Goal: Task Accomplishment & Management: Manage account settings

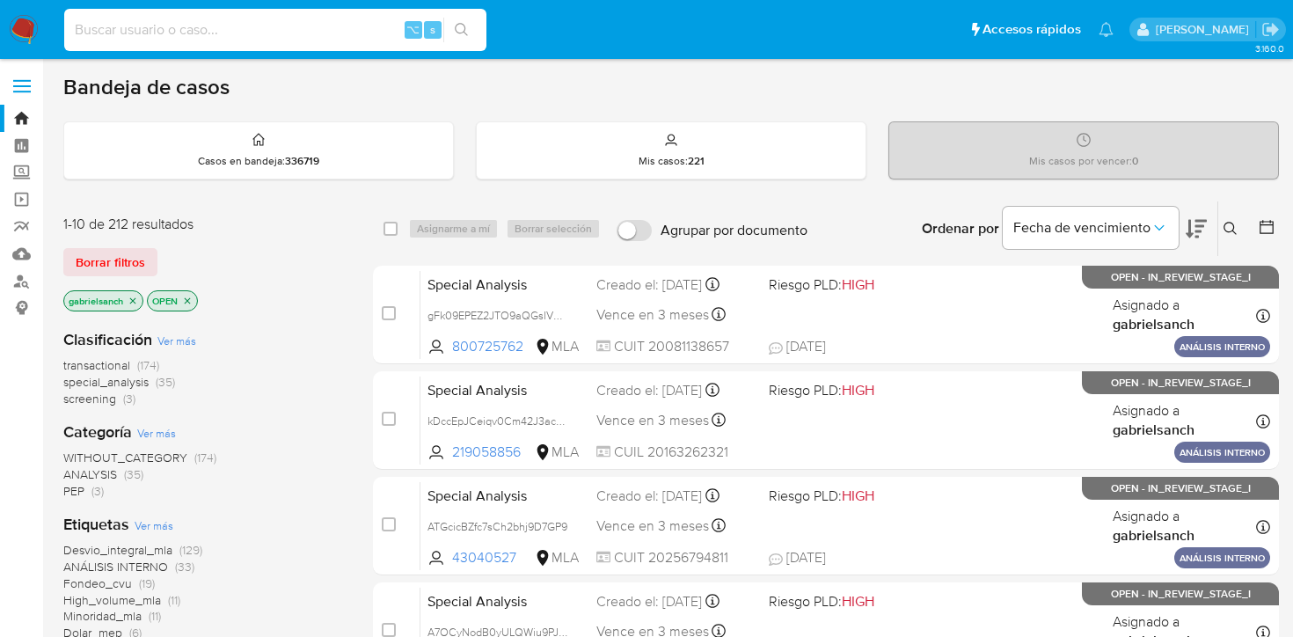
click at [198, 23] on input at bounding box center [275, 29] width 422 height 23
paste input "324648073"
type input "324648073"
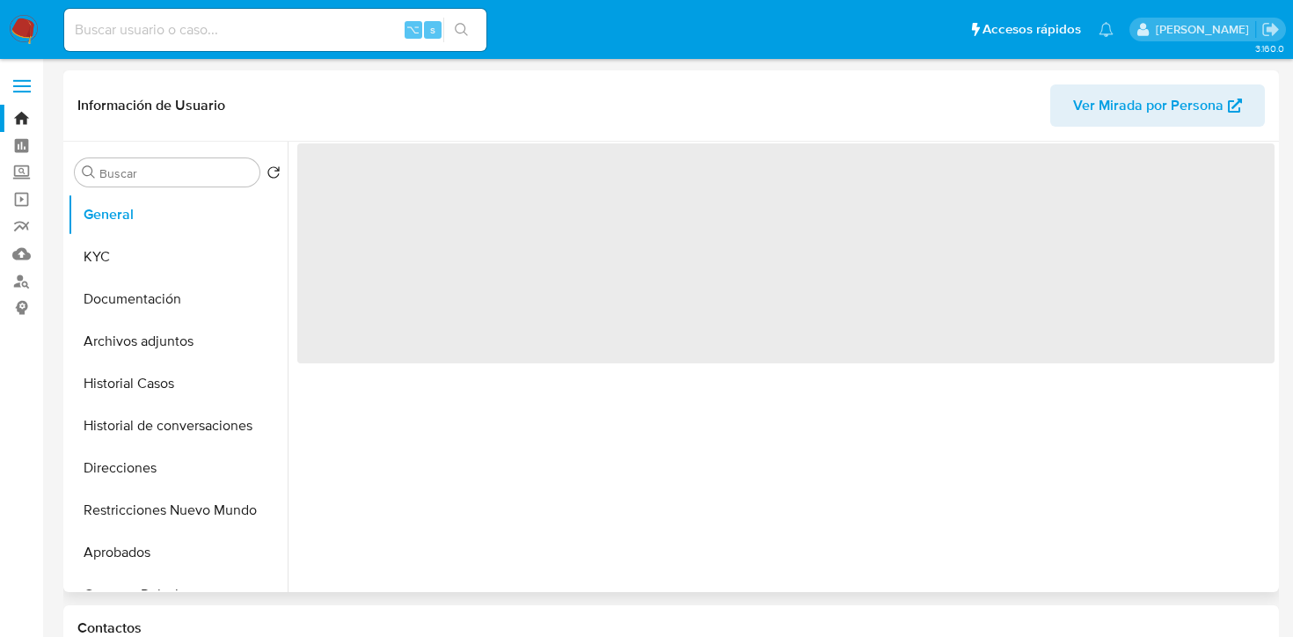
select select "10"
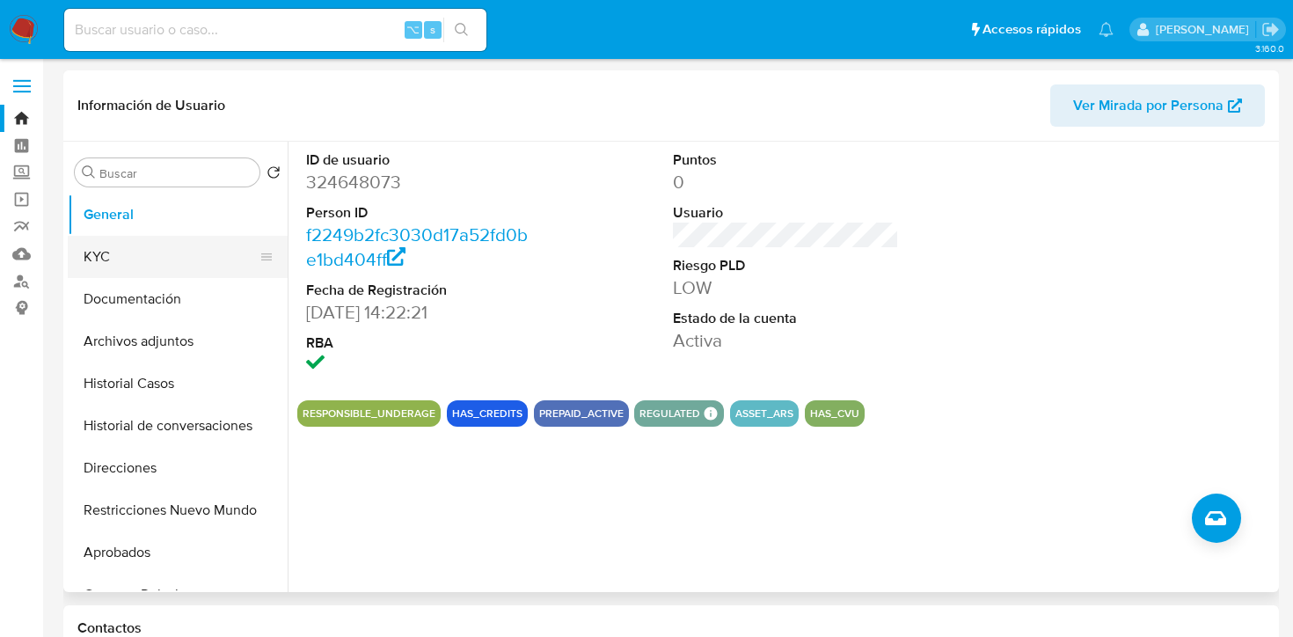
click at [161, 270] on button "KYC" at bounding box center [171, 257] width 206 height 42
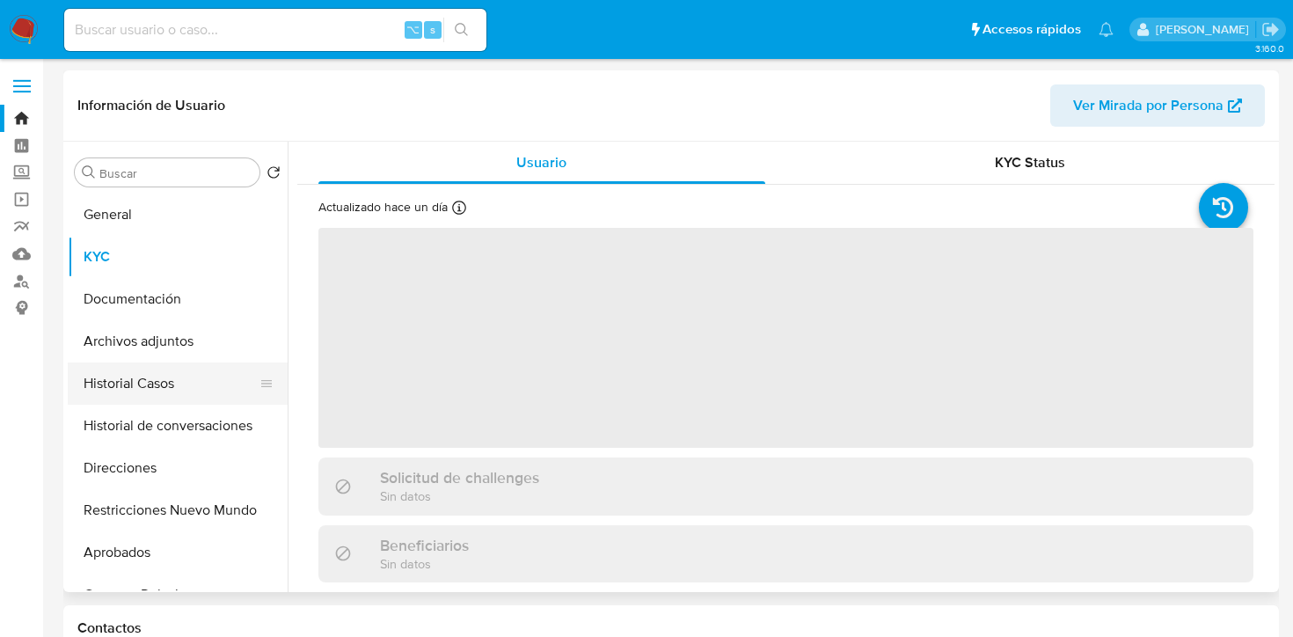
click at [152, 370] on button "Historial Casos" at bounding box center [171, 383] width 206 height 42
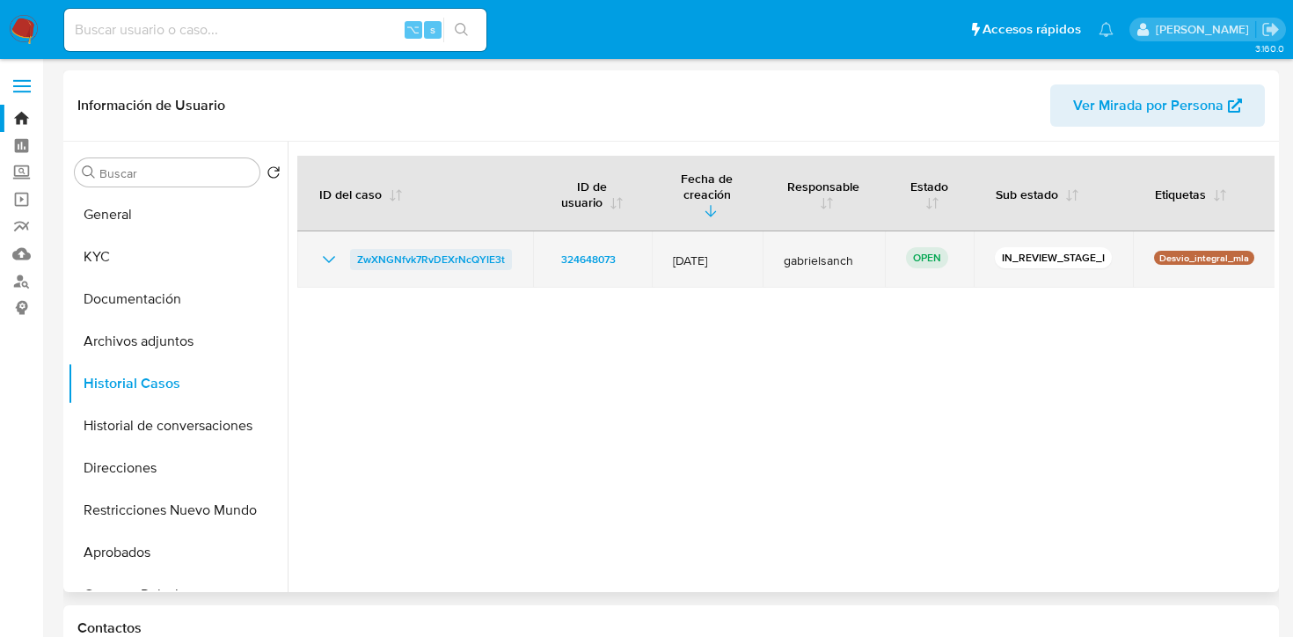
click at [416, 249] on span "ZwXNGNfvk7RvDEXrNcQYIE3t" at bounding box center [431, 259] width 148 height 21
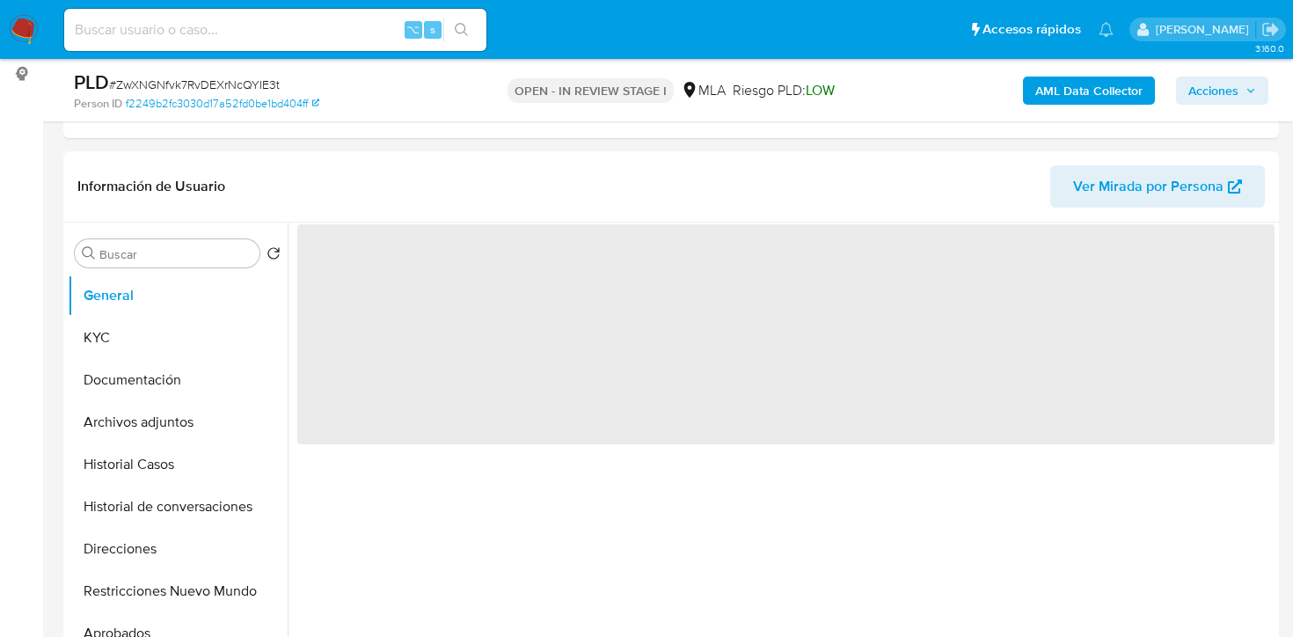
select select "10"
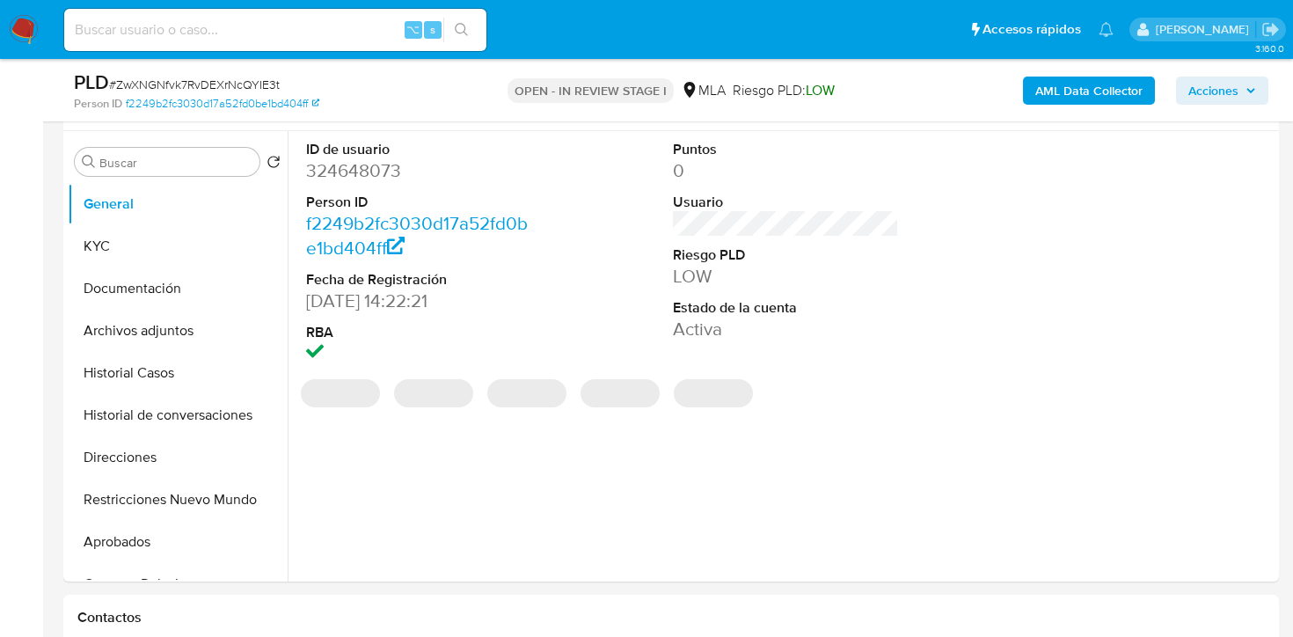
scroll to position [333, 0]
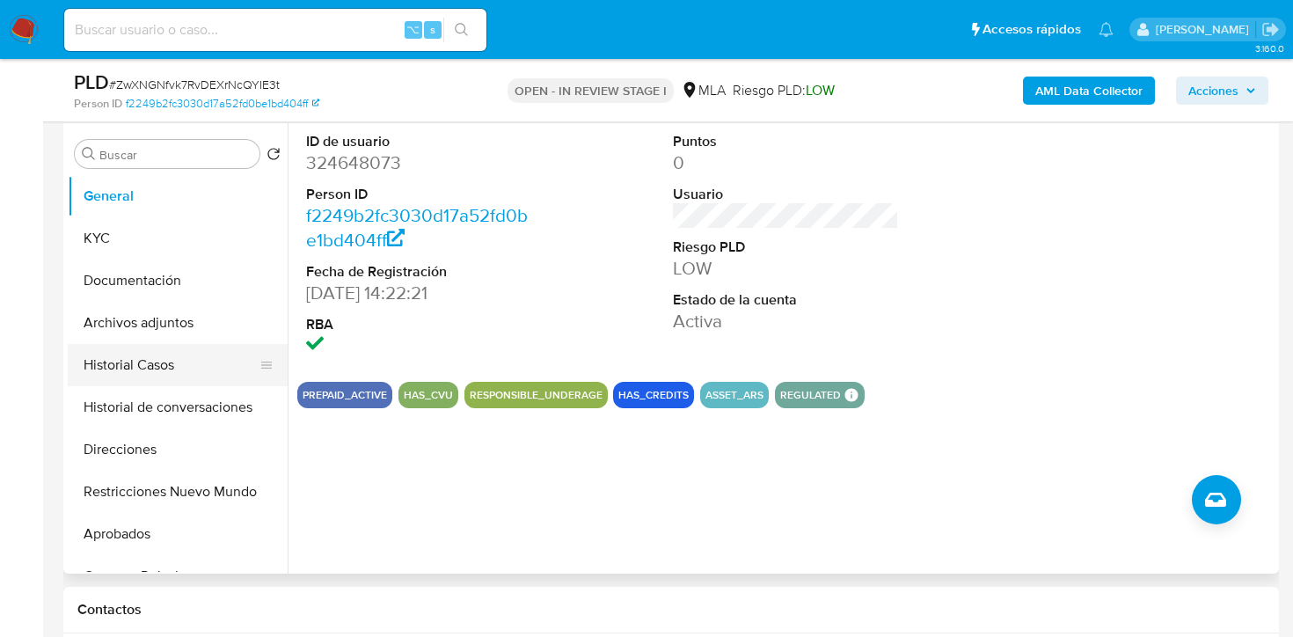
click at [148, 356] on button "Historial Casos" at bounding box center [171, 365] width 206 height 42
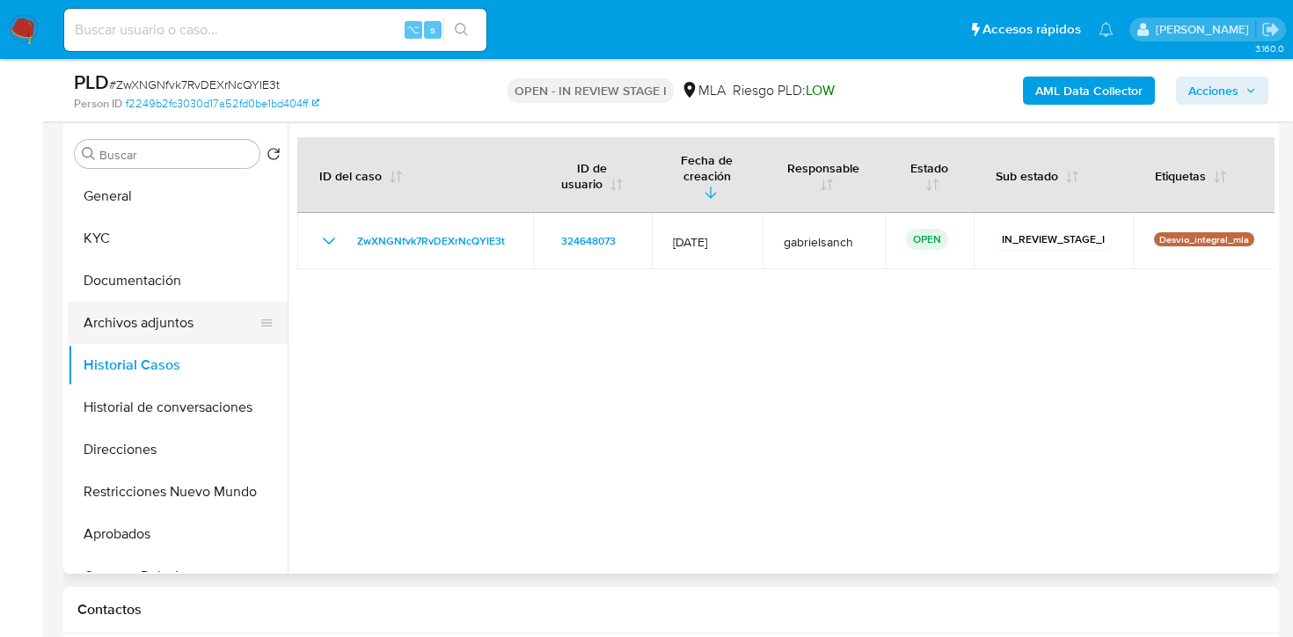
click at [143, 334] on button "Archivos adjuntos" at bounding box center [171, 323] width 206 height 42
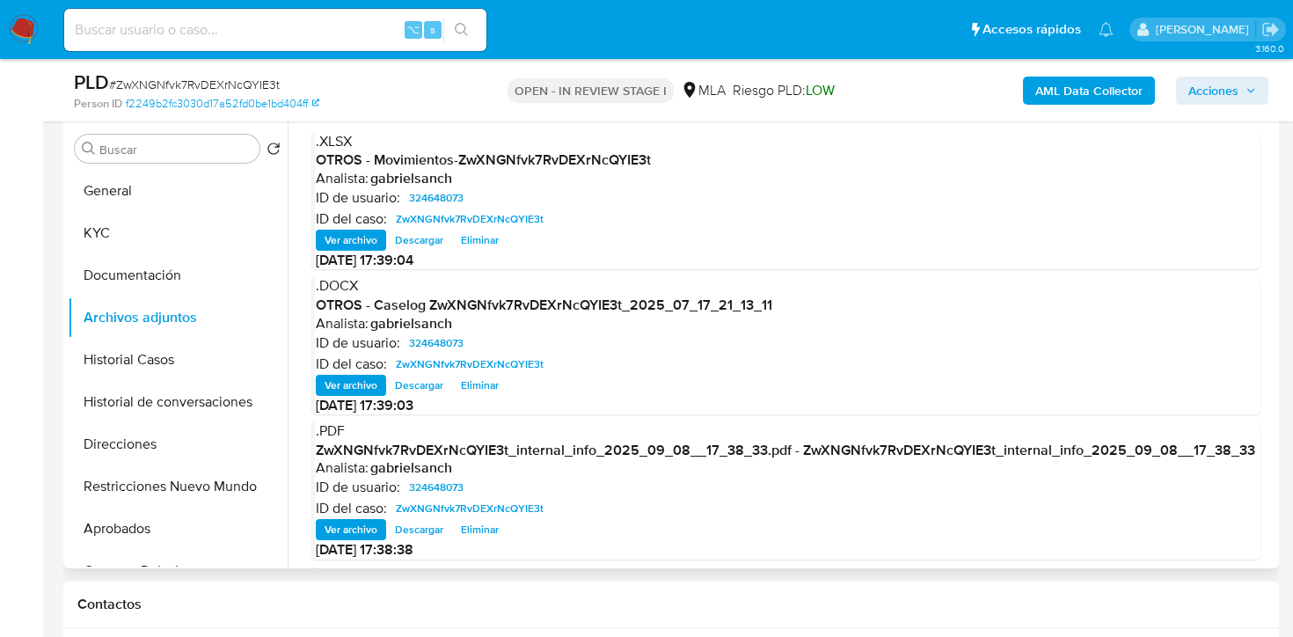
scroll to position [341, 0]
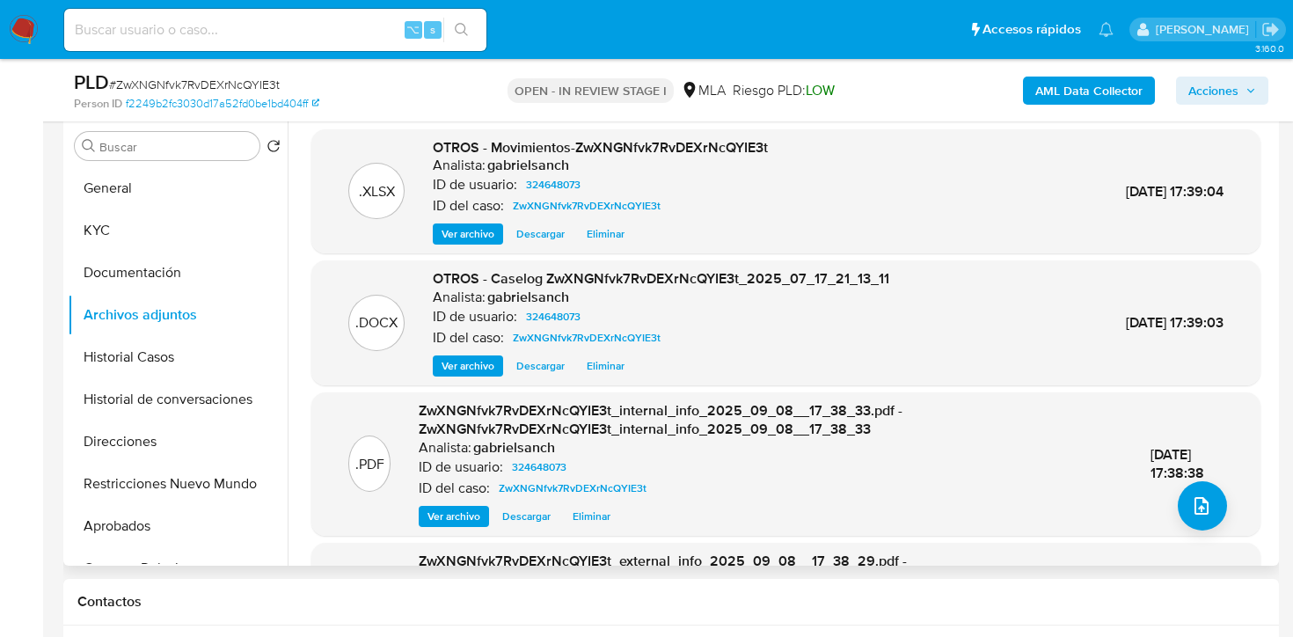
click at [574, 283] on span "OTROS - Caselog ZwXNGNfvk7RvDEXrNcQYIE3t_2025_07_17_21_13_11" at bounding box center [661, 278] width 457 height 20
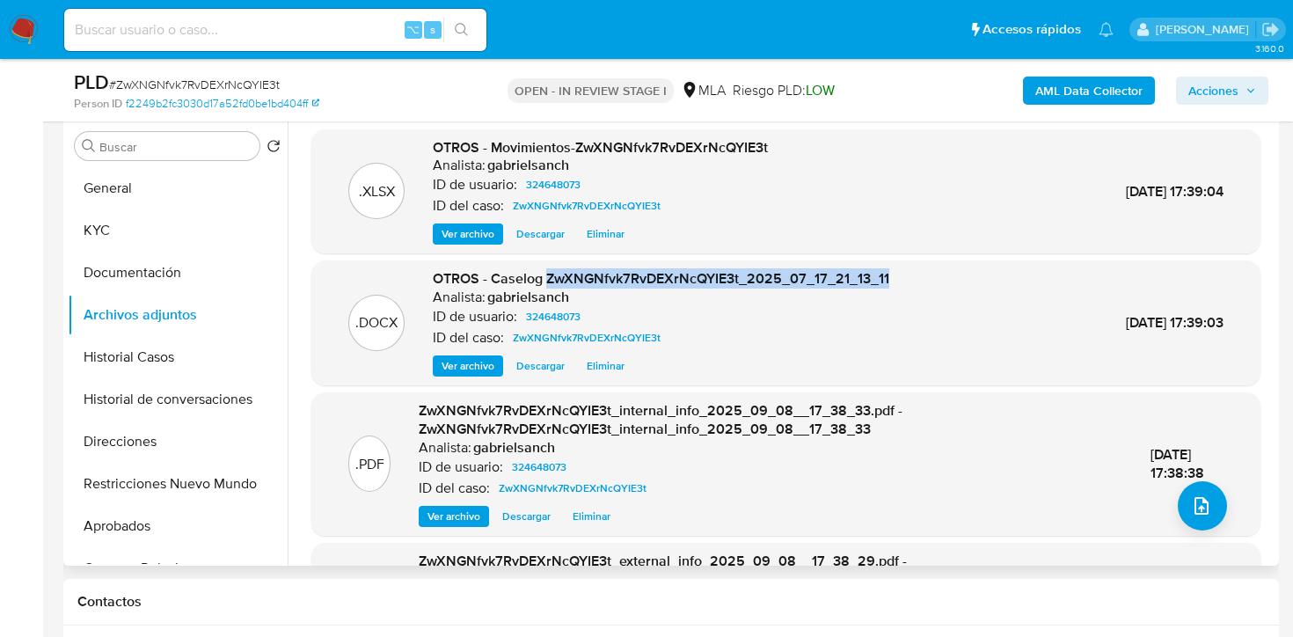
click at [574, 283] on span "OTROS - Caselog ZwXNGNfvk7RvDEXrNcQYIE3t_2025_07_17_21_13_11" at bounding box center [661, 278] width 457 height 20
click at [566, 274] on span "OTROS - Caselog ZwXNGNfvk7RvDEXrNcQYIE3t_2025_07_17_21_13_11" at bounding box center [661, 278] width 457 height 20
drag, startPoint x: 548, startPoint y: 278, endPoint x: 739, endPoint y: 272, distance: 191.0
click at [739, 272] on span "OTROS - Caselog ZwXNGNfvk7RvDEXrNcQYIE3t_2025_07_17_21_13_11" at bounding box center [661, 278] width 457 height 20
copy span "ZwXNGNfvk7RvDEXrNcQYIE3t"
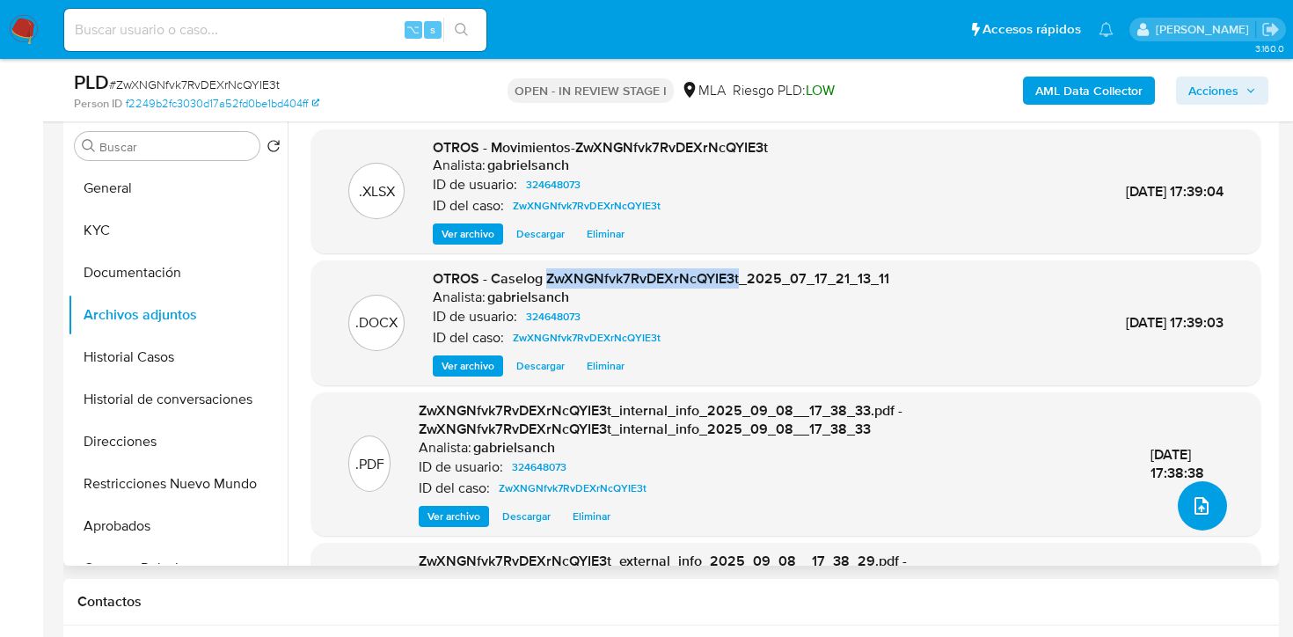
click at [1192, 512] on icon "upload-file" at bounding box center [1201, 505] width 21 height 21
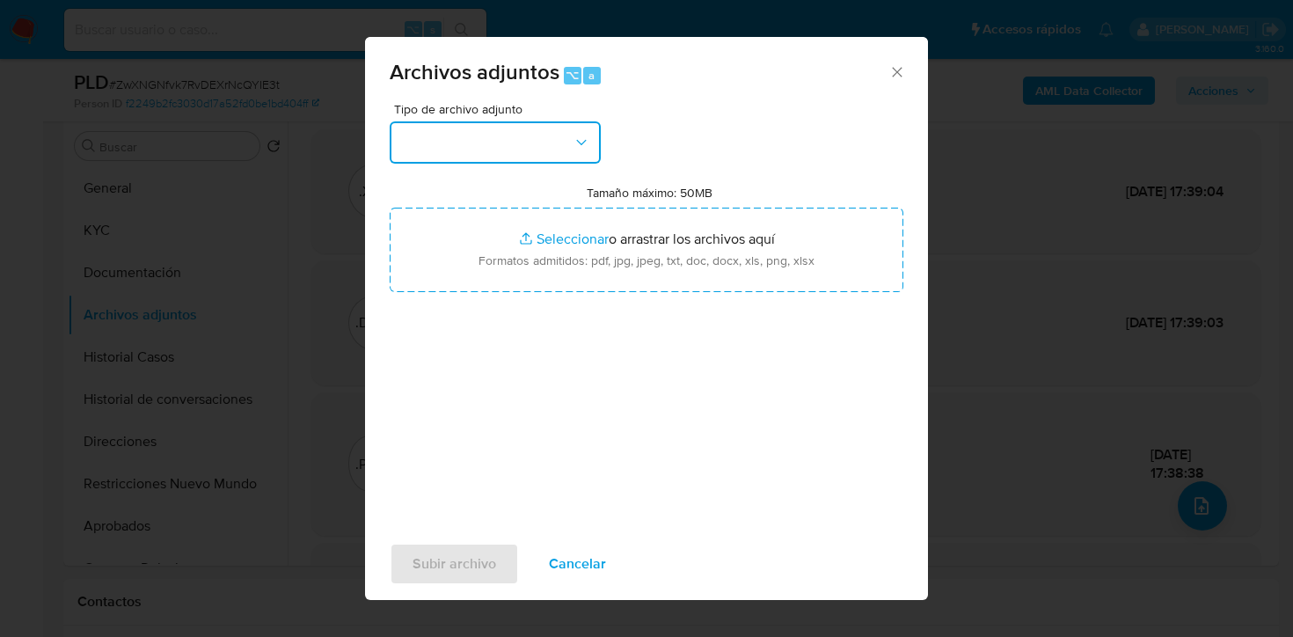
click at [421, 149] on button "button" at bounding box center [495, 142] width 211 height 42
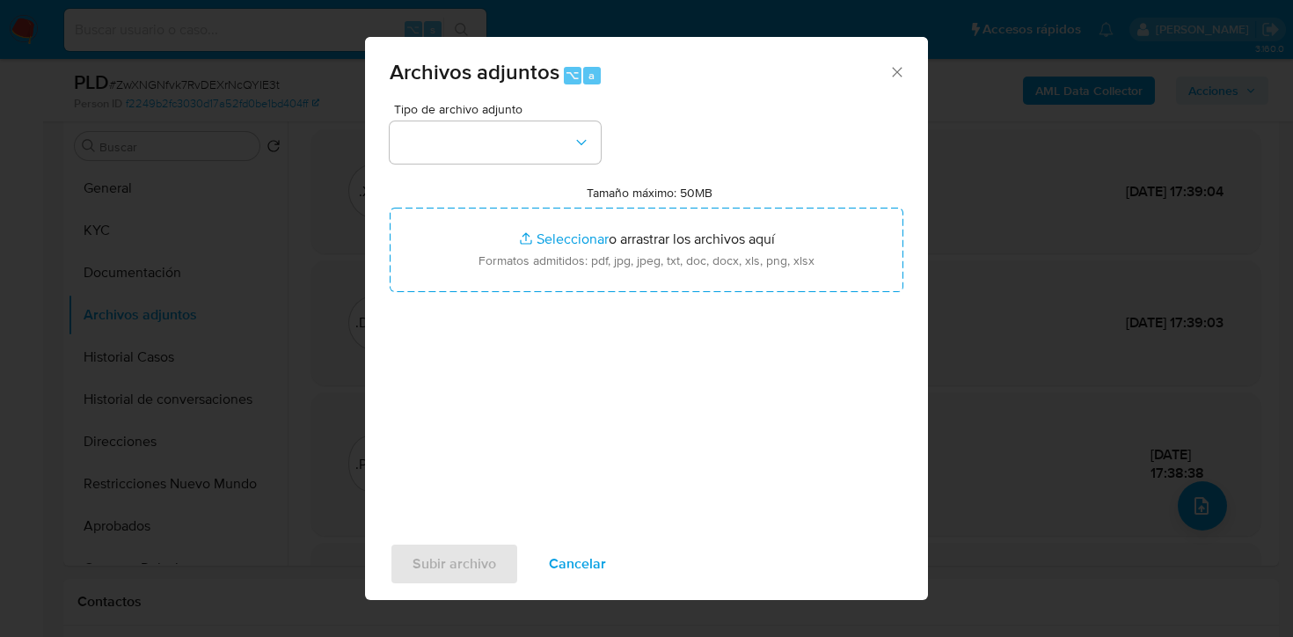
click at [764, 118] on div "Tipo de archivo adjunto Tamaño máximo: 50MB Seleccionar archivos Seleccionar o …" at bounding box center [647, 310] width 514 height 415
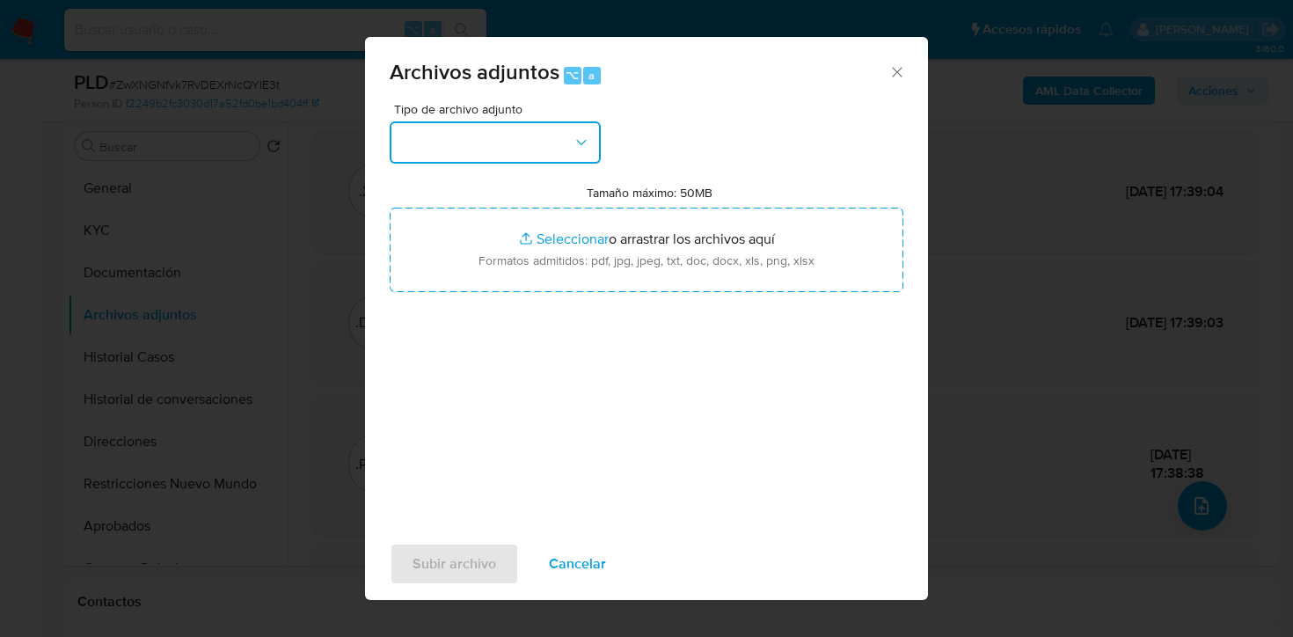
click at [531, 155] on button "button" at bounding box center [495, 142] width 211 height 42
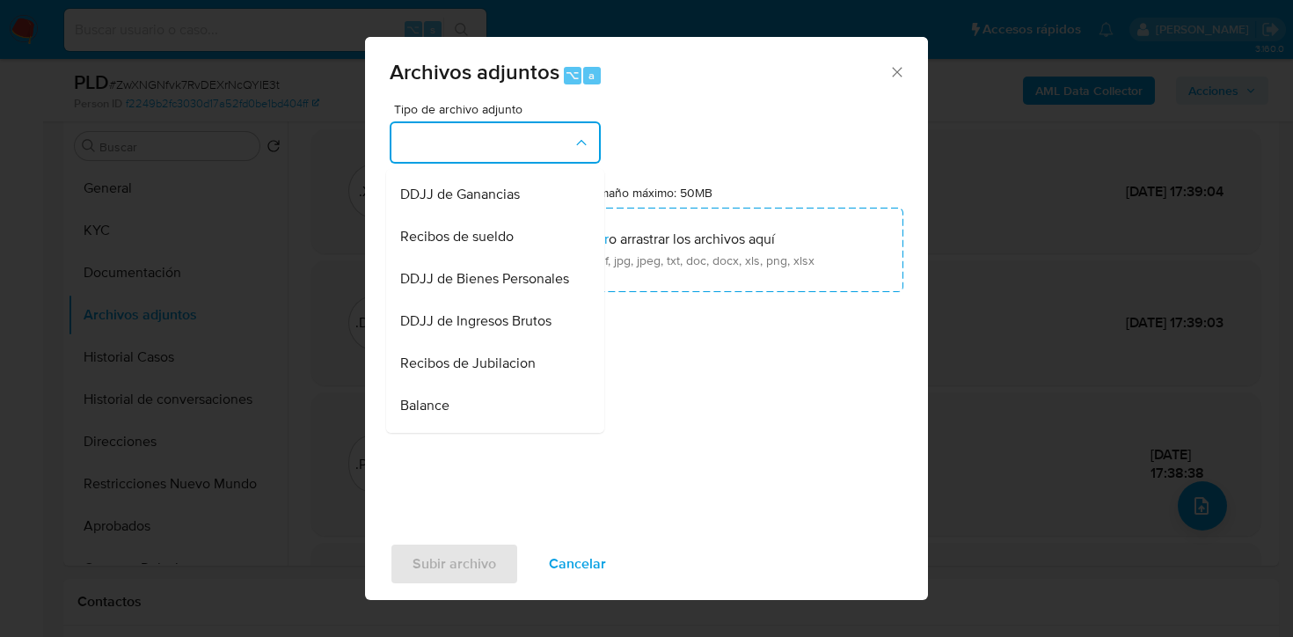
scroll to position [411, 0]
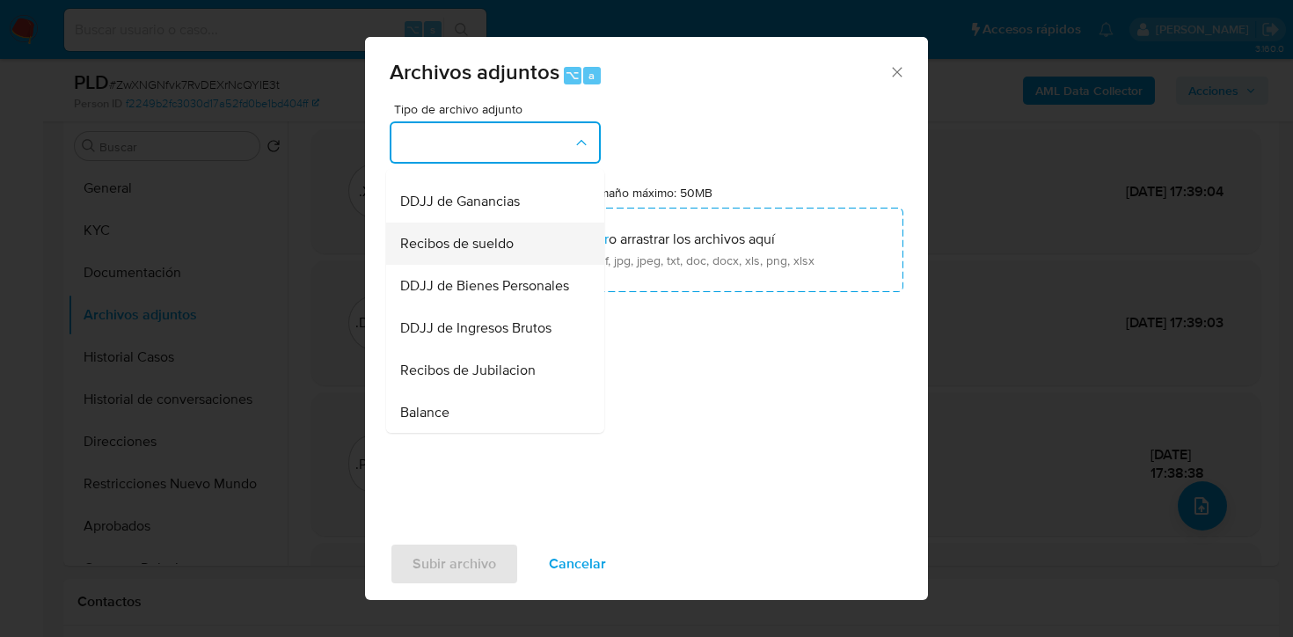
click at [487, 237] on span "Recibos de sueldo" at bounding box center [456, 244] width 113 height 18
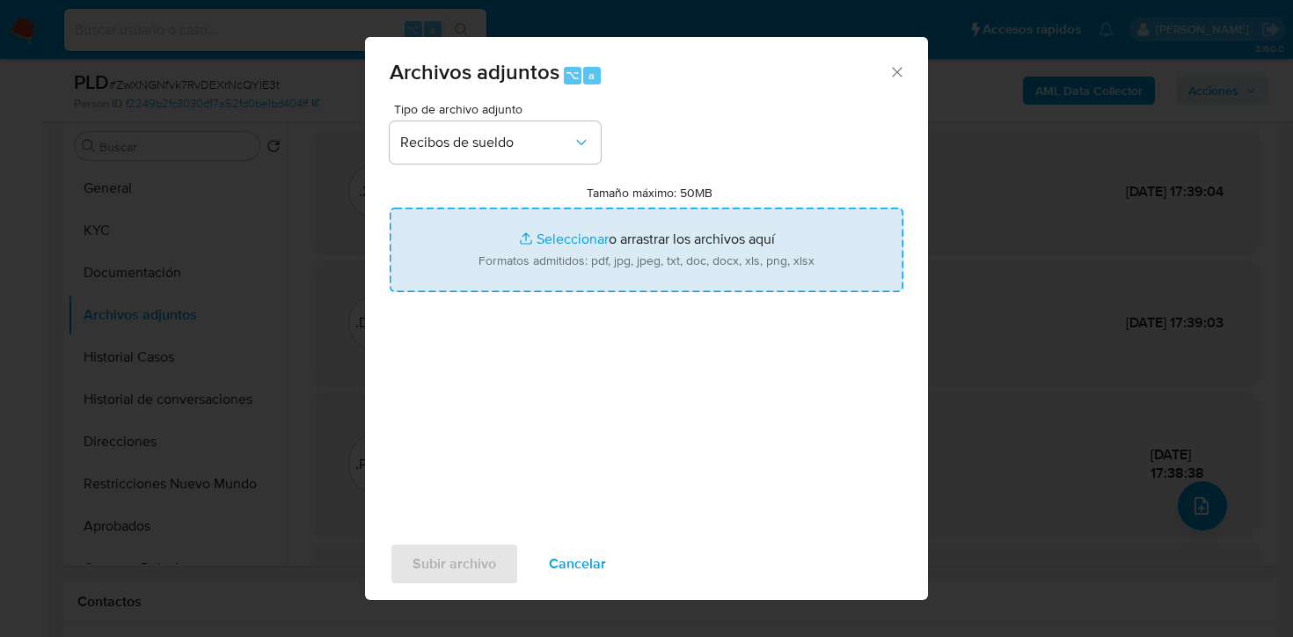
click at [528, 266] on input "Tamaño máximo: 50MB Seleccionar archivos" at bounding box center [647, 250] width 514 height 84
click at [639, 269] on input "Tamaño máximo: 50MB Seleccionar archivos" at bounding box center [647, 250] width 514 height 84
type input "C:\fakepath\Recibo de sueldo pareja.jpg"
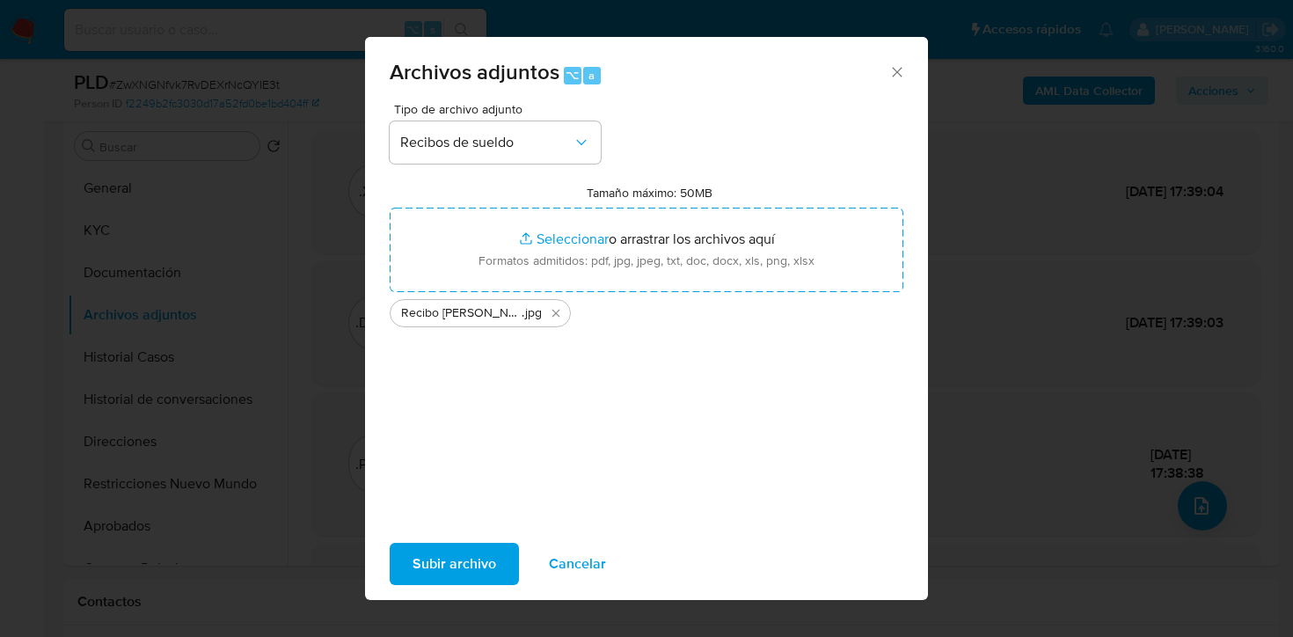
click at [420, 558] on span "Subir archivo" at bounding box center [455, 563] width 84 height 39
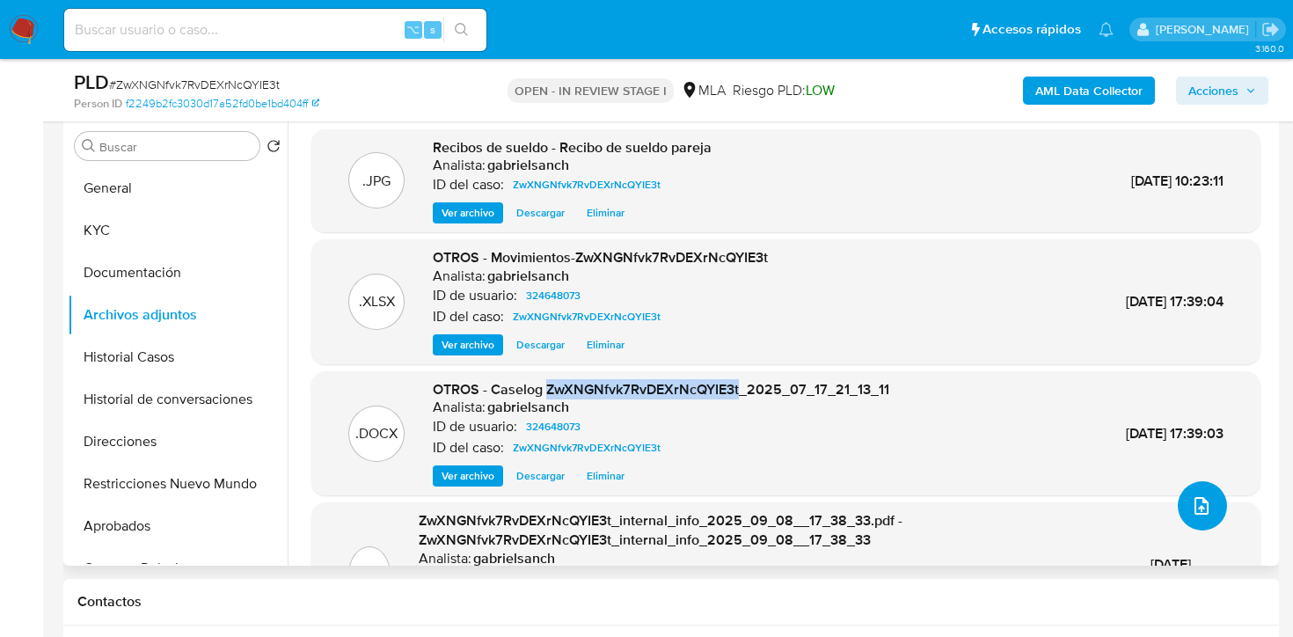
click at [1209, 514] on button "upload-file" at bounding box center [1202, 505] width 49 height 49
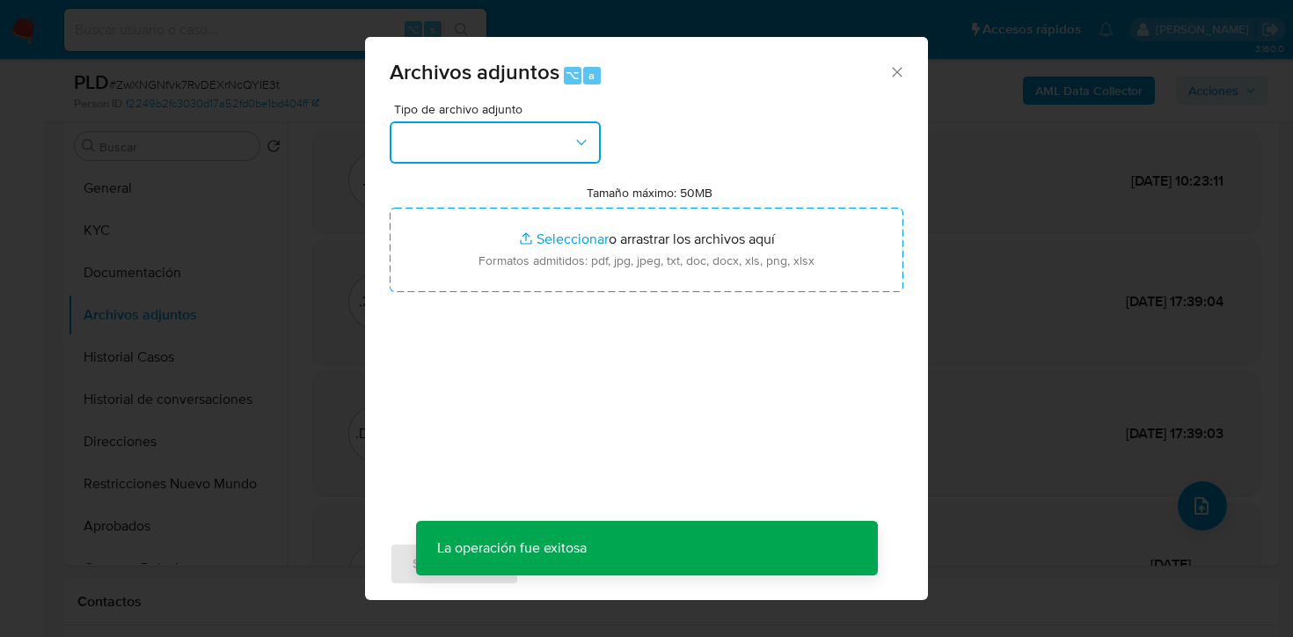
click at [474, 142] on button "button" at bounding box center [495, 142] width 211 height 42
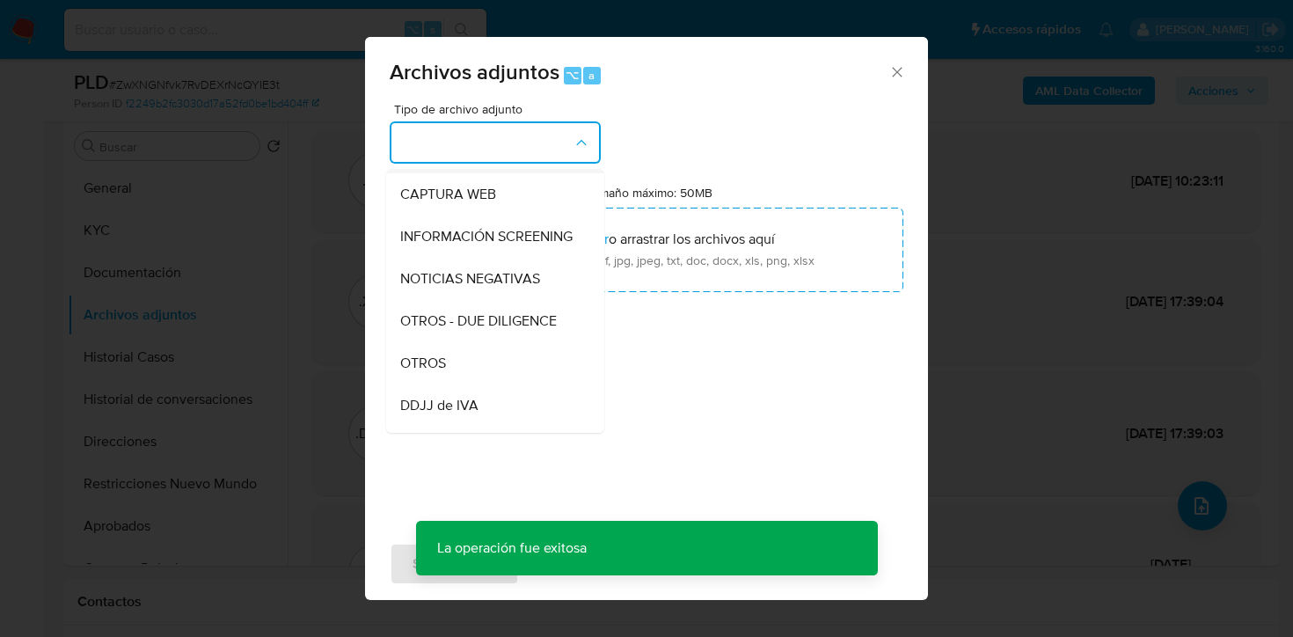
scroll to position [176, 0]
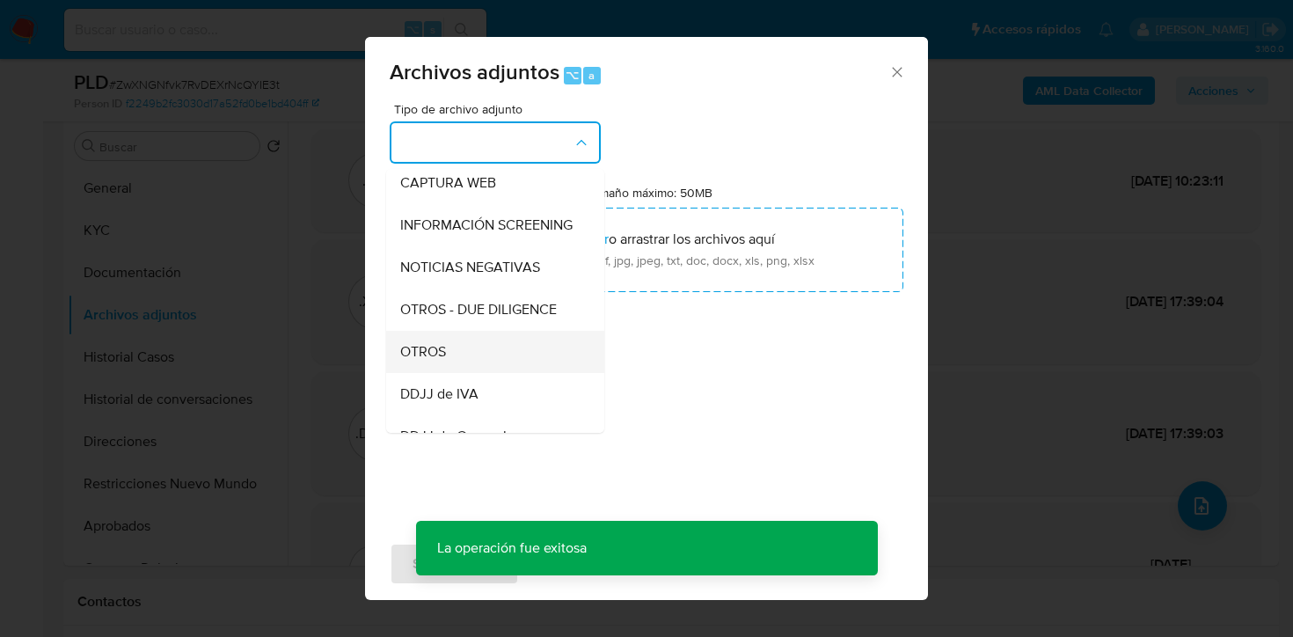
click at [465, 351] on div "OTROS" at bounding box center [489, 352] width 179 height 42
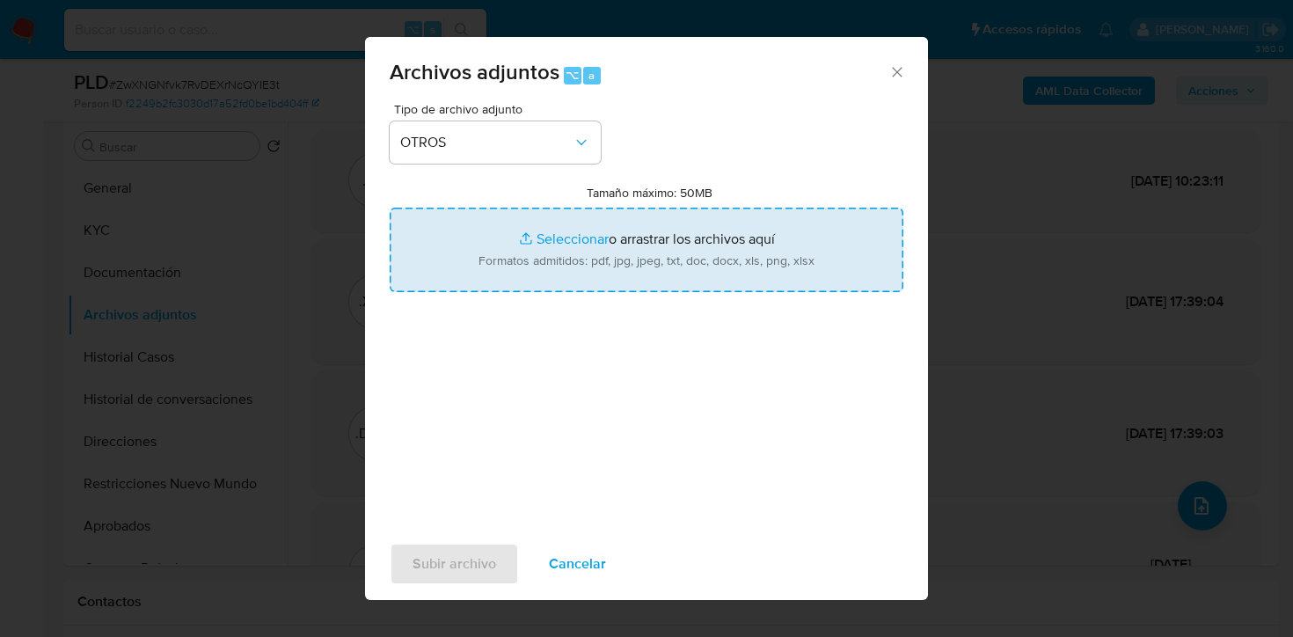
click at [584, 248] on input "Tamaño máximo: 50MB Seleccionar archivos" at bounding box center [647, 250] width 514 height 84
type input "C:\fakepath\Caselog ZwXNGNfvk7RvDEXrNcQYIE3t_2025_07_17_21_13_11.docx"
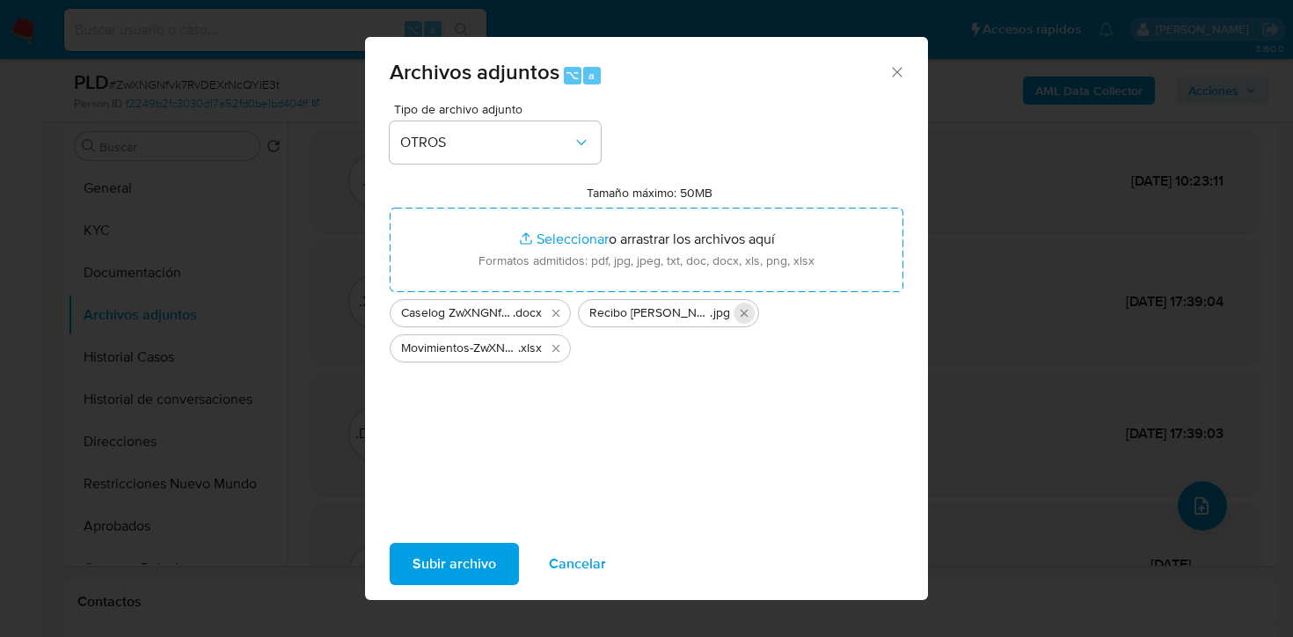
click at [746, 316] on icon "Eliminar Recibo de sueldo pareja.jpg" at bounding box center [745, 313] width 8 height 8
click at [452, 571] on span "Subir archivo" at bounding box center [455, 563] width 84 height 39
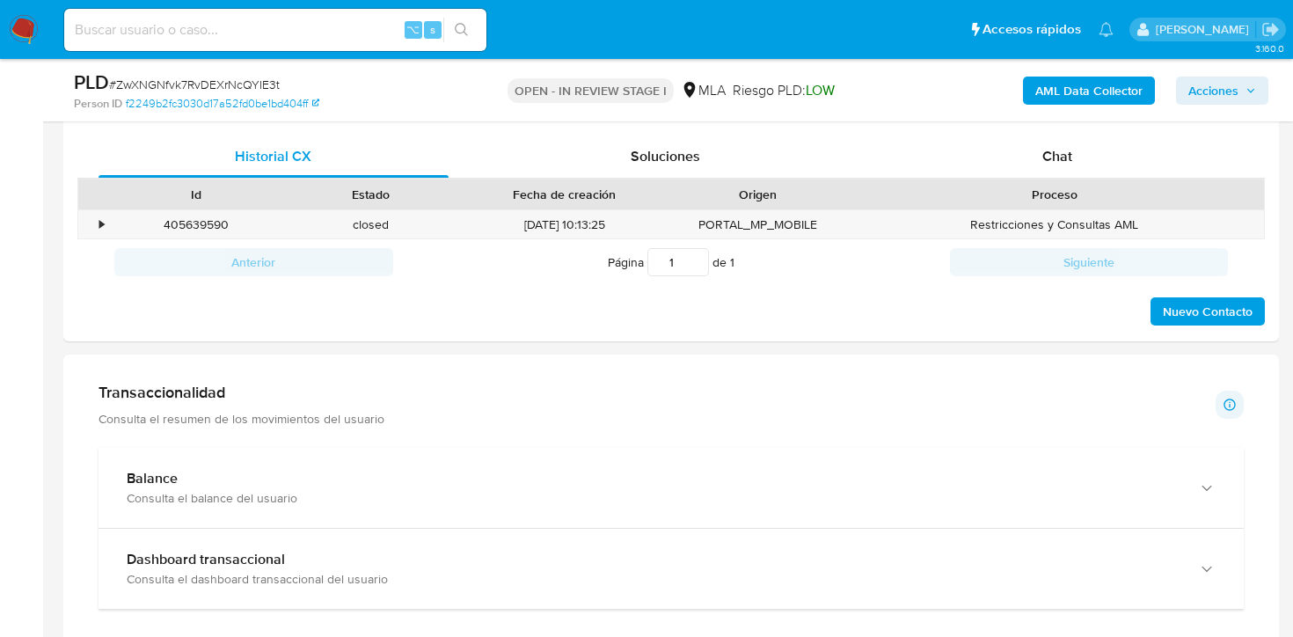
scroll to position [831, 0]
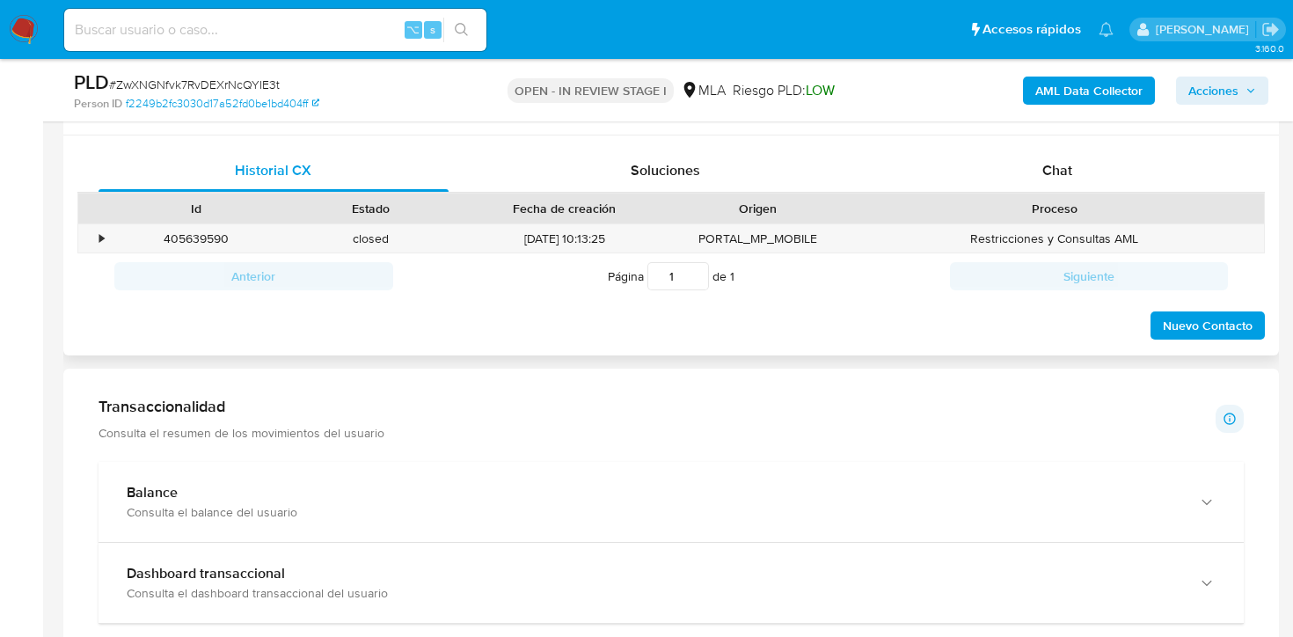
click at [994, 194] on div "Proceso" at bounding box center [1054, 209] width 419 height 30
click at [991, 173] on div "Chat" at bounding box center [1057, 171] width 350 height 42
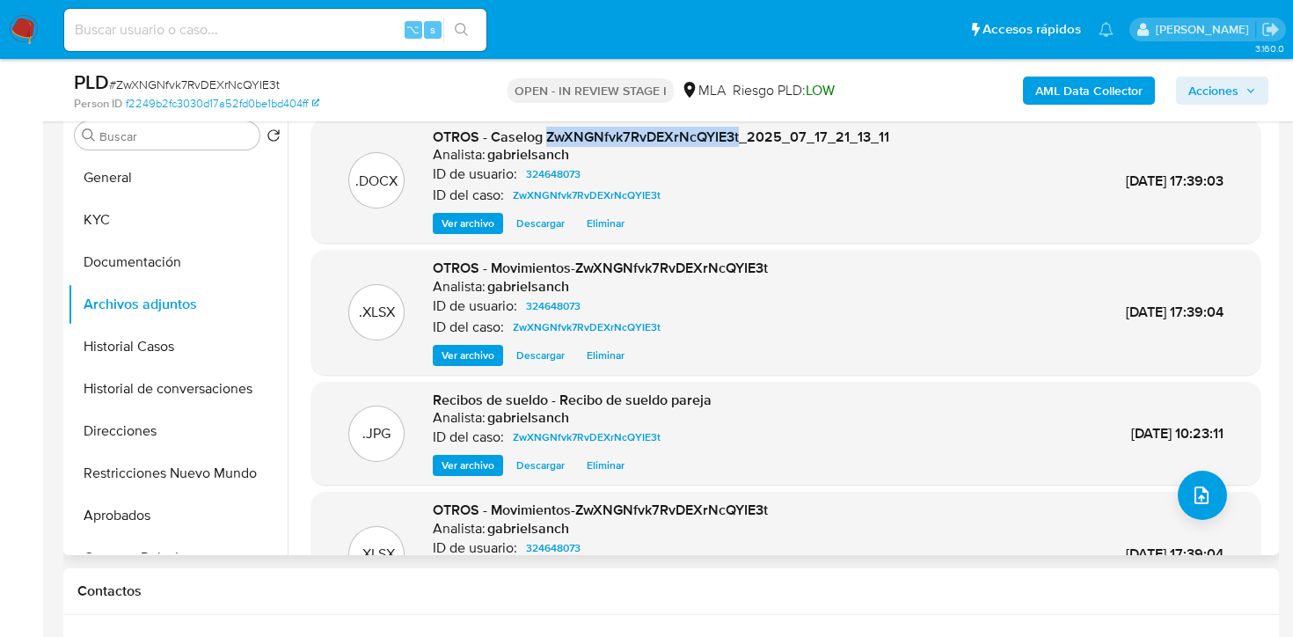
scroll to position [355, 0]
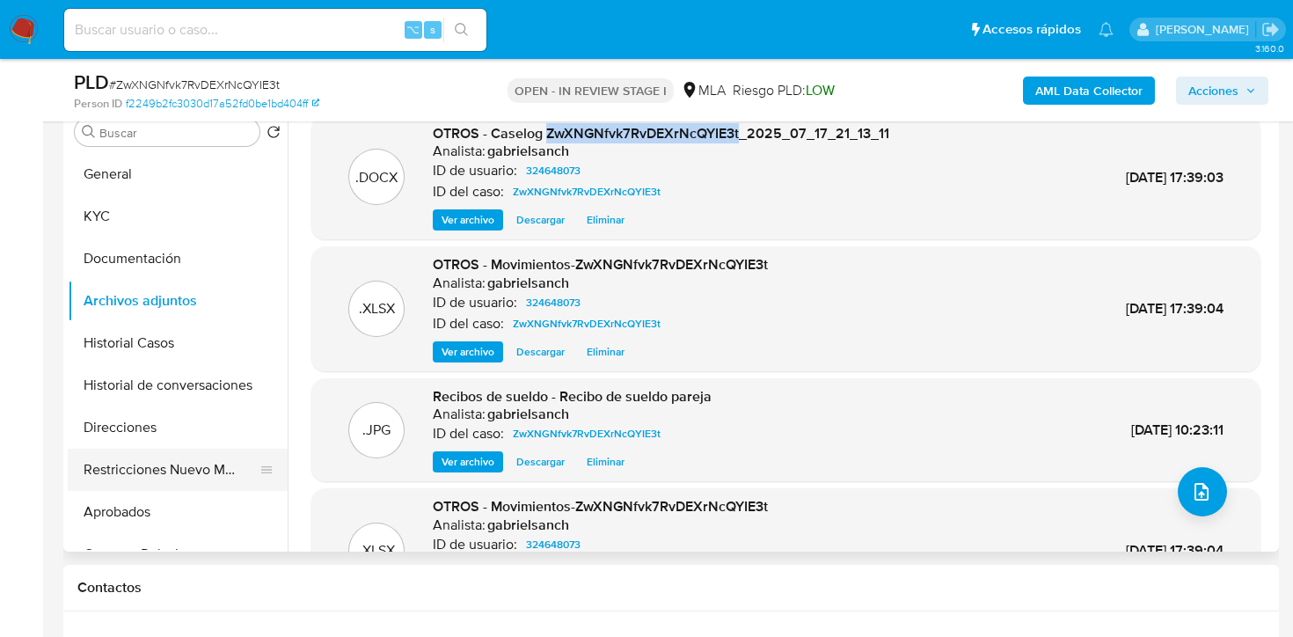
click at [143, 478] on button "Restricciones Nuevo Mundo" at bounding box center [171, 470] width 206 height 42
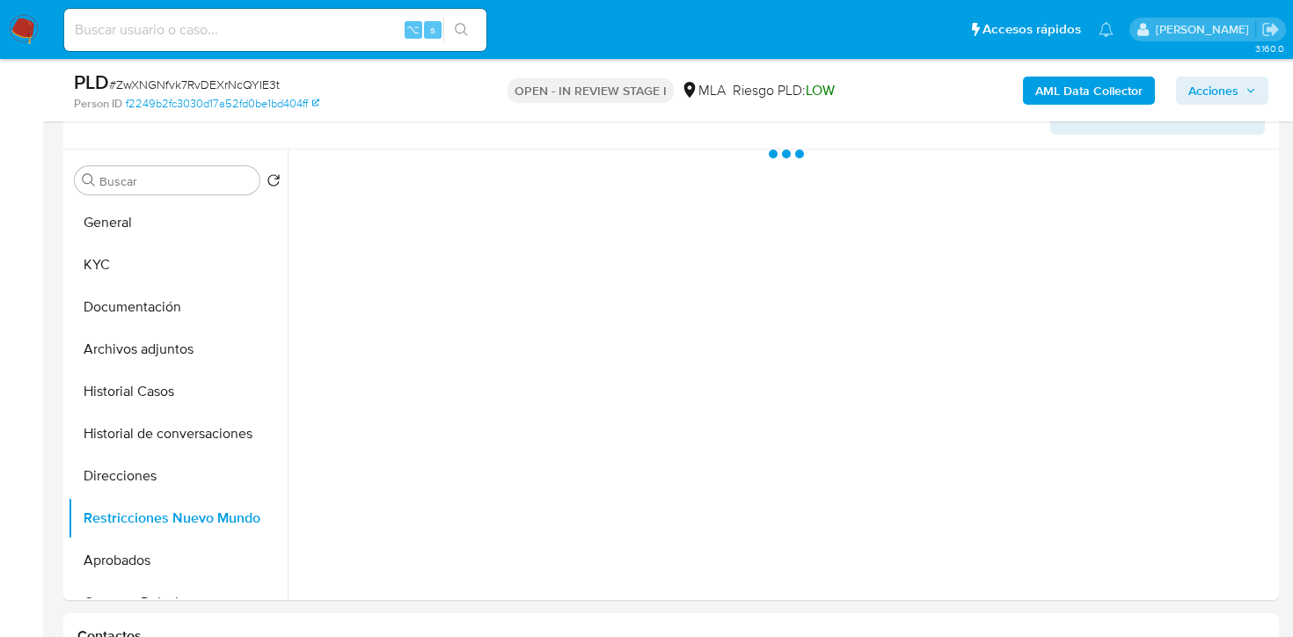
scroll to position [299, 0]
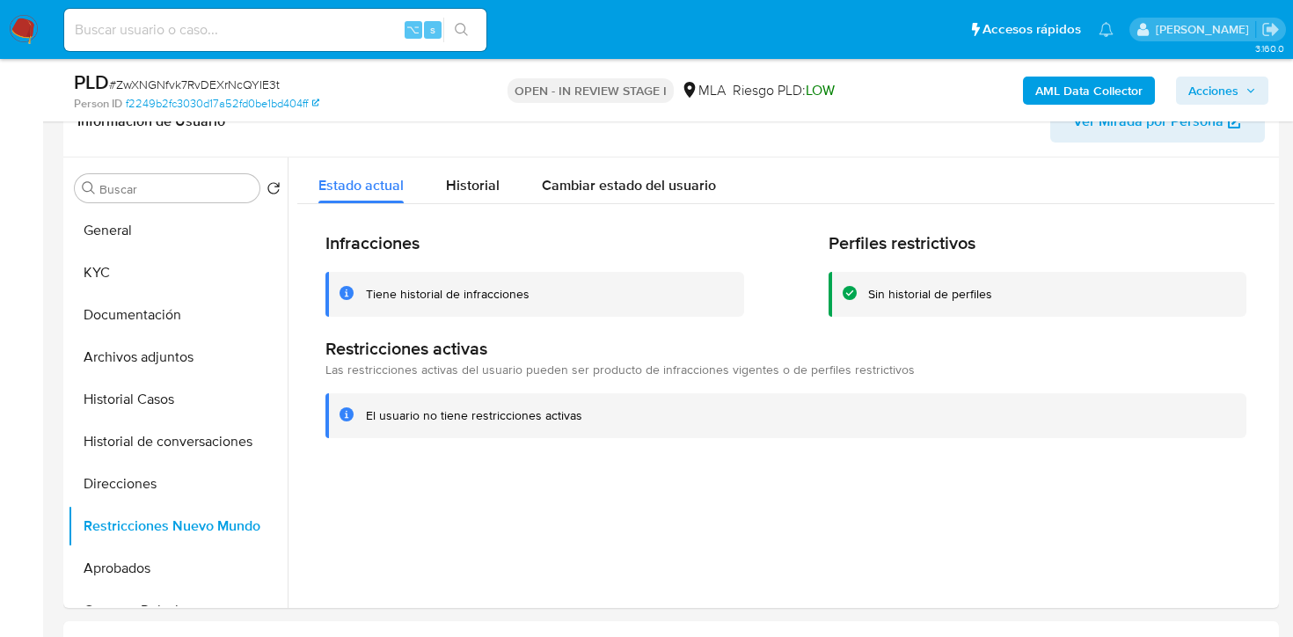
click at [1217, 96] on span "Acciones" at bounding box center [1213, 91] width 50 height 28
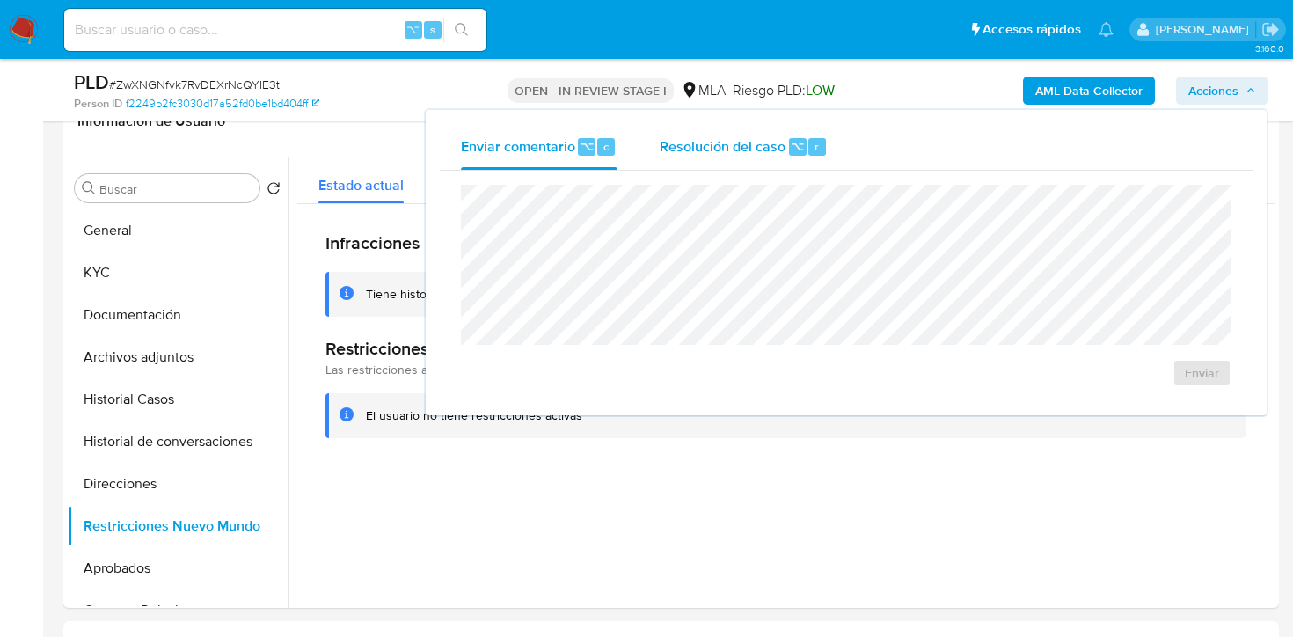
click at [741, 149] on span "Resolución del caso" at bounding box center [723, 145] width 126 height 20
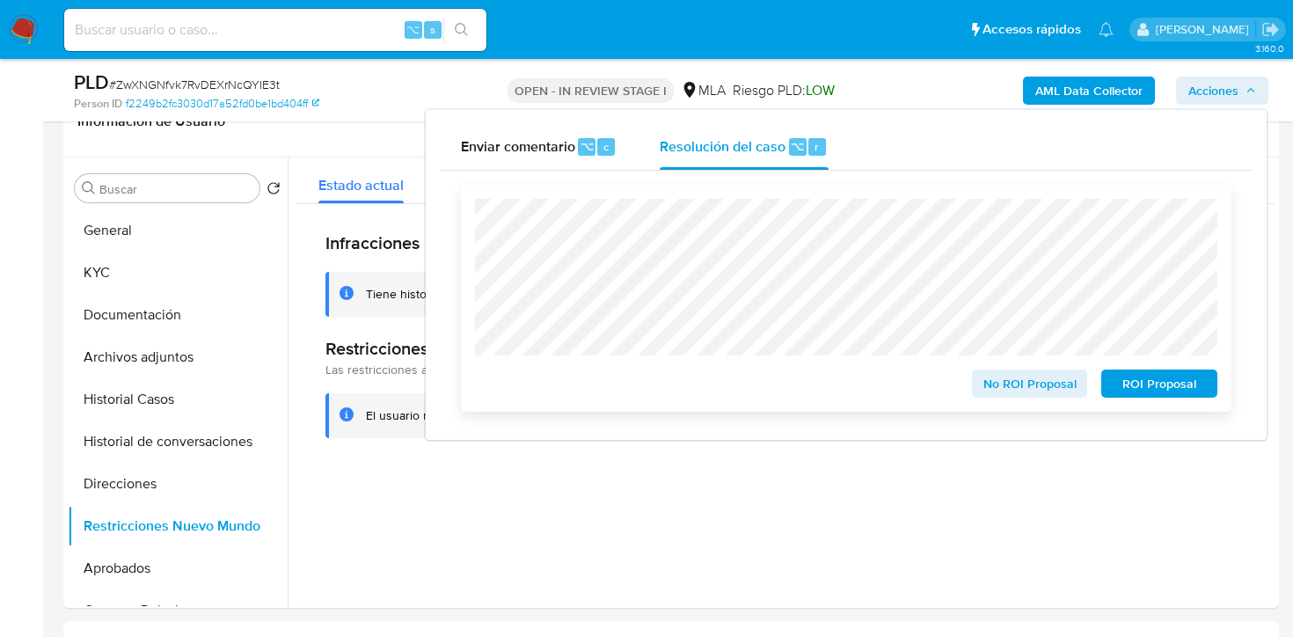
click at [1027, 390] on span "No ROI Proposal" at bounding box center [1029, 383] width 91 height 25
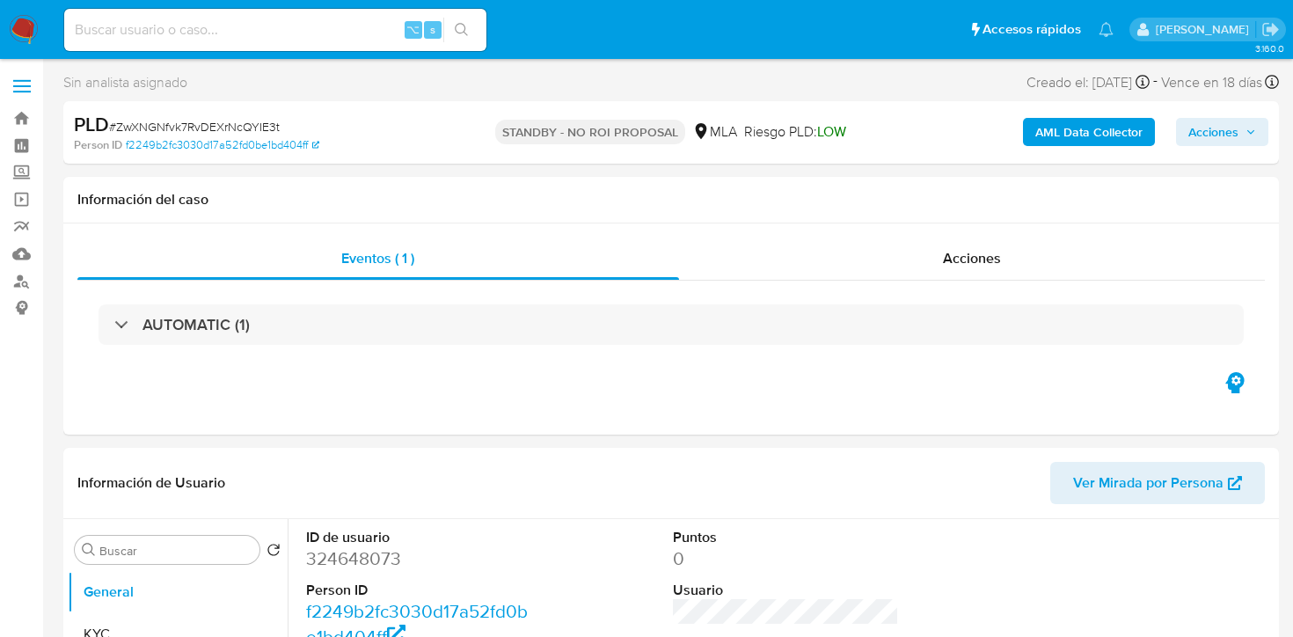
select select "10"
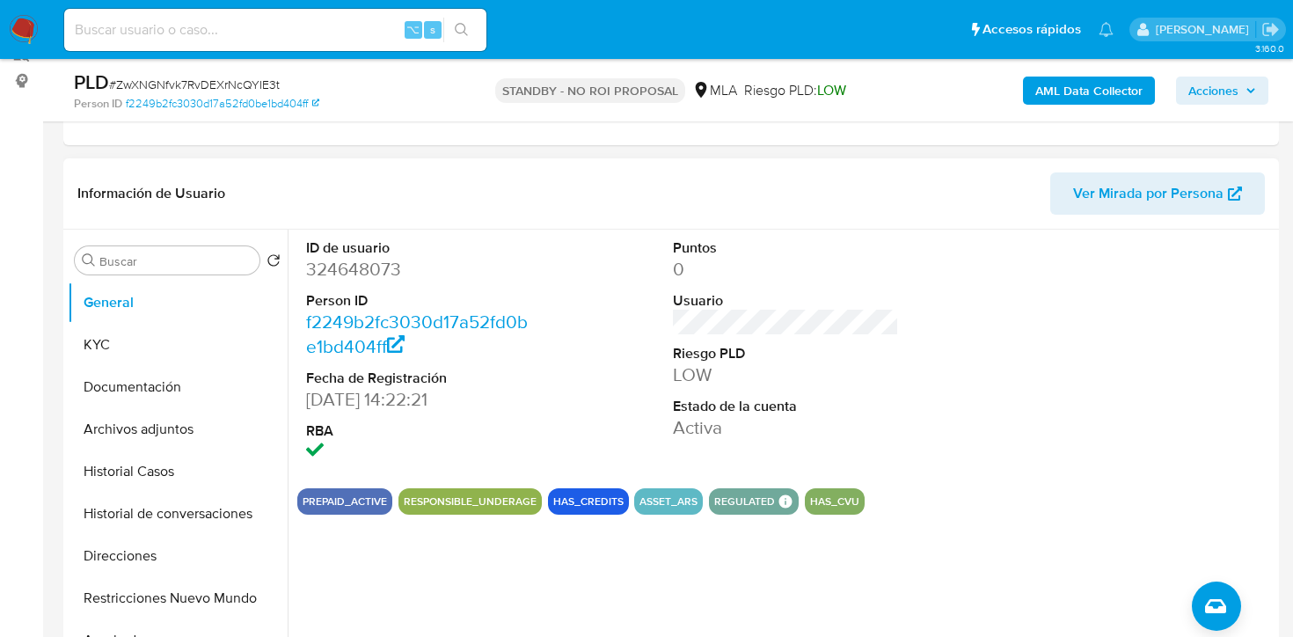
scroll to position [233, 0]
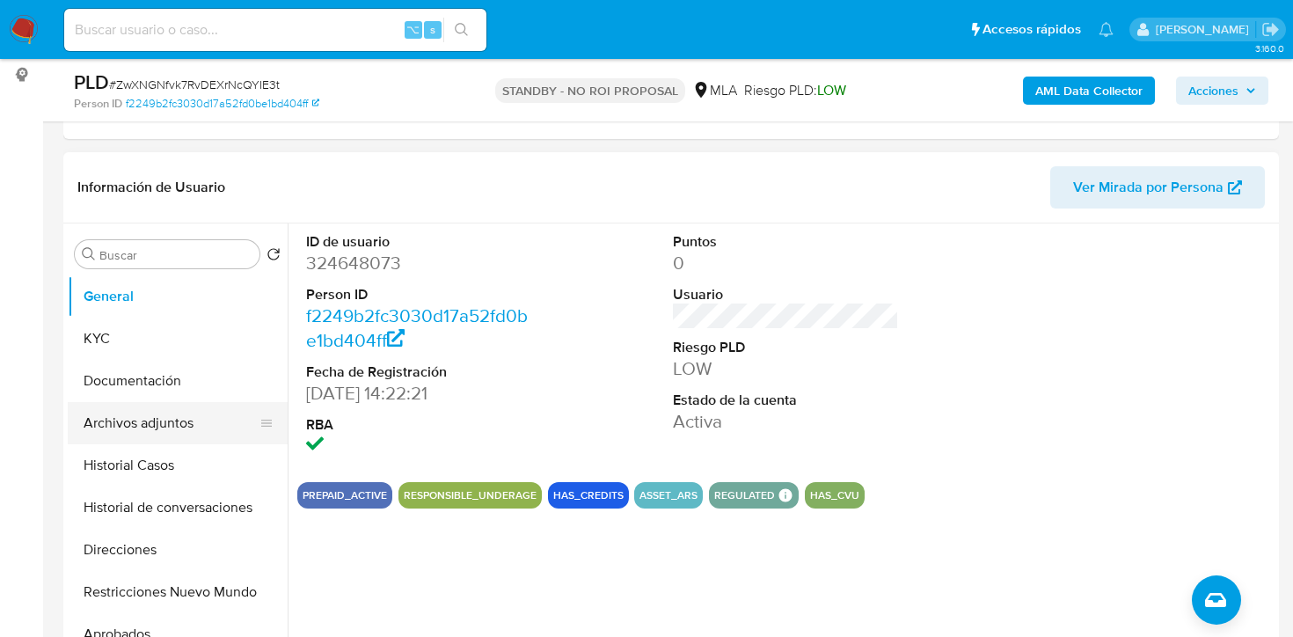
click at [186, 429] on button "Archivos adjuntos" at bounding box center [171, 423] width 206 height 42
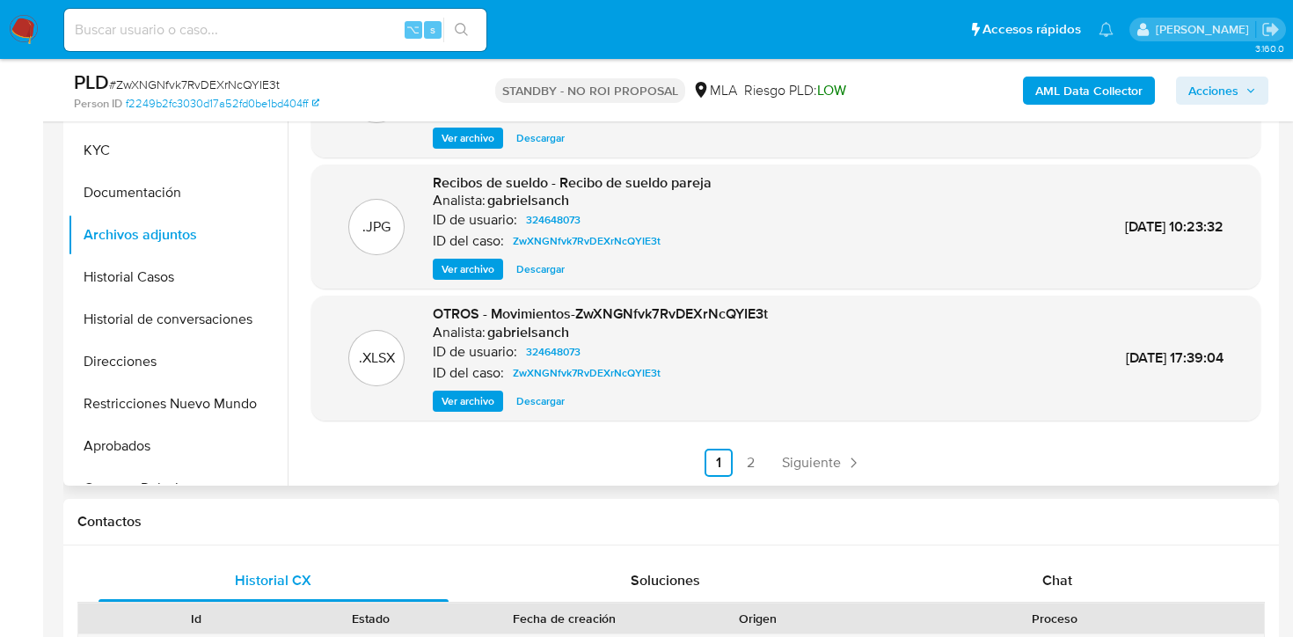
scroll to position [457, 0]
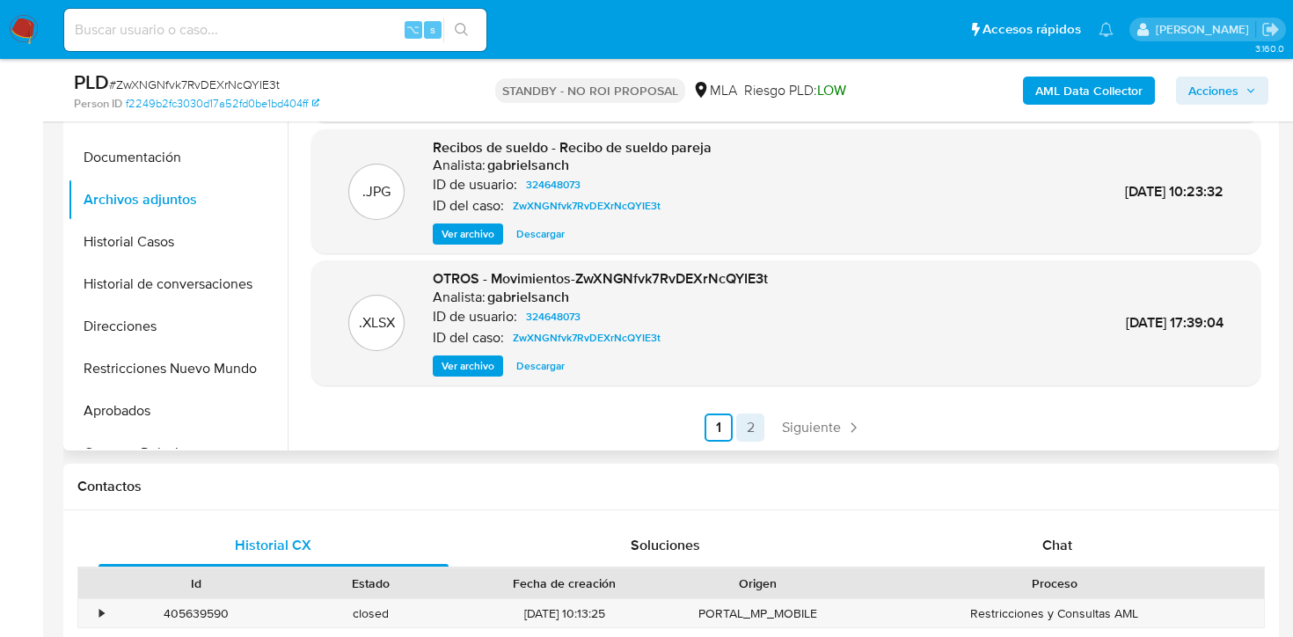
click at [743, 432] on link "2" at bounding box center [750, 427] width 28 height 28
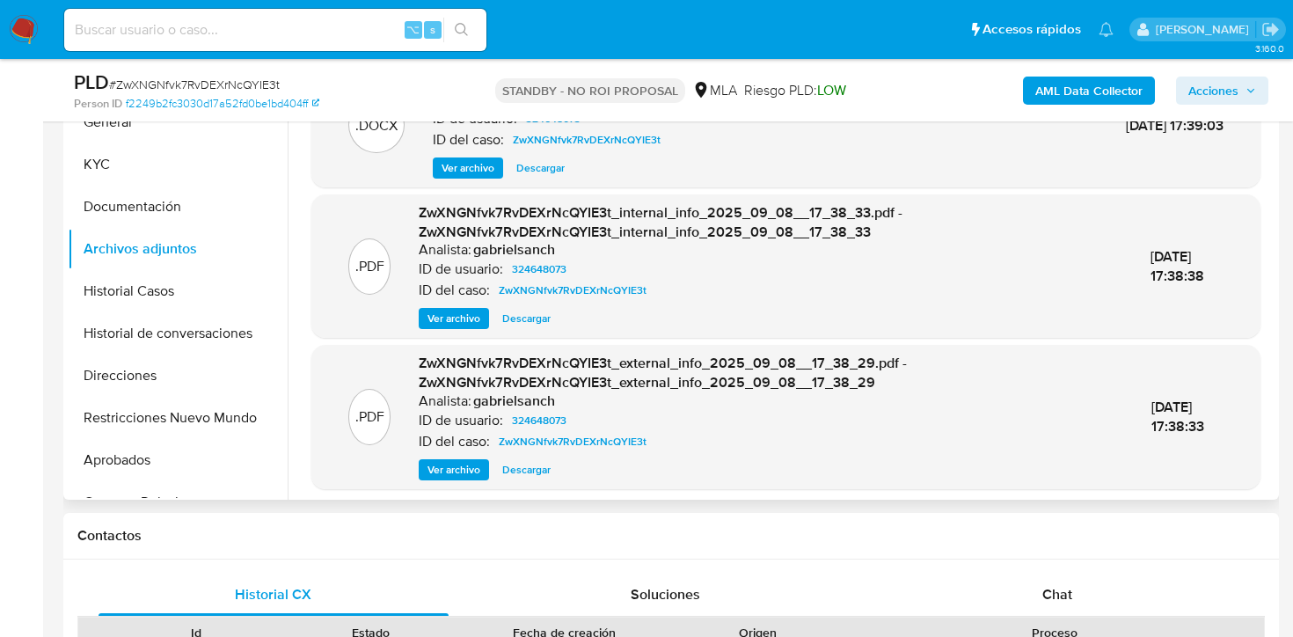
scroll to position [55, 0]
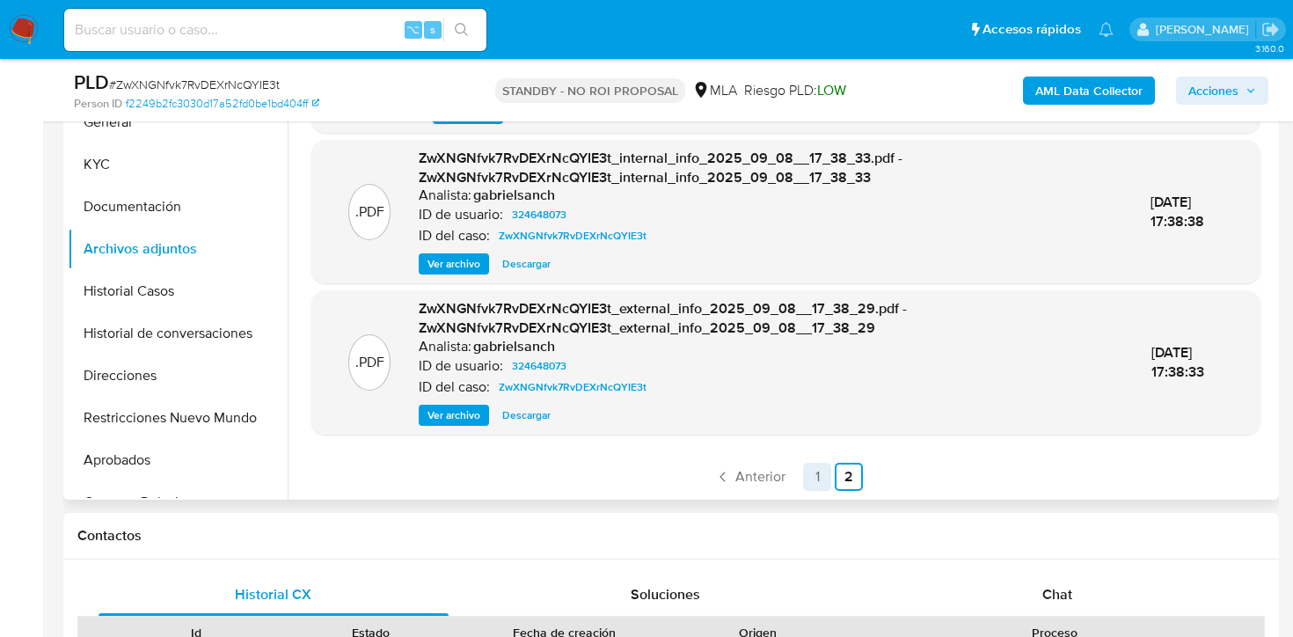
click at [819, 478] on link "1" at bounding box center [817, 477] width 28 height 28
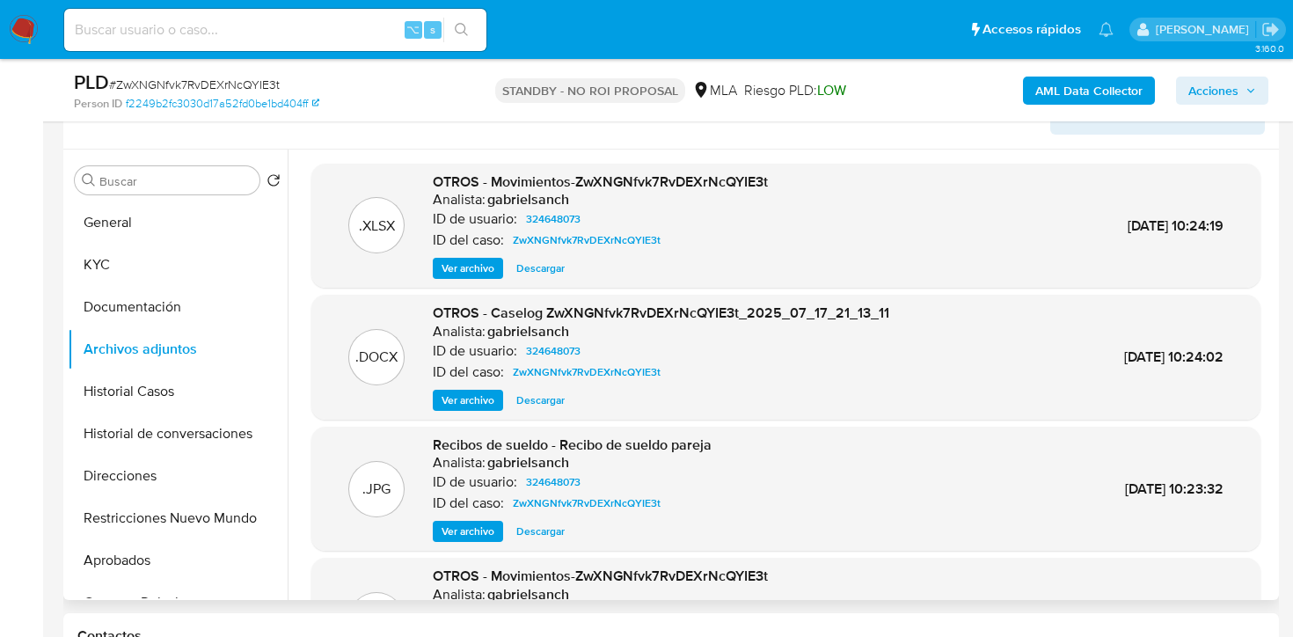
scroll to position [282, 0]
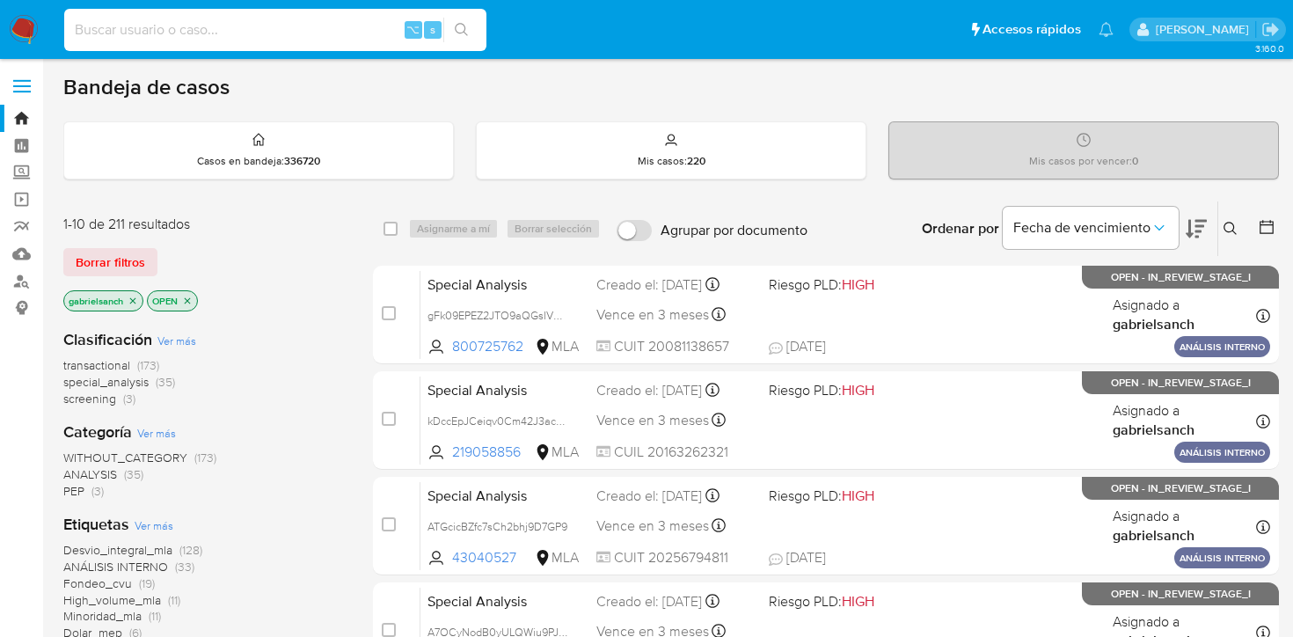
click at [248, 34] on input at bounding box center [275, 29] width 422 height 23
click at [255, 40] on input at bounding box center [275, 29] width 422 height 23
paste input "VHcdOcB4pEt14gMzB0ohfWpB"
type input "VHcdOcB4pEt14gMzB0ohfWpB"
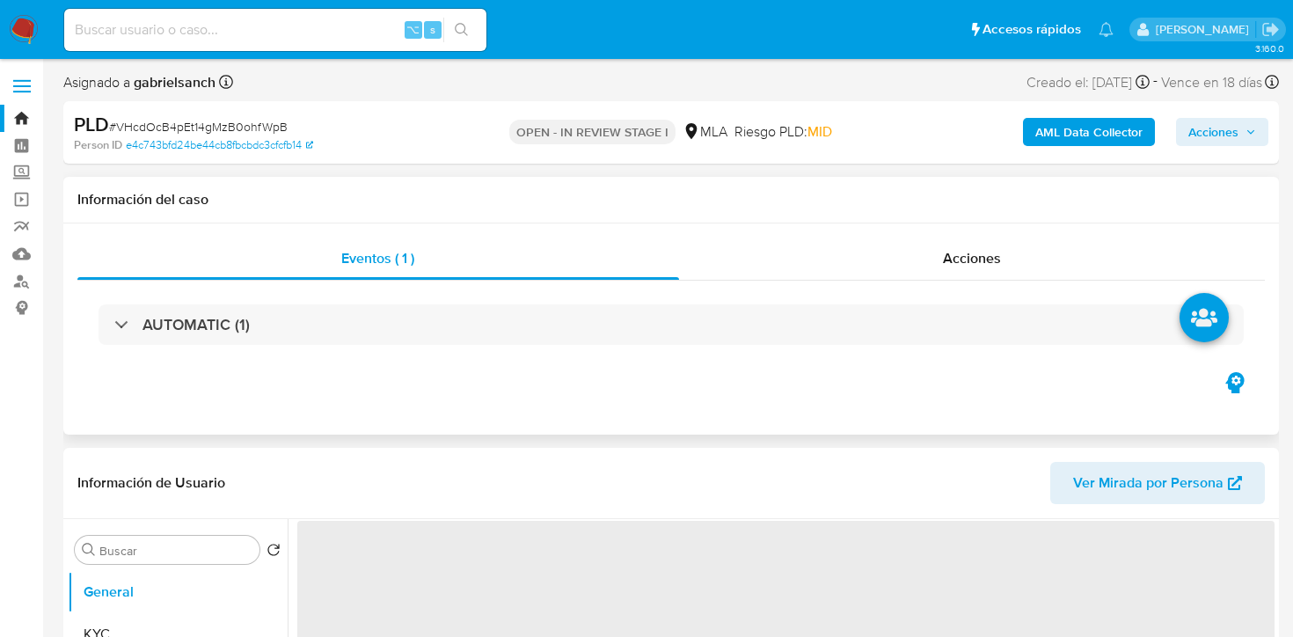
select select "10"
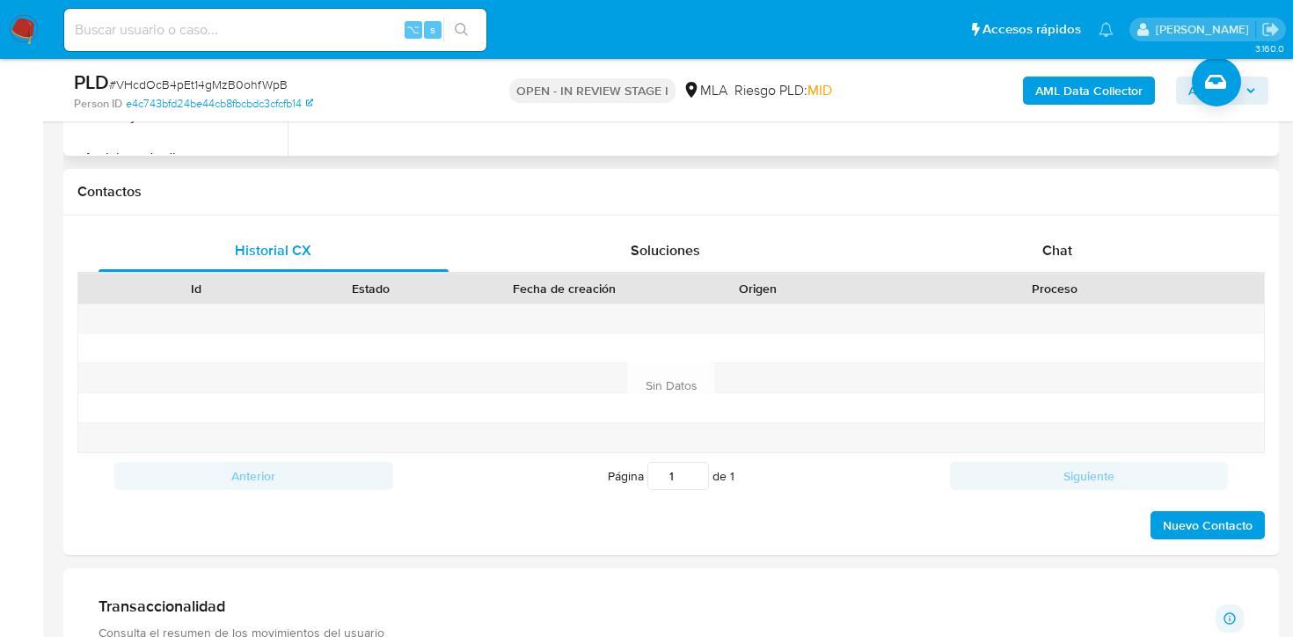
scroll to position [753, 0]
click at [938, 241] on div "Chat" at bounding box center [1057, 249] width 350 height 42
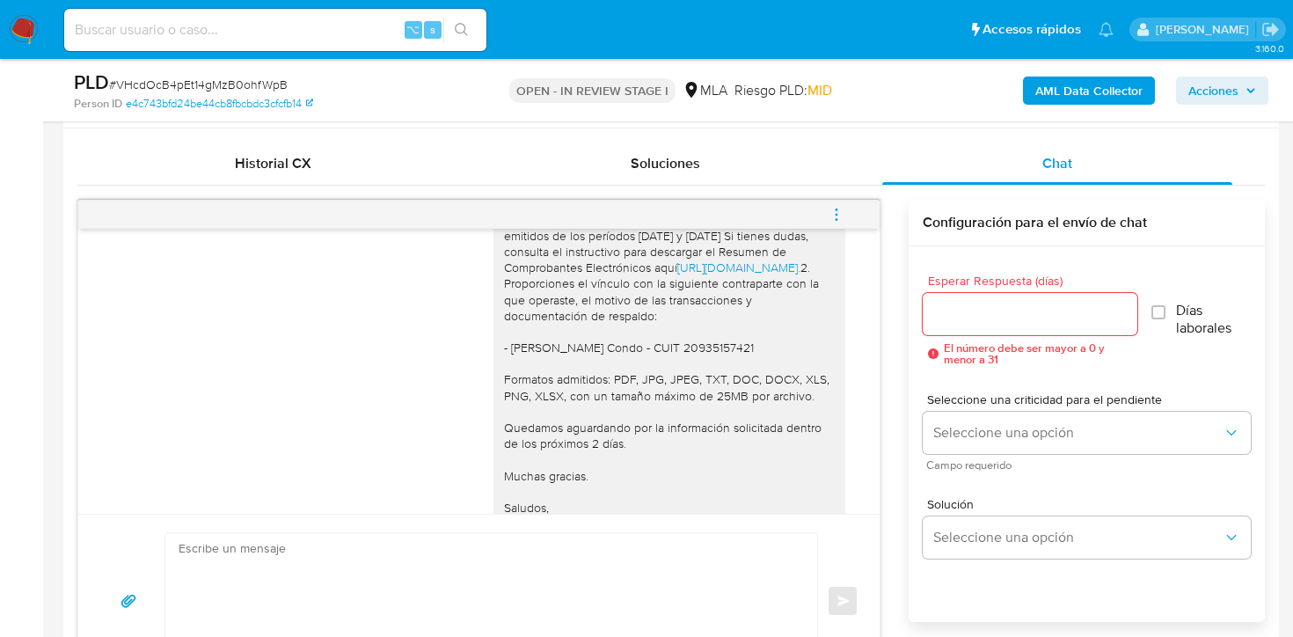
scroll to position [2500, 0]
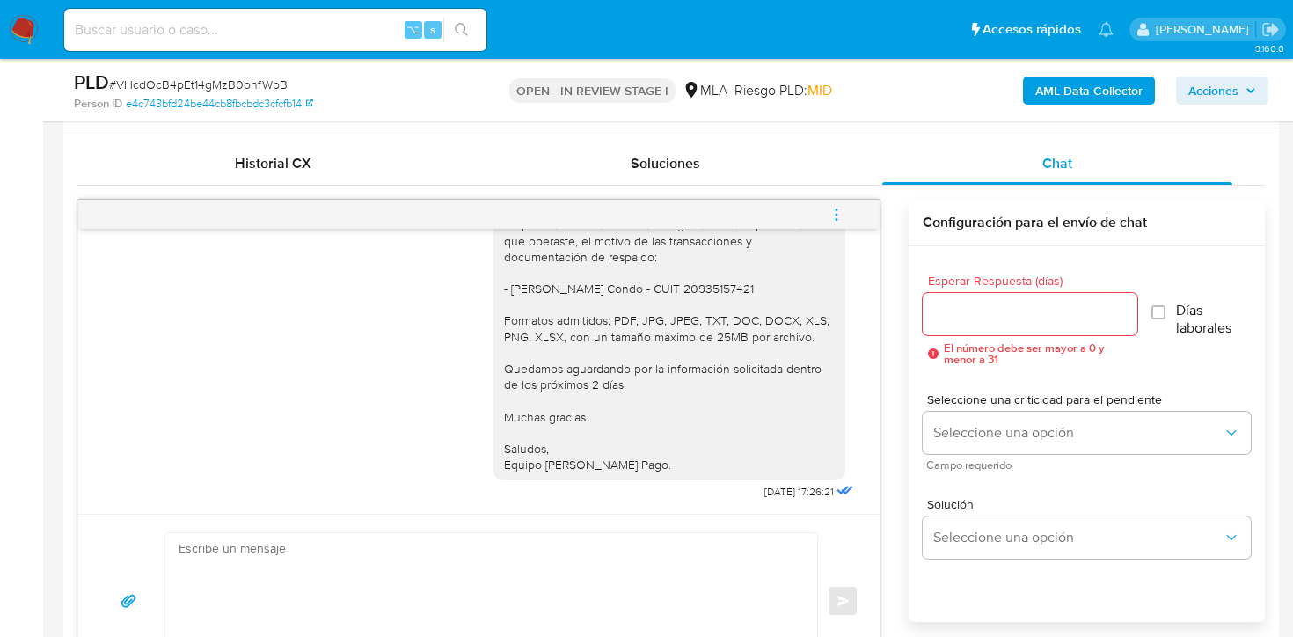
click at [264, 33] on input at bounding box center [275, 29] width 422 height 23
paste input "JMnu8Z73jehnI7AgcZdppPHD"
type input "JMnu8Z73jehnI7AgcZdppPHD"
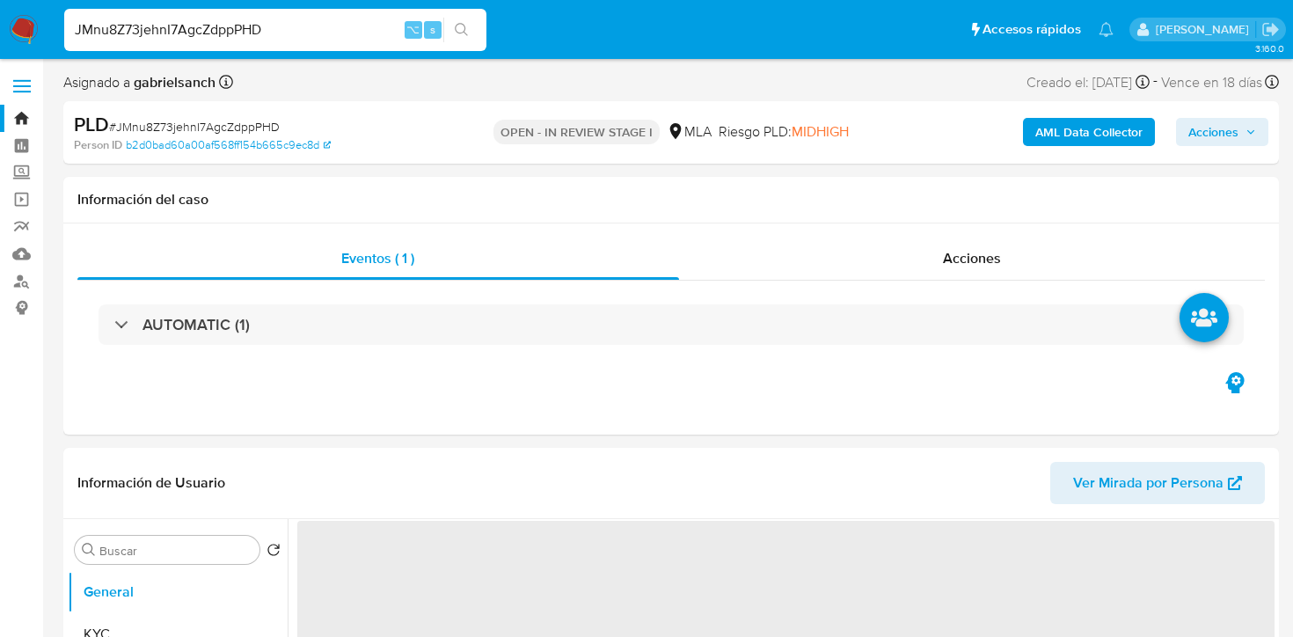
select select "10"
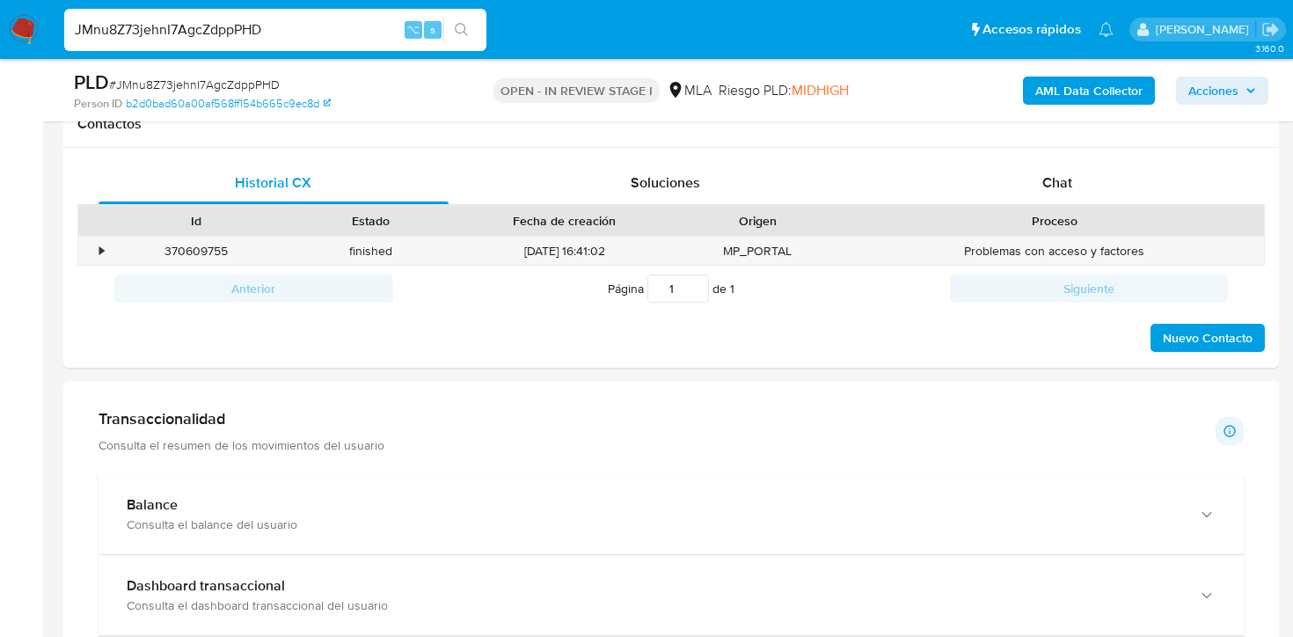
scroll to position [817, 0]
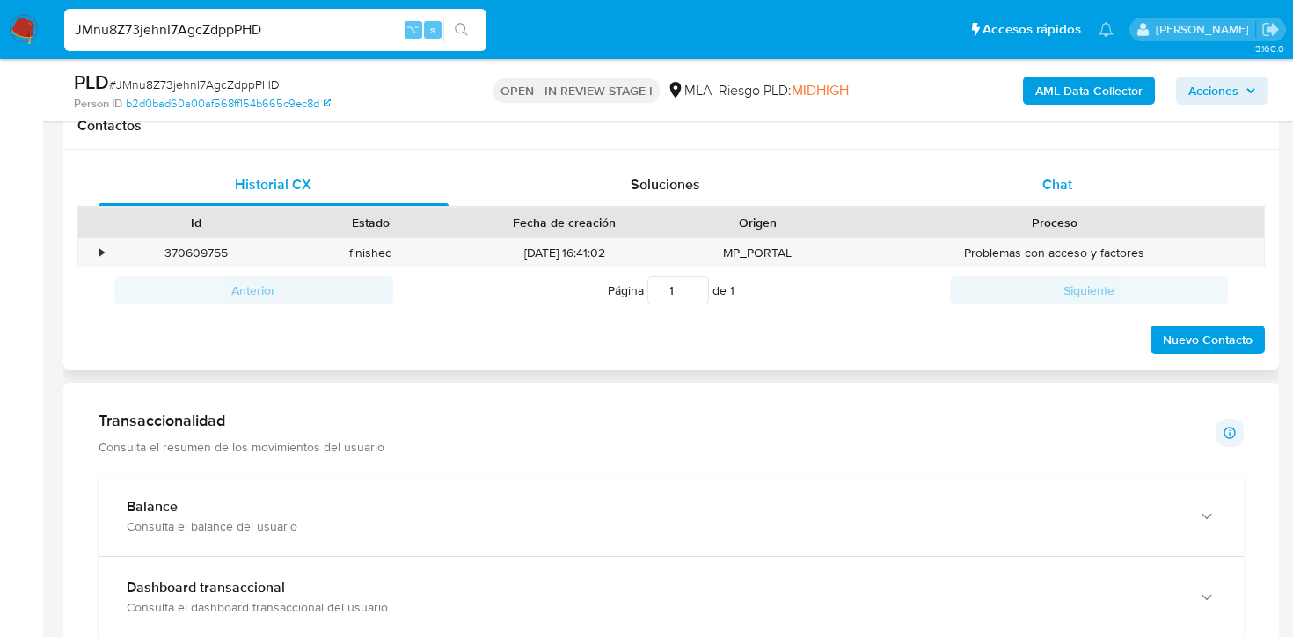
click at [893, 201] on div "Chat" at bounding box center [1057, 185] width 350 height 42
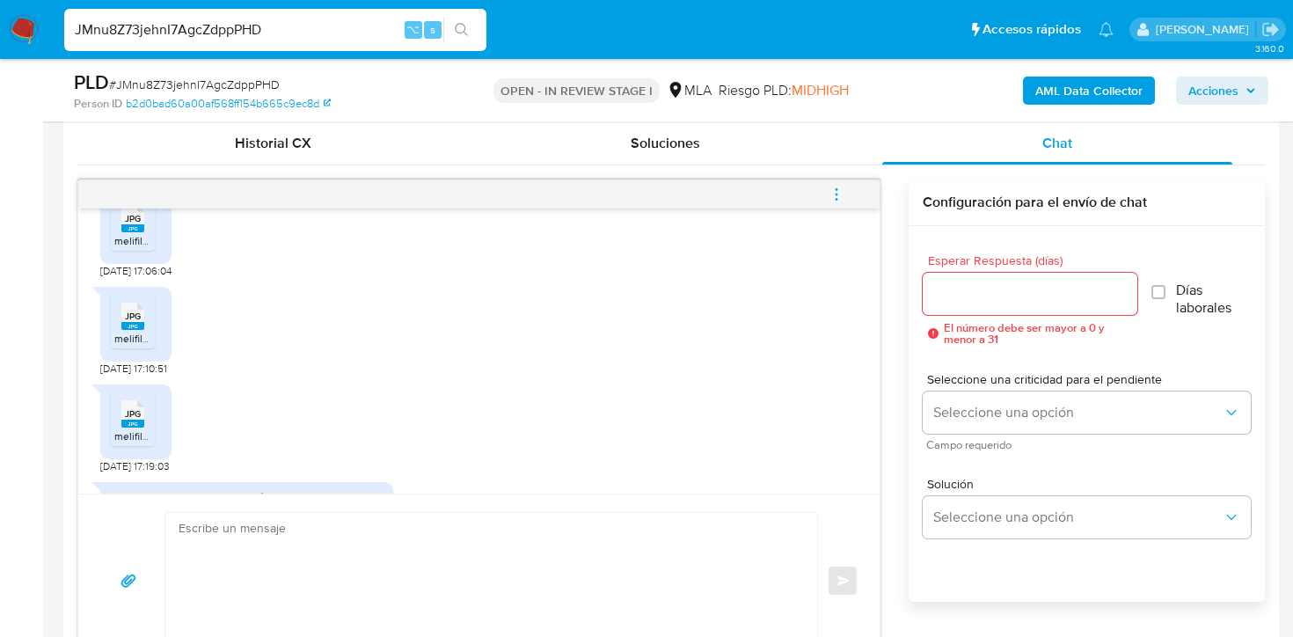
scroll to position [2053, 0]
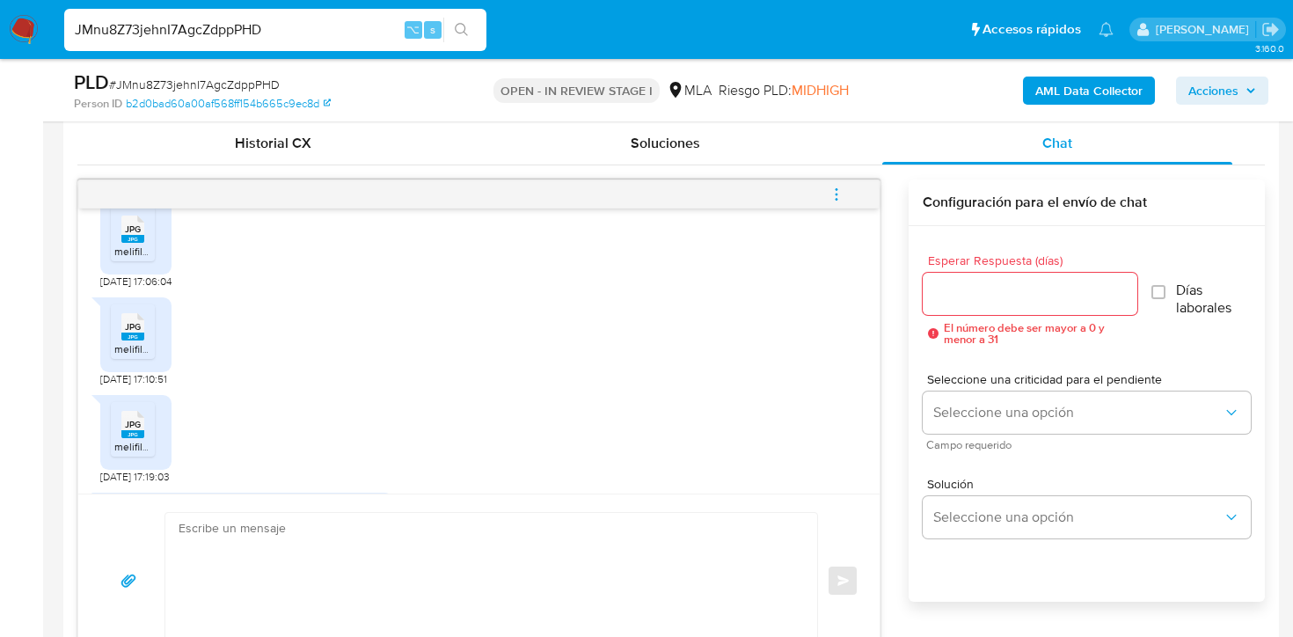
click at [140, 241] on rect at bounding box center [132, 239] width 23 height 8
click at [143, 332] on rect at bounding box center [132, 336] width 23 height 8
click at [148, 426] on div "JPG JPG" at bounding box center [132, 423] width 37 height 34
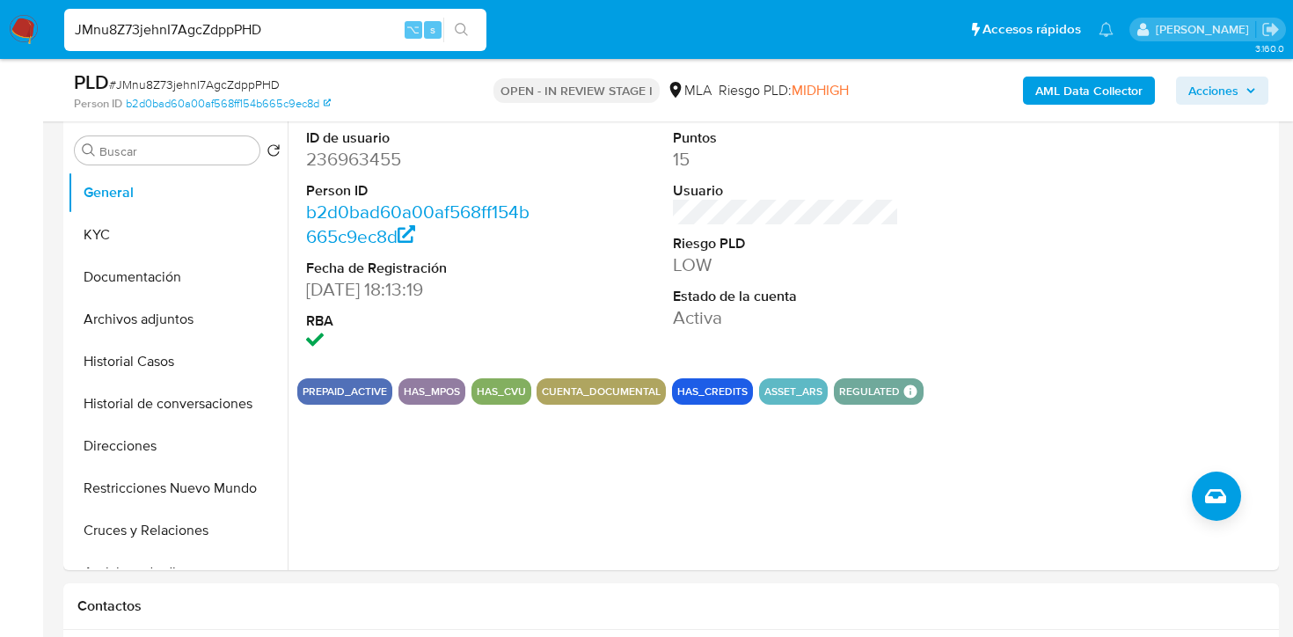
scroll to position [324, 0]
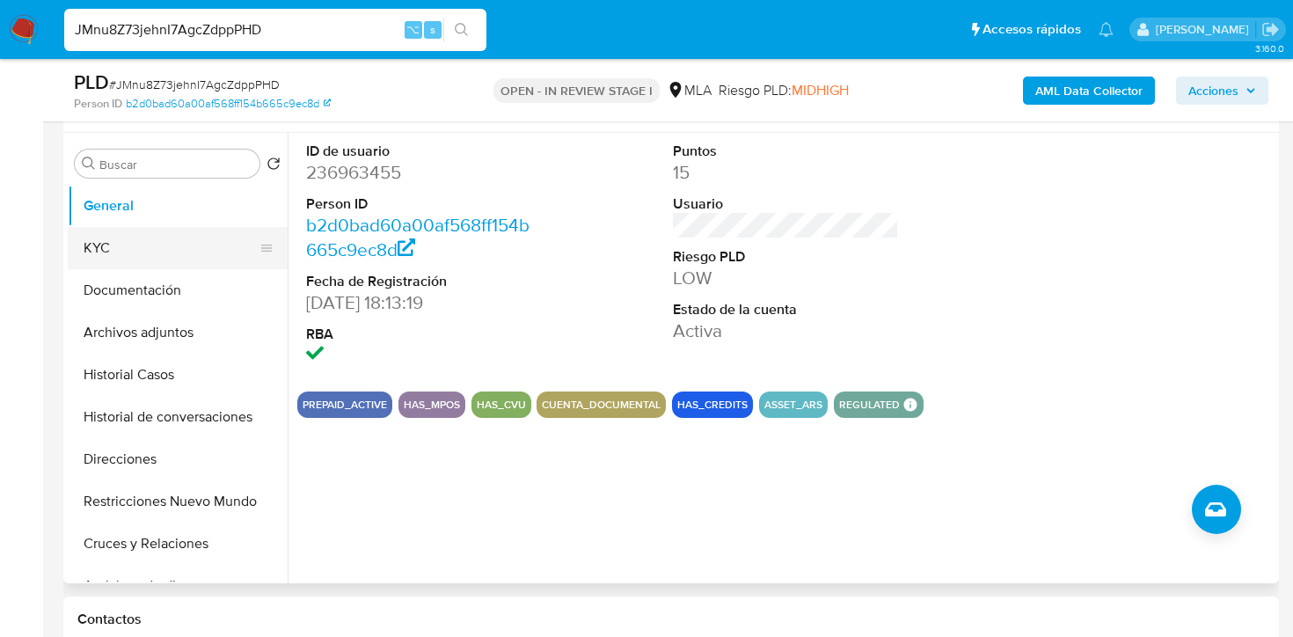
click at [87, 256] on button "KYC" at bounding box center [171, 248] width 206 height 42
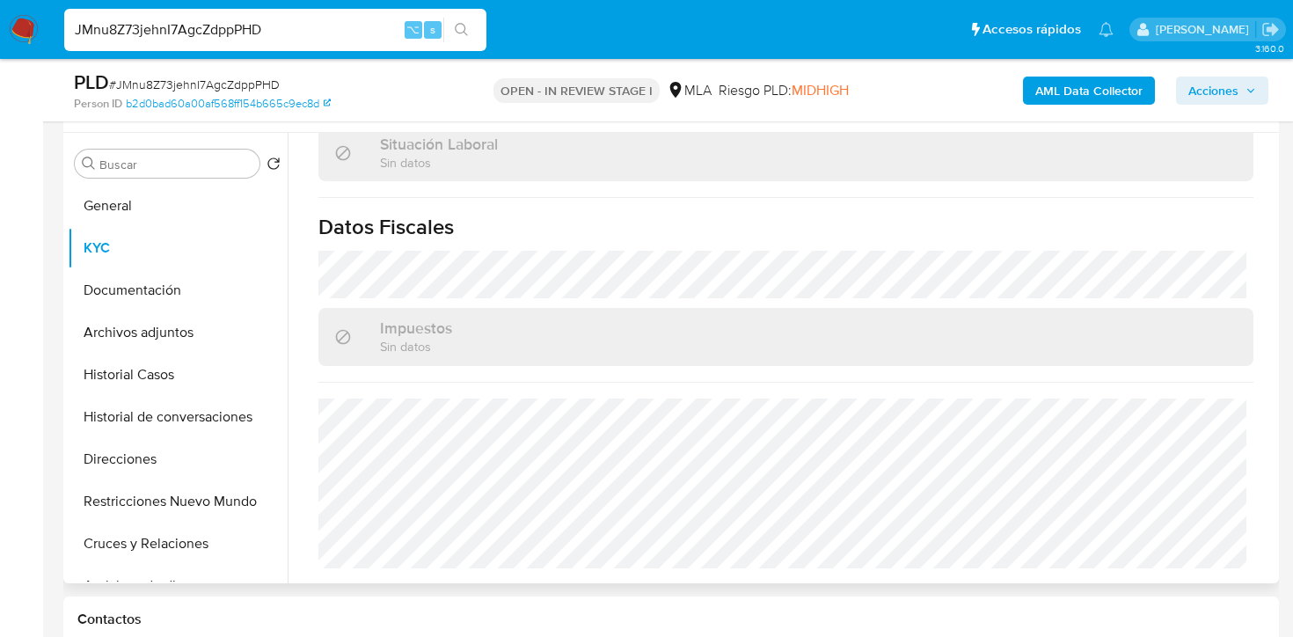
scroll to position [924, 0]
click at [132, 453] on button "Direcciones" at bounding box center [171, 459] width 206 height 42
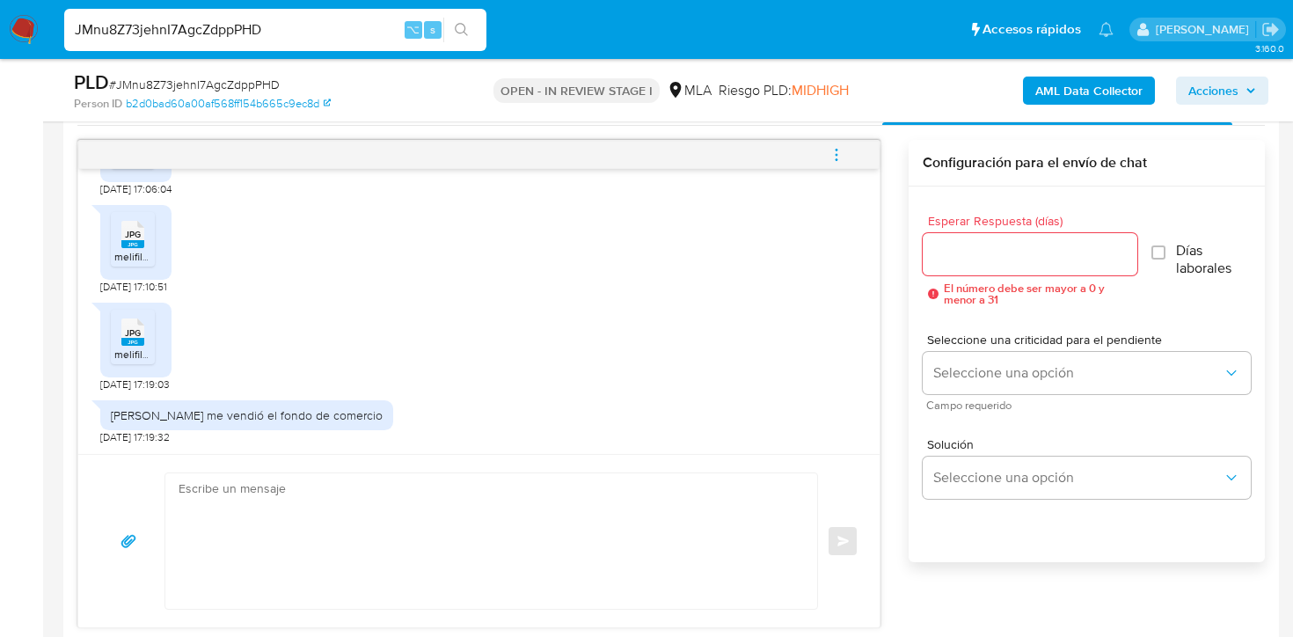
scroll to position [899, 0]
click at [305, 508] on textarea at bounding box center [487, 539] width 617 height 135
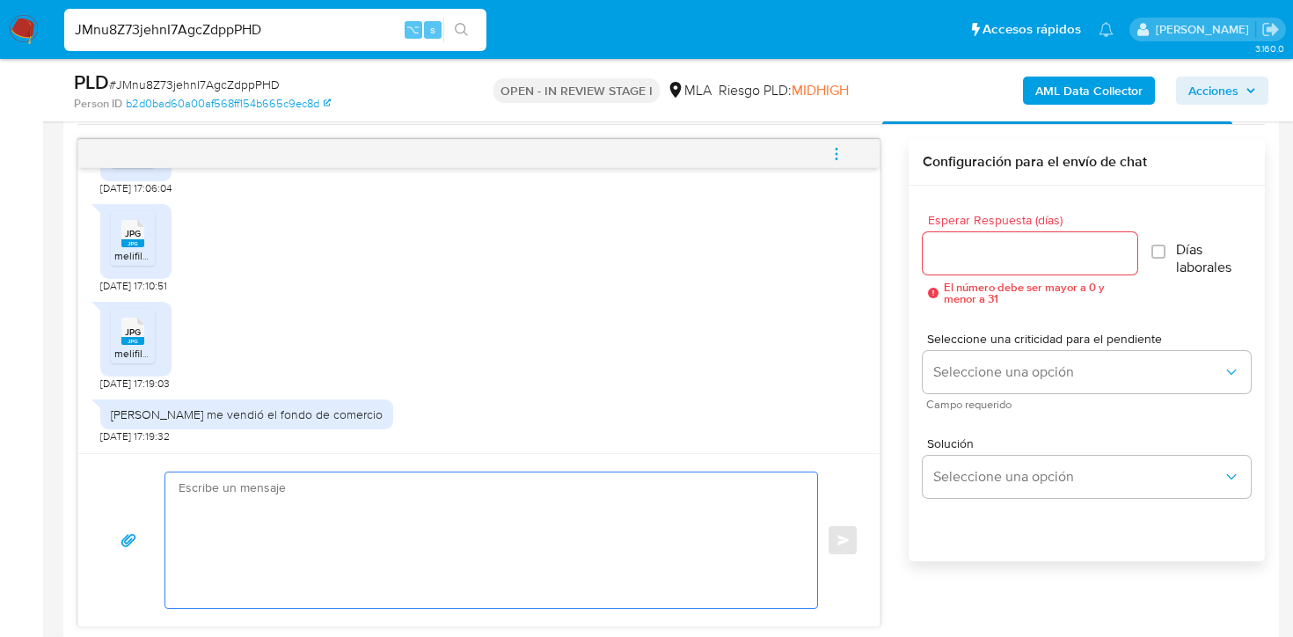
paste textarea "Hola, ¡Muchas gracias por tu respuesta! Confirmamos la recepción de la document…"
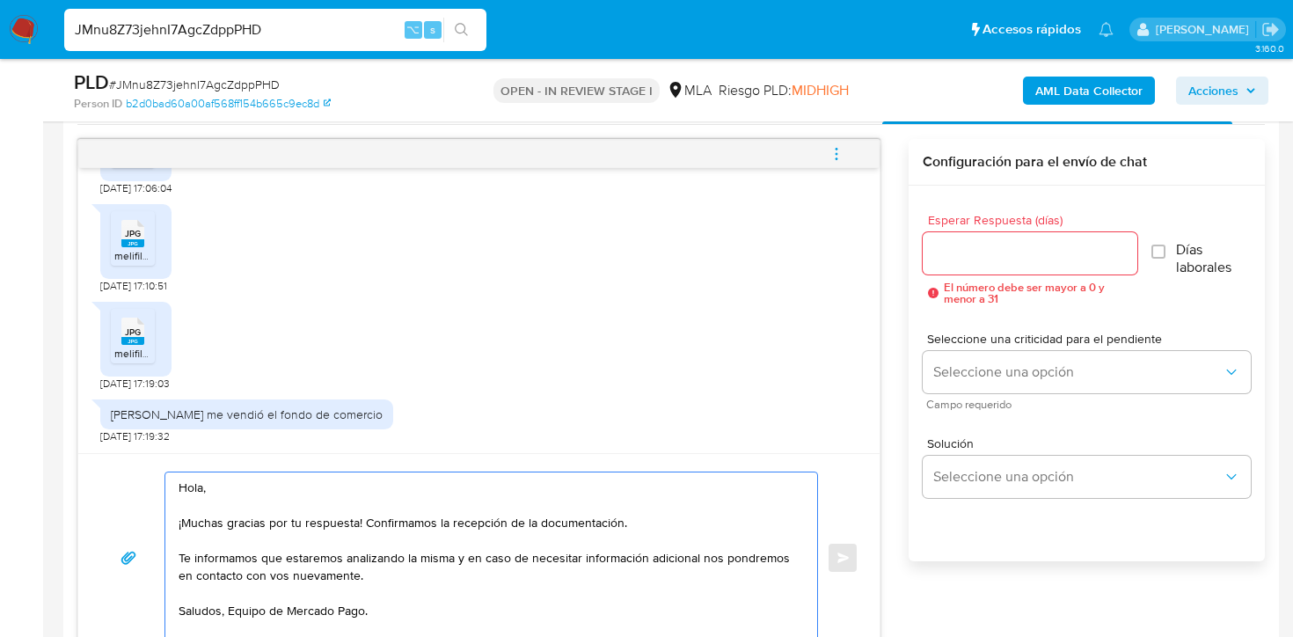
type textarea "Hola, ¡Muchas gracias por tu respuesta! Confirmamos la recepción de la document…"
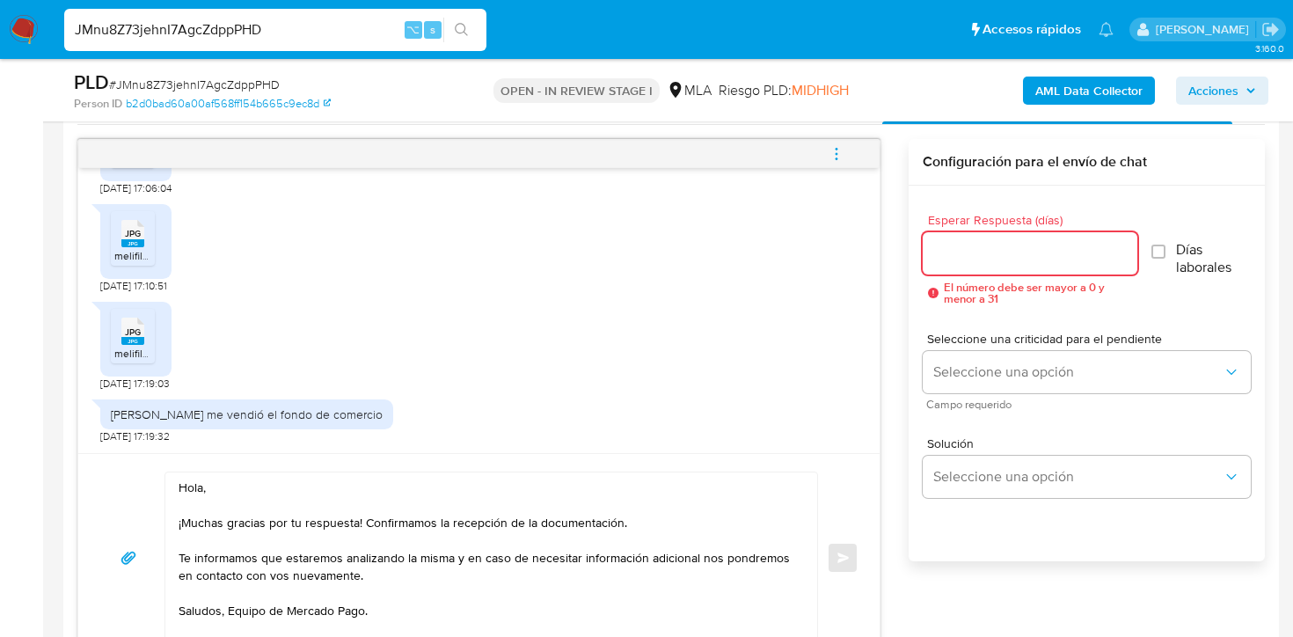
click at [975, 243] on input "Esperar Respuesta (días)" at bounding box center [1031, 253] width 216 height 23
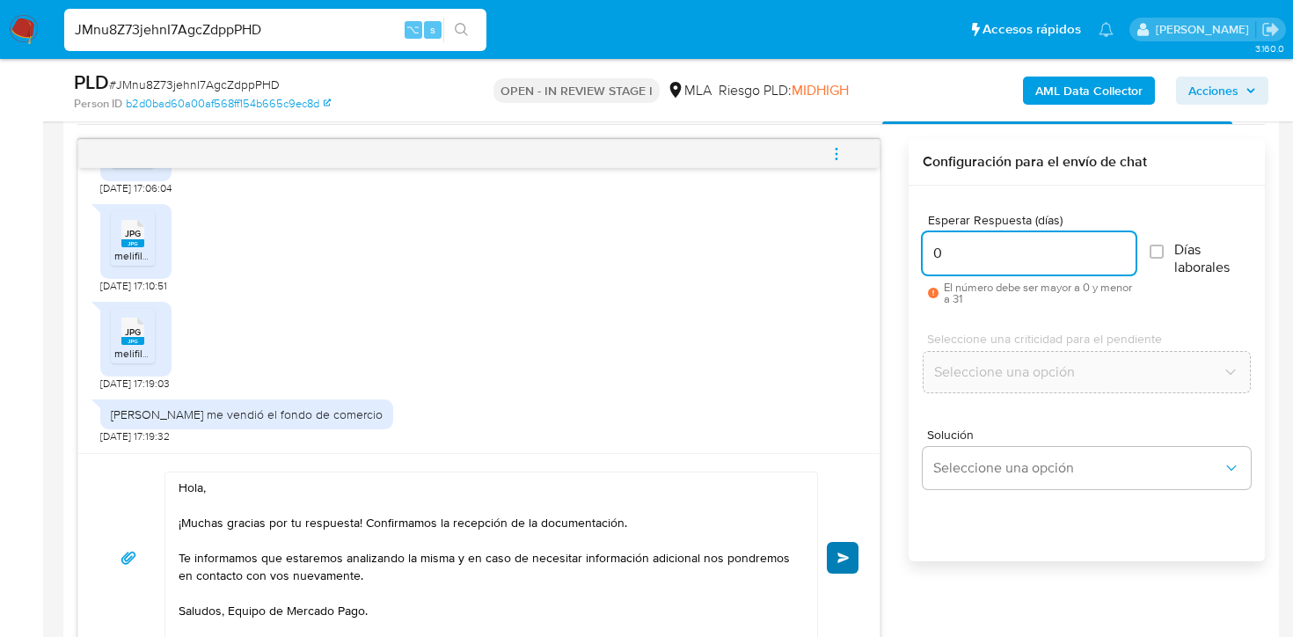
type input "0"
click at [843, 562] on button "Enviar" at bounding box center [843, 558] width 32 height 32
click at [834, 160] on icon "menu-action" at bounding box center [837, 154] width 16 height 16
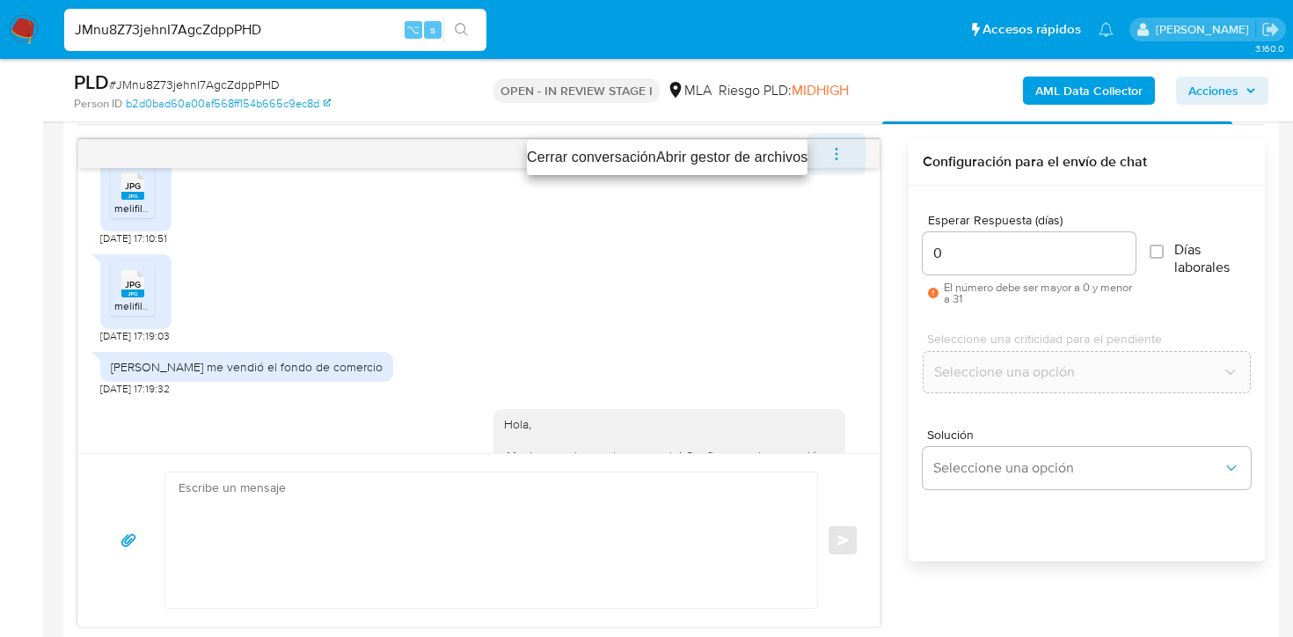
scroll to position [4634, 0]
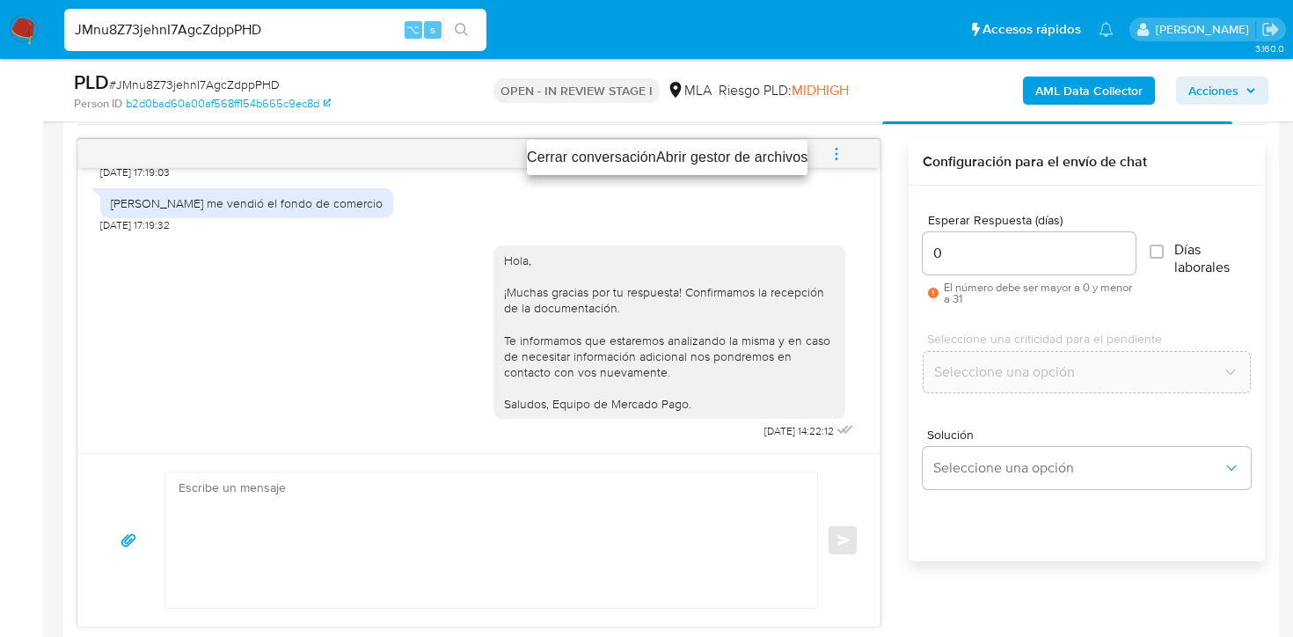
click at [620, 157] on li "Cerrar conversación" at bounding box center [591, 157] width 129 height 21
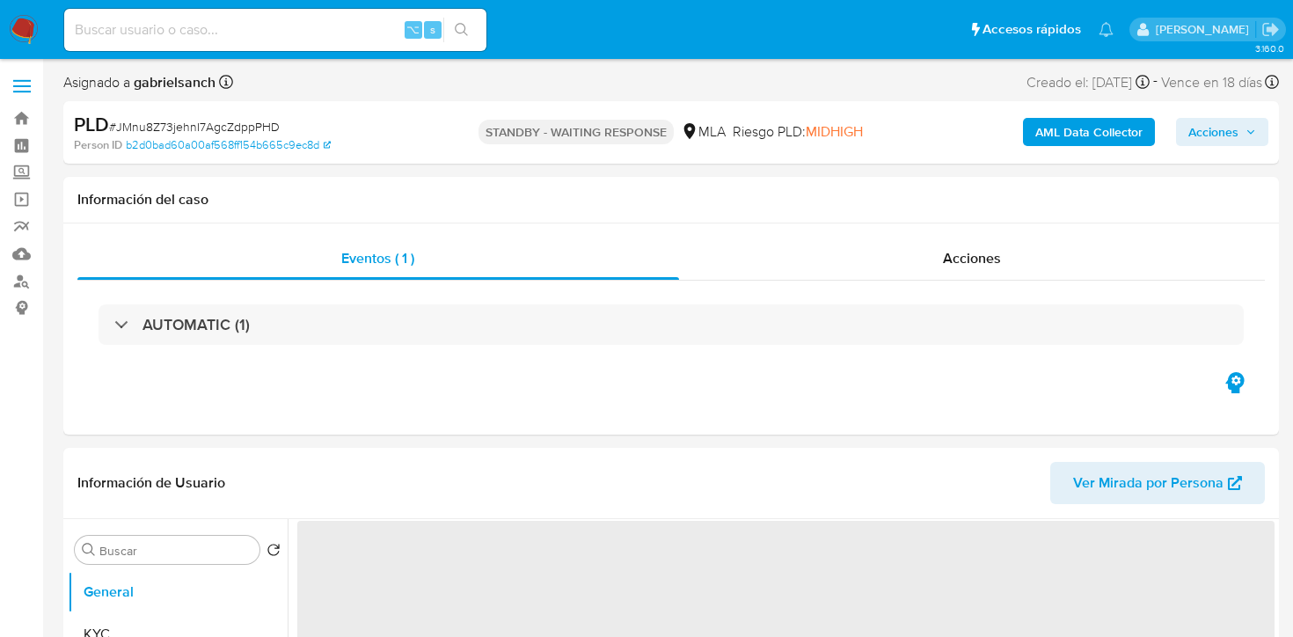
select select "10"
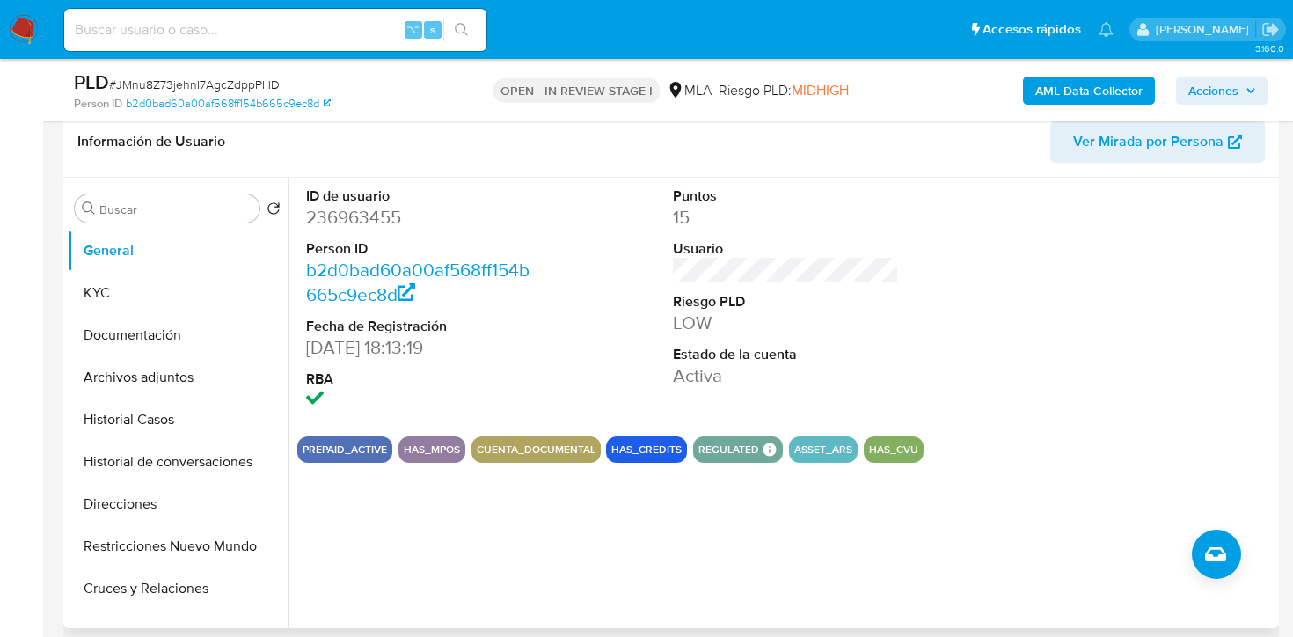
scroll to position [267, 0]
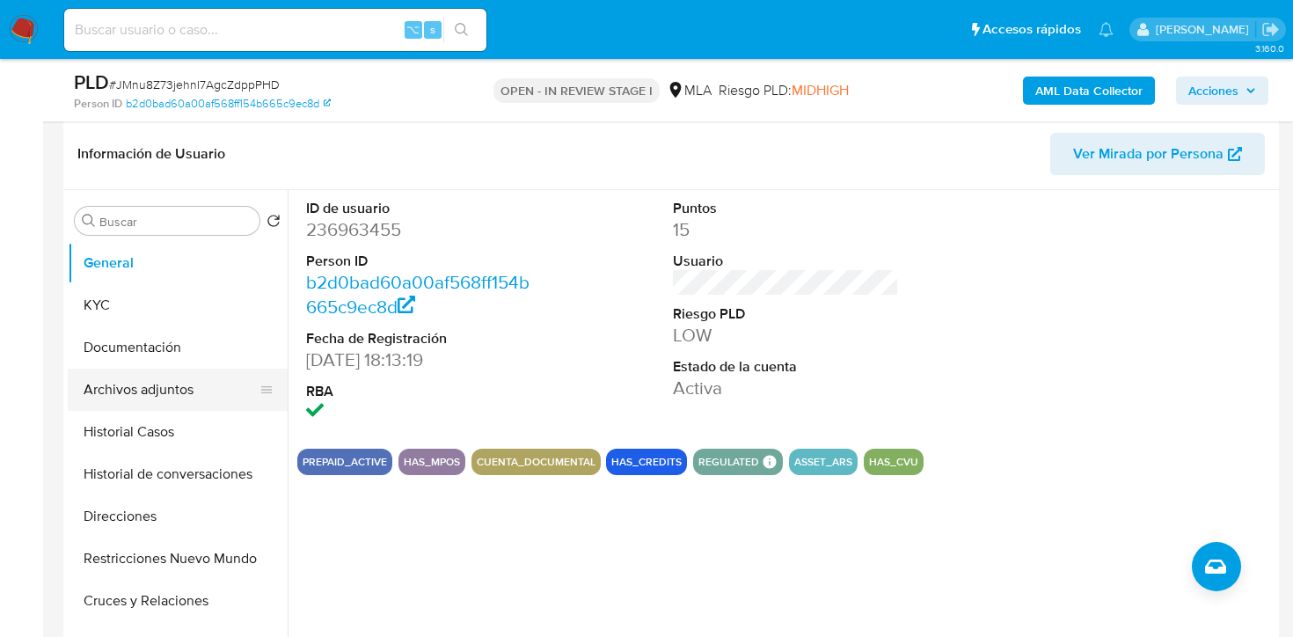
click at [183, 400] on button "Archivos adjuntos" at bounding box center [171, 390] width 206 height 42
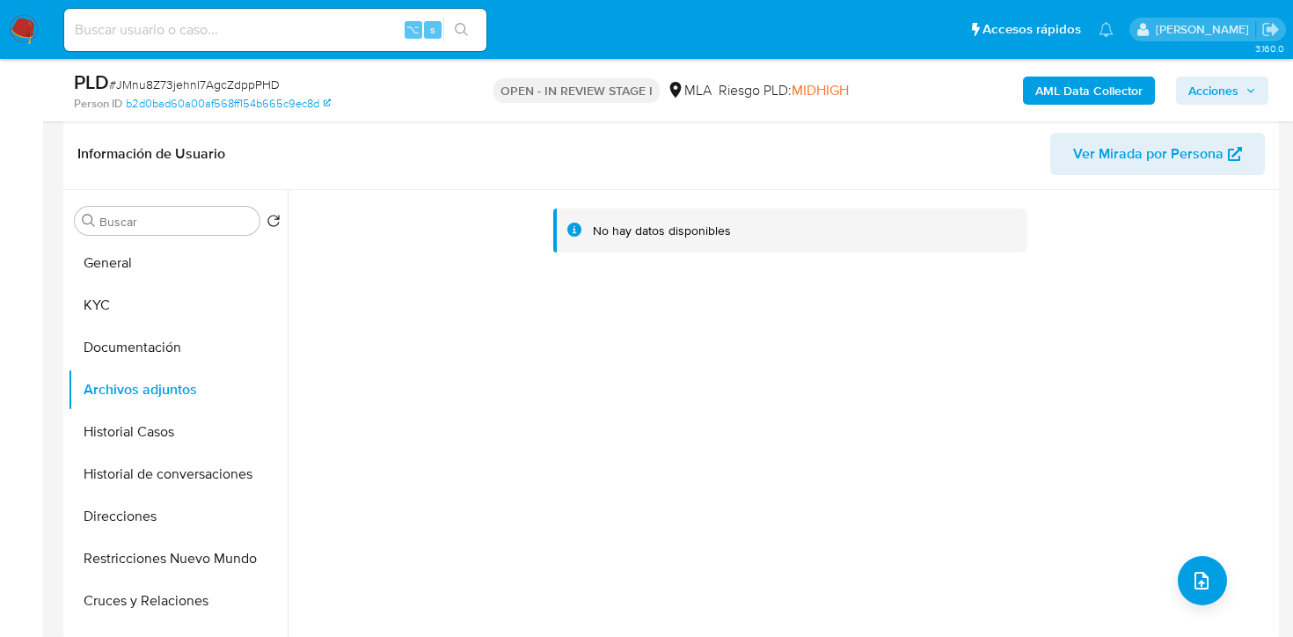
scroll to position [0, 0]
click at [1092, 87] on b "AML Data Collector" at bounding box center [1088, 91] width 107 height 28
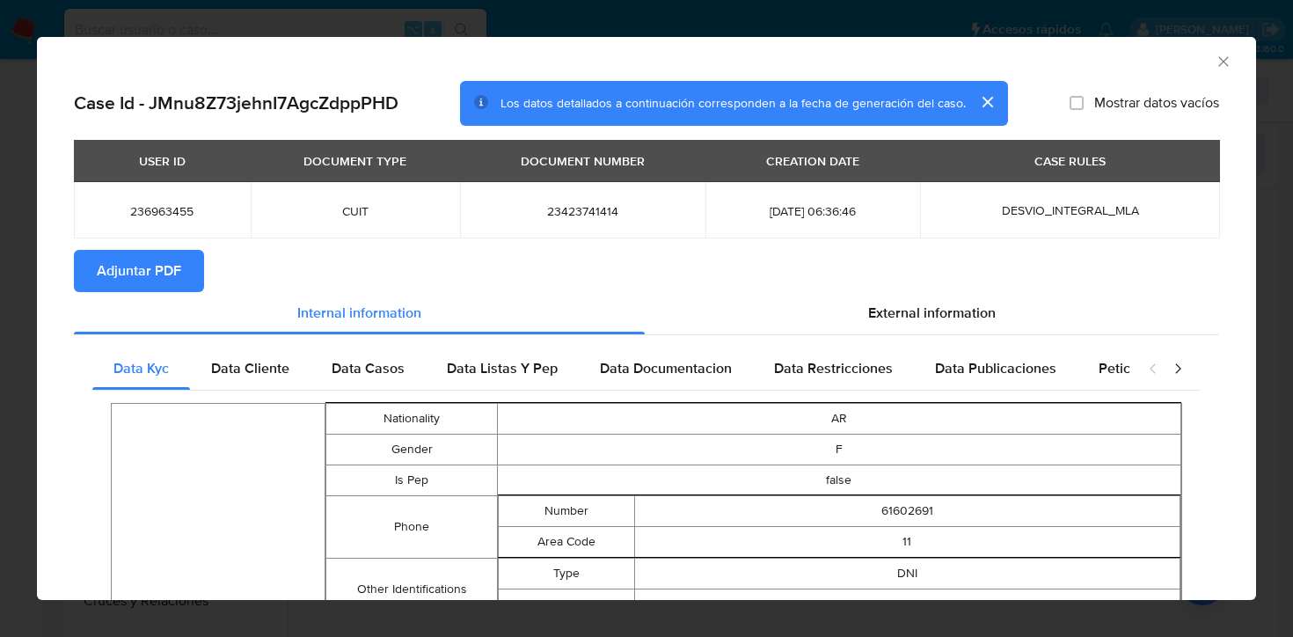
click at [116, 284] on span "Adjuntar PDF" at bounding box center [139, 271] width 84 height 39
click at [1218, 65] on icon "Cerrar ventana" at bounding box center [1223, 61] width 10 height 10
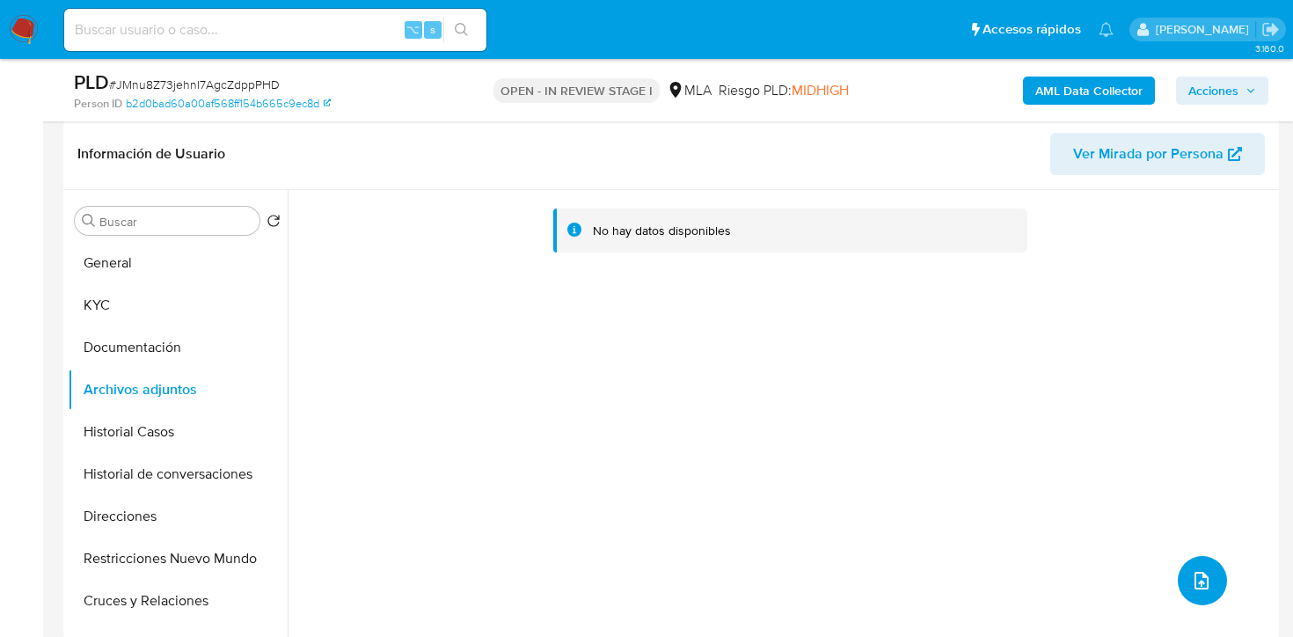
click at [1191, 570] on span "upload-file" at bounding box center [1201, 580] width 21 height 21
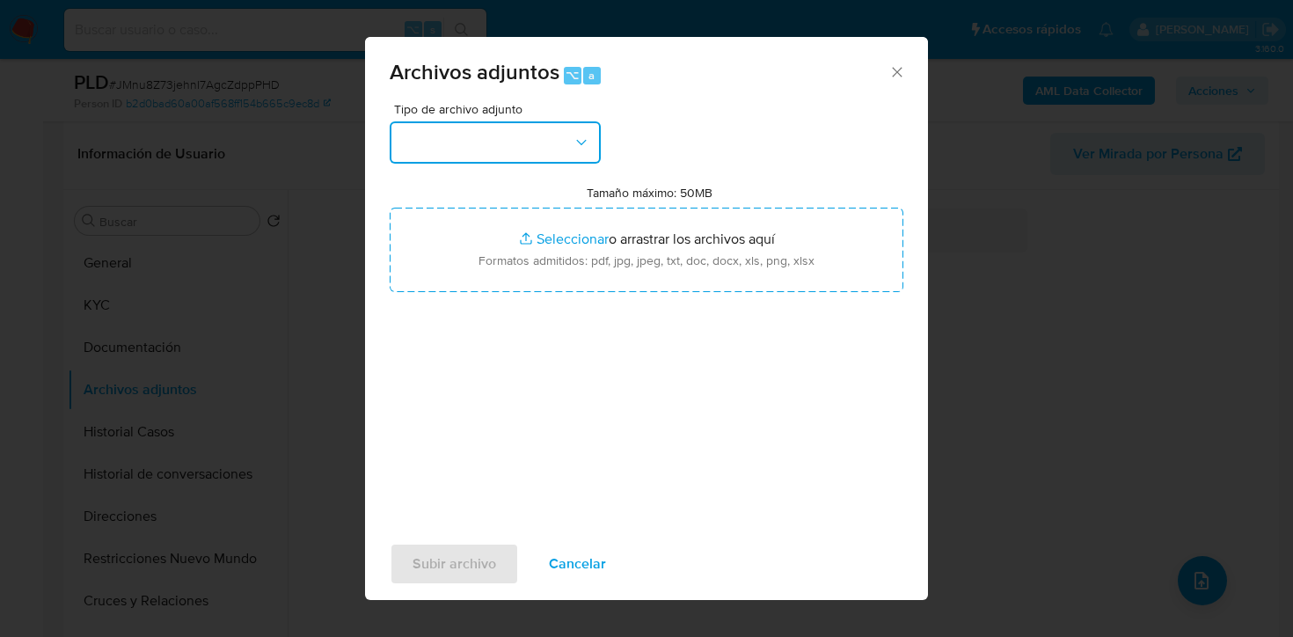
click at [449, 131] on button "button" at bounding box center [495, 142] width 211 height 42
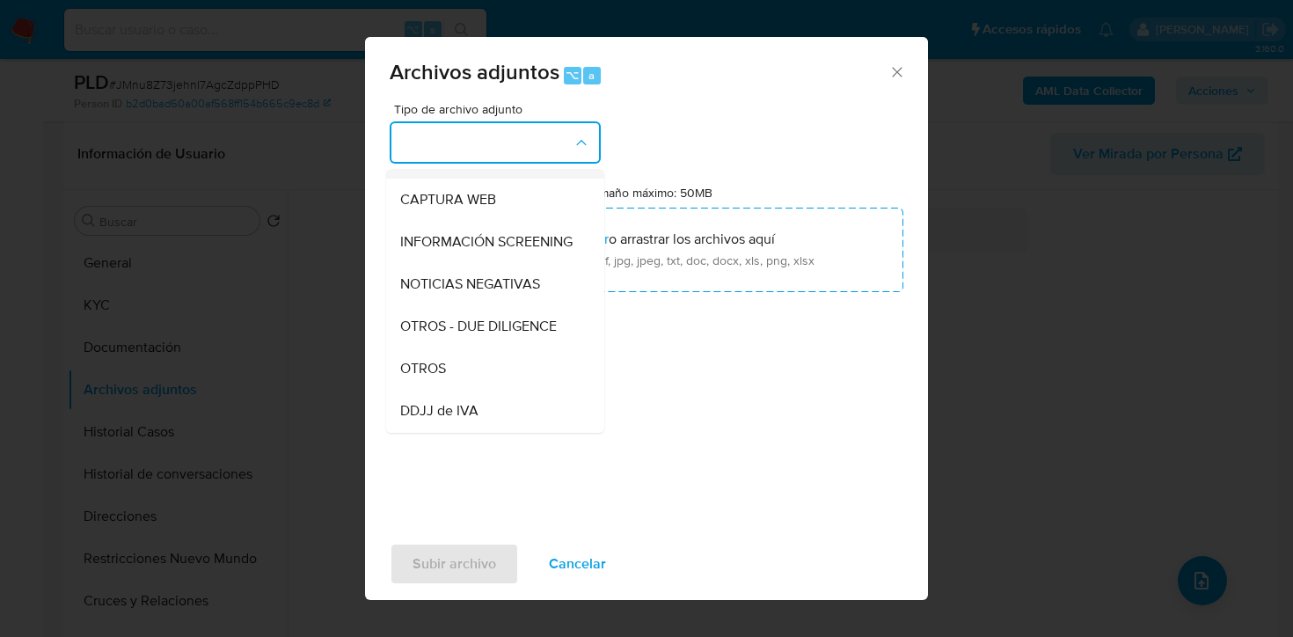
scroll to position [188, 0]
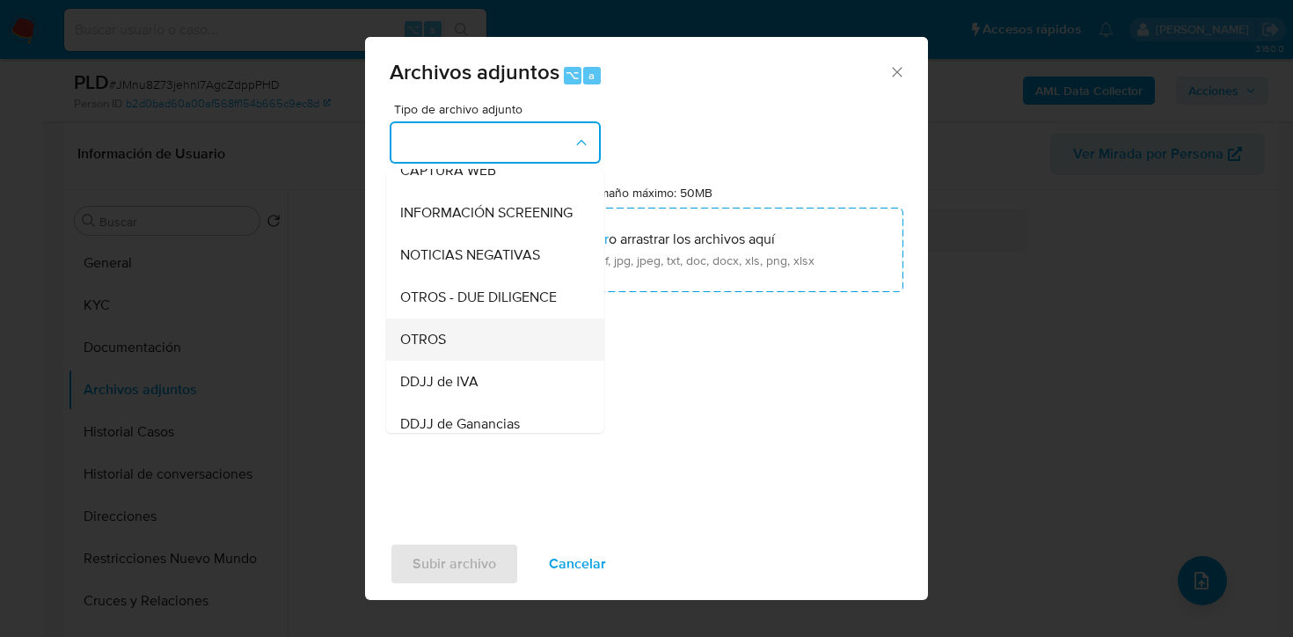
click at [456, 339] on div "OTROS" at bounding box center [489, 339] width 179 height 42
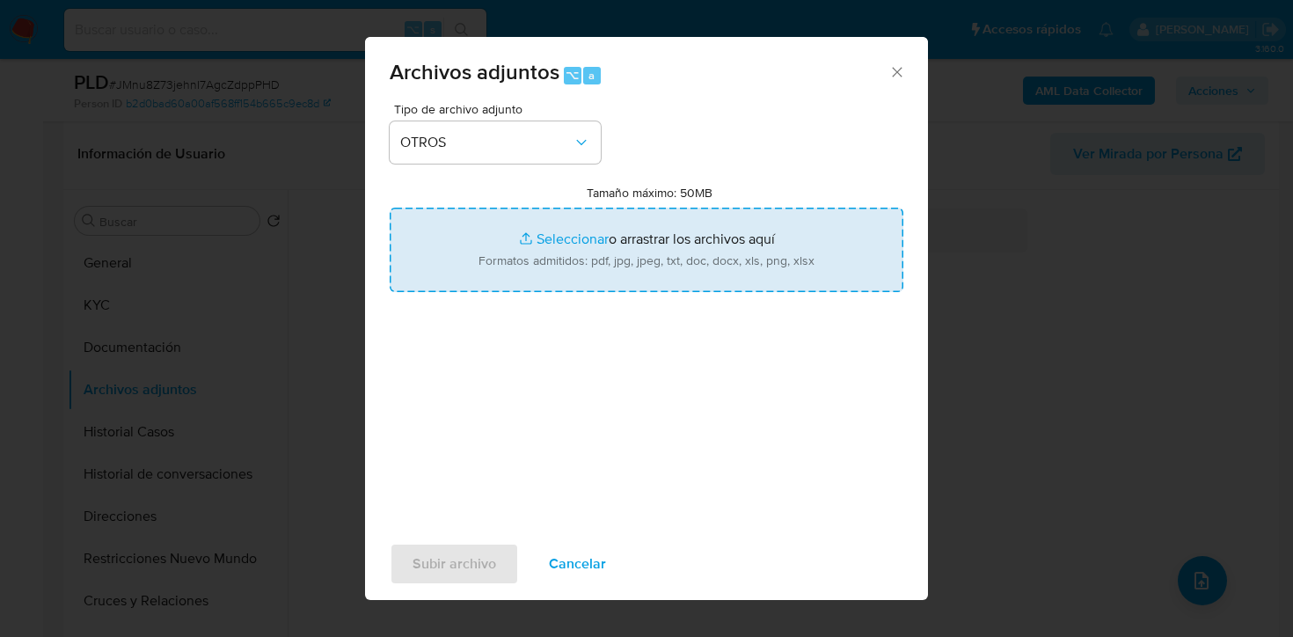
click at [566, 253] on input "Tamaño máximo: 50MB Seleccionar archivos" at bounding box center [647, 250] width 514 height 84
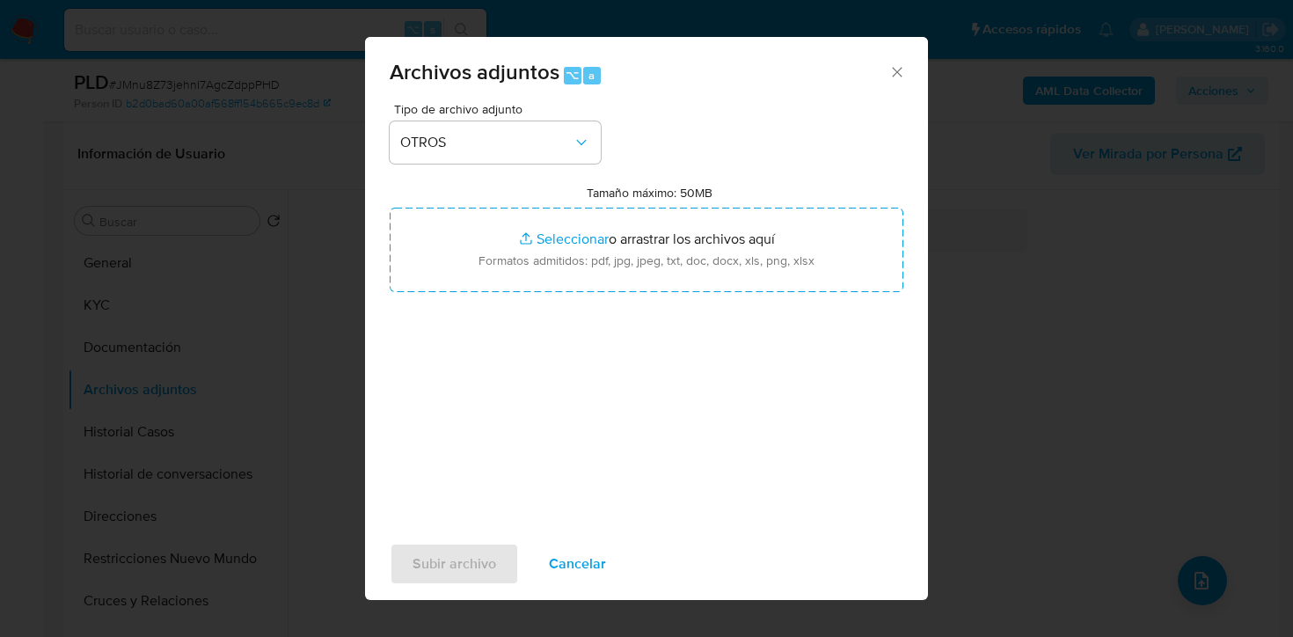
type input "C:\fakepath\Caselog JMnu8Z73jehnI7AgcZdppPHD_2025_07_17_22_24_13.docx"
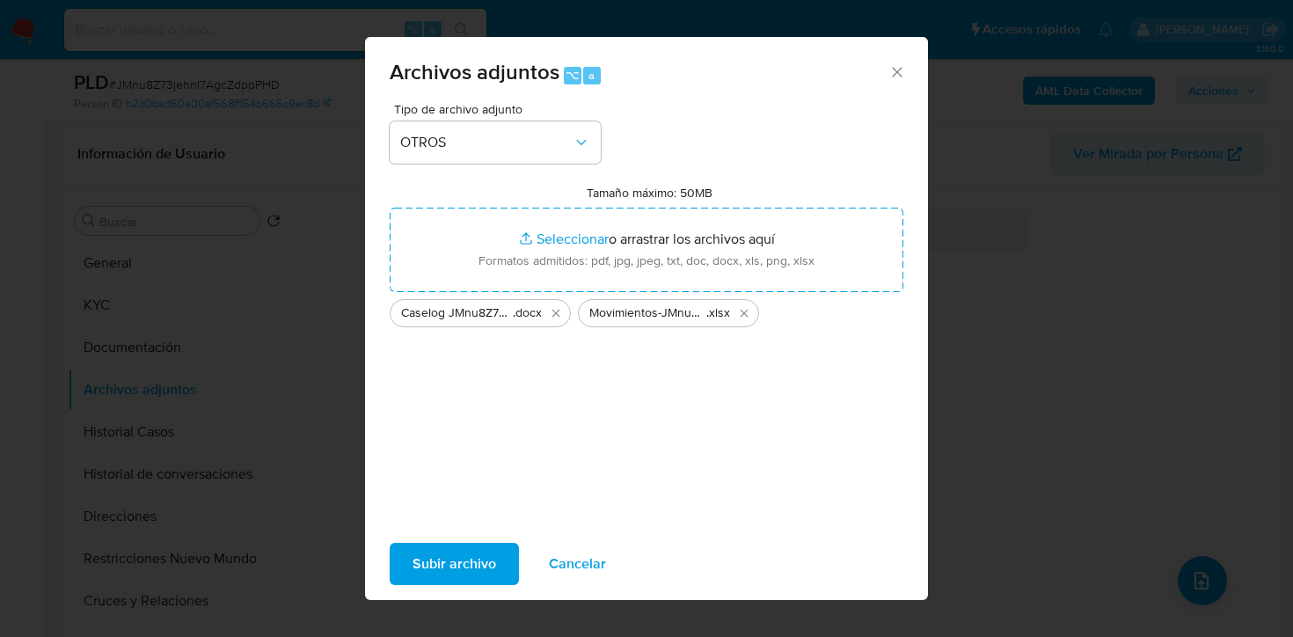
click at [451, 565] on span "Subir archivo" at bounding box center [455, 563] width 84 height 39
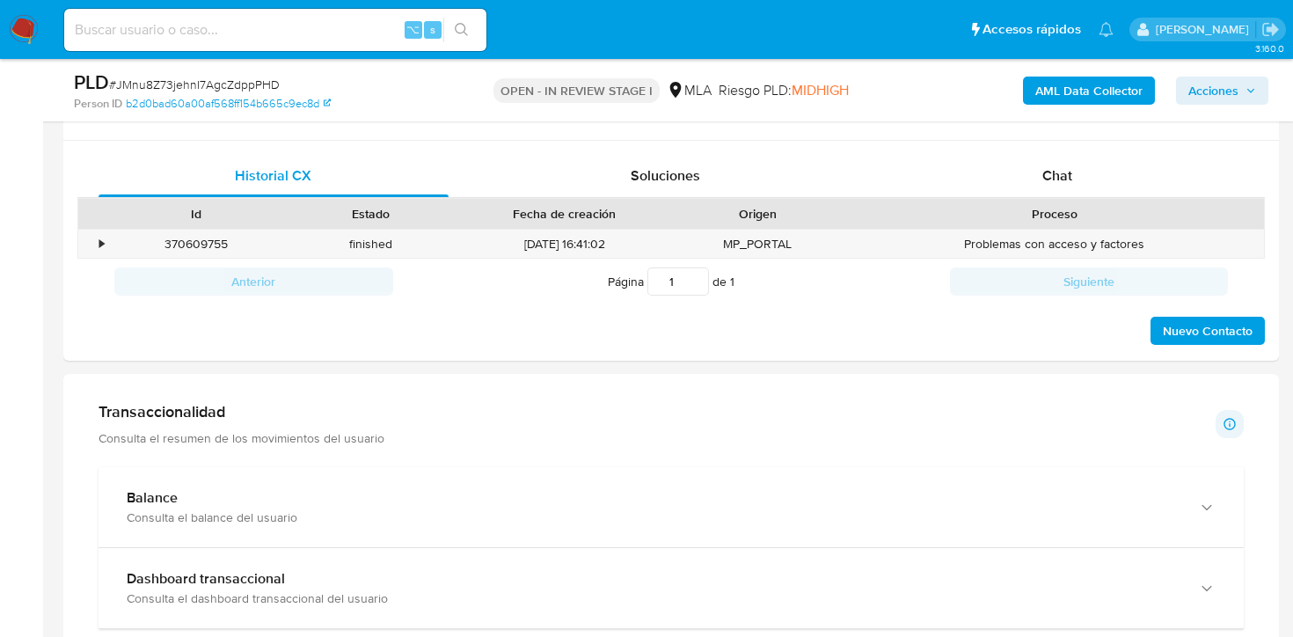
scroll to position [860, 0]
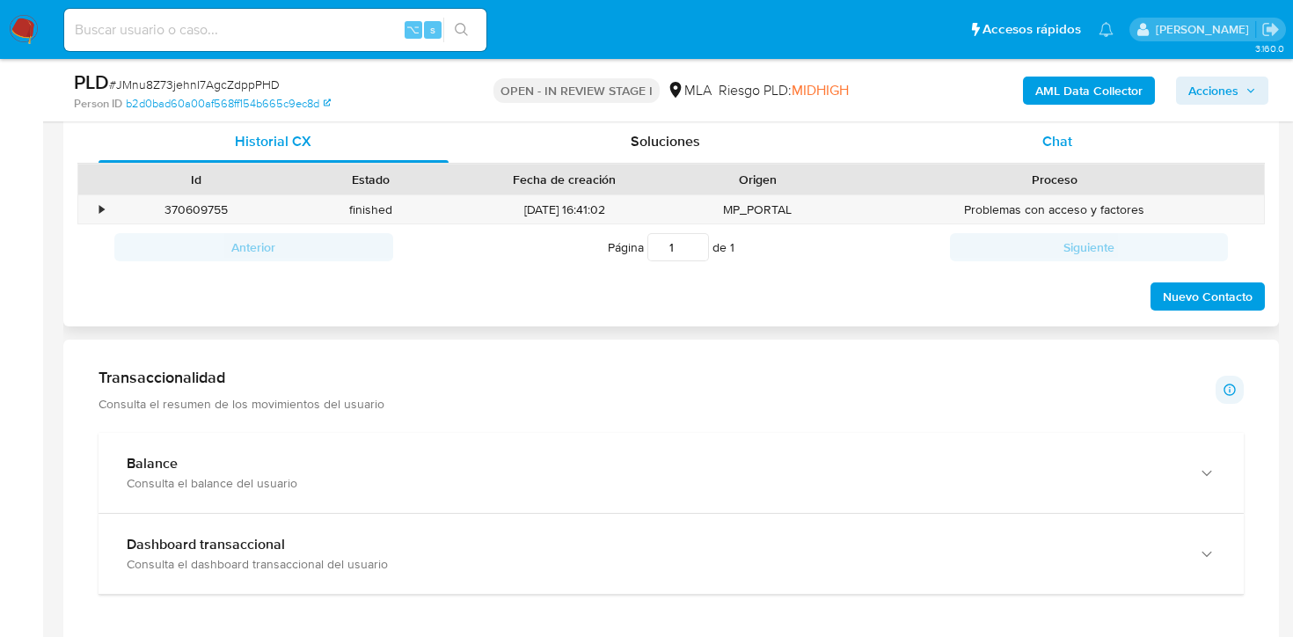
click at [1063, 140] on span "Chat" at bounding box center [1057, 141] width 30 height 20
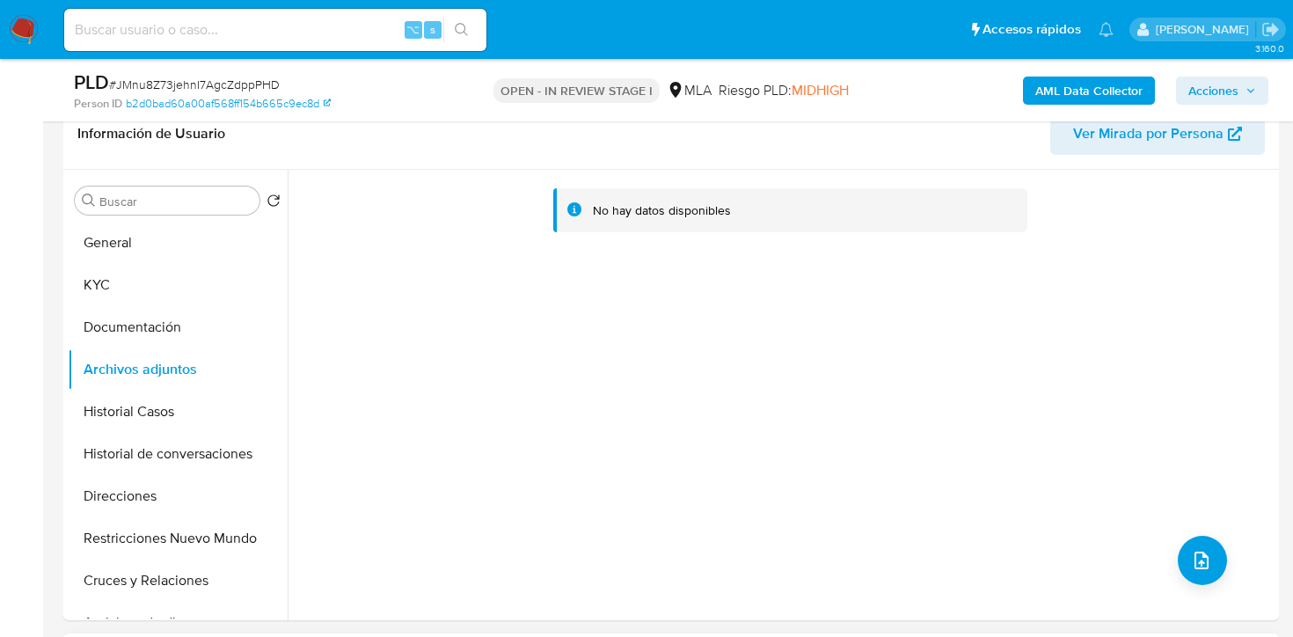
scroll to position [289, 0]
click at [128, 307] on button "Documentación" at bounding box center [171, 325] width 206 height 42
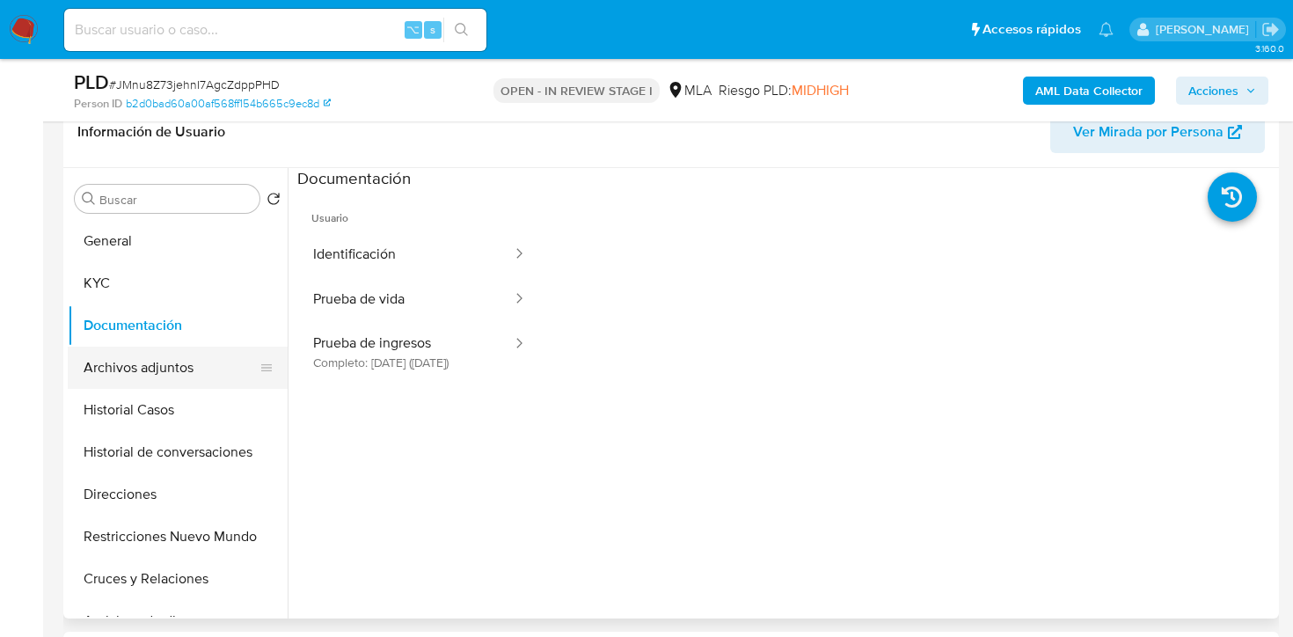
click at [126, 376] on button "Archivos adjuntos" at bounding box center [171, 368] width 206 height 42
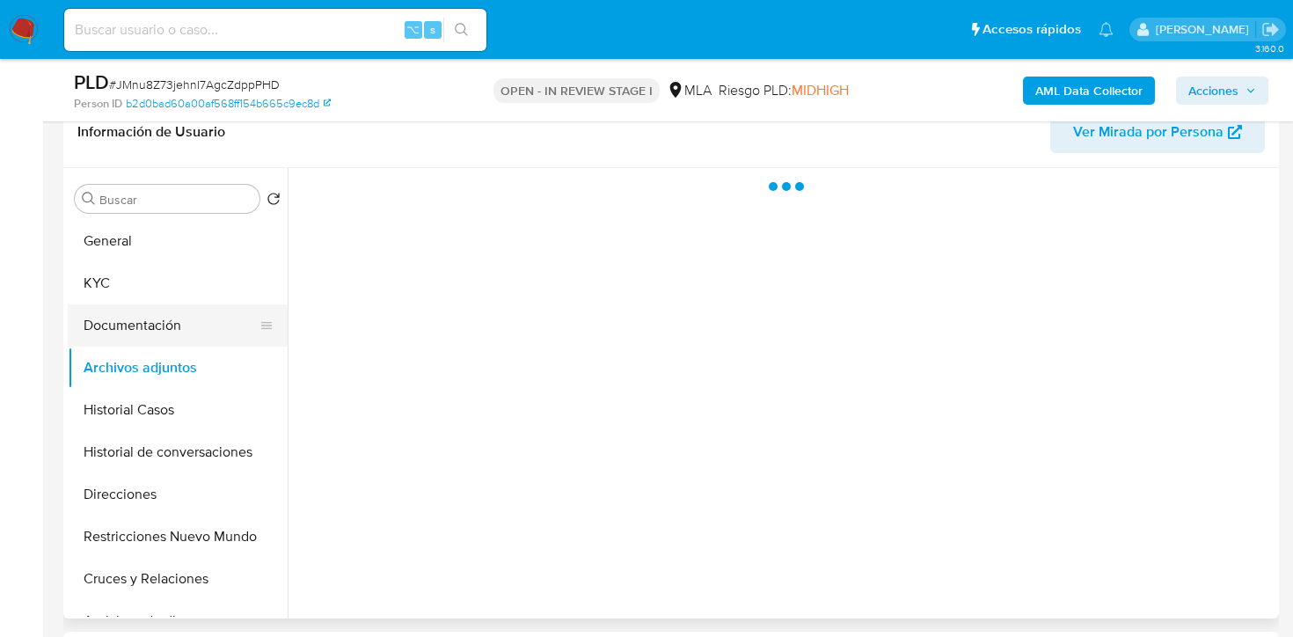
click at [121, 344] on button "Documentación" at bounding box center [171, 325] width 206 height 42
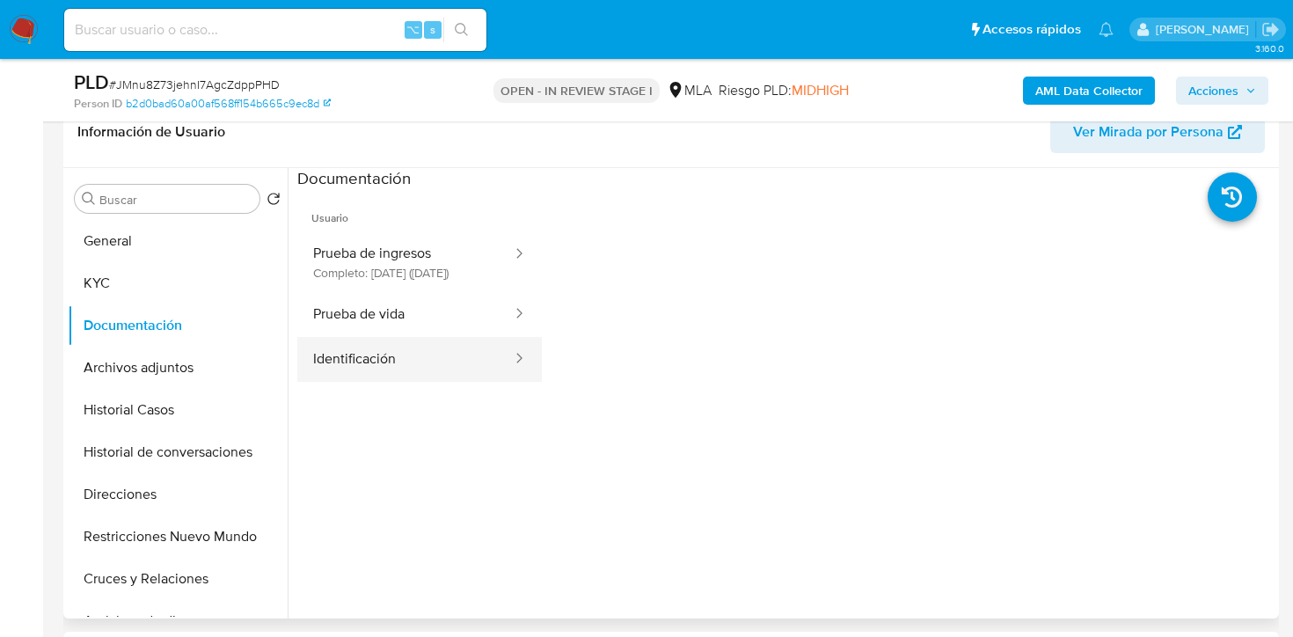
click at [421, 362] on button "Identificación" at bounding box center [405, 359] width 216 height 45
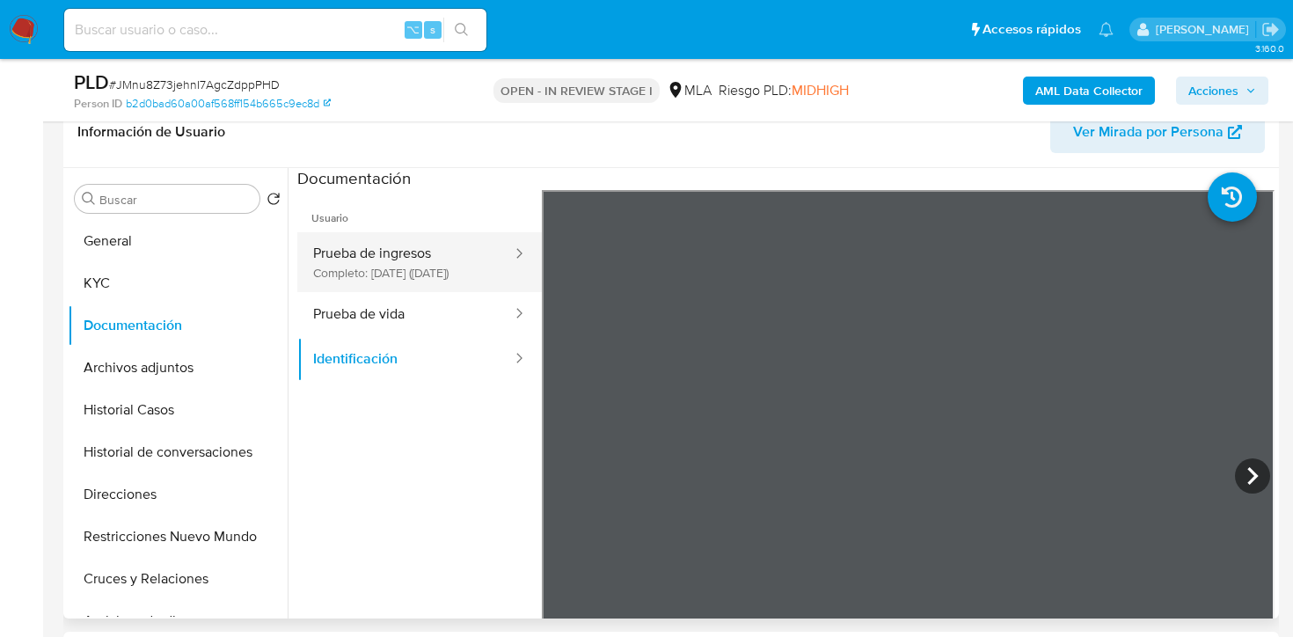
click at [427, 266] on button "Prueba de ingresos Completo: [DATE] ([DATE])" at bounding box center [405, 262] width 216 height 60
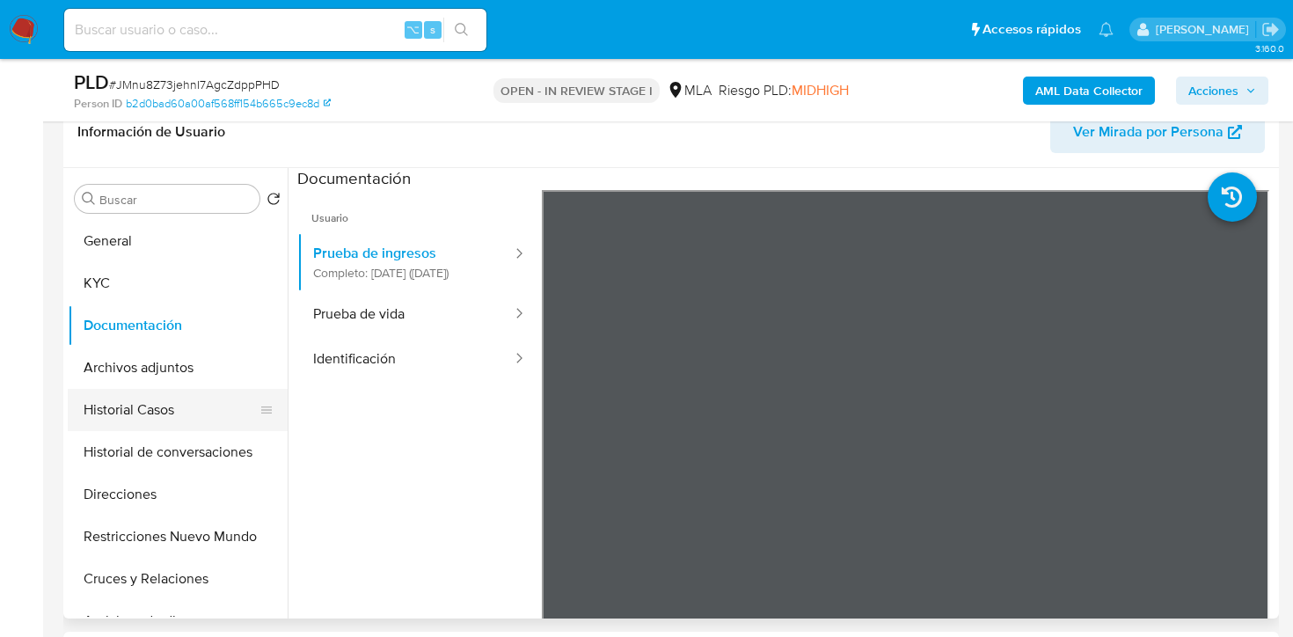
click at [149, 420] on button "Historial Casos" at bounding box center [171, 410] width 206 height 42
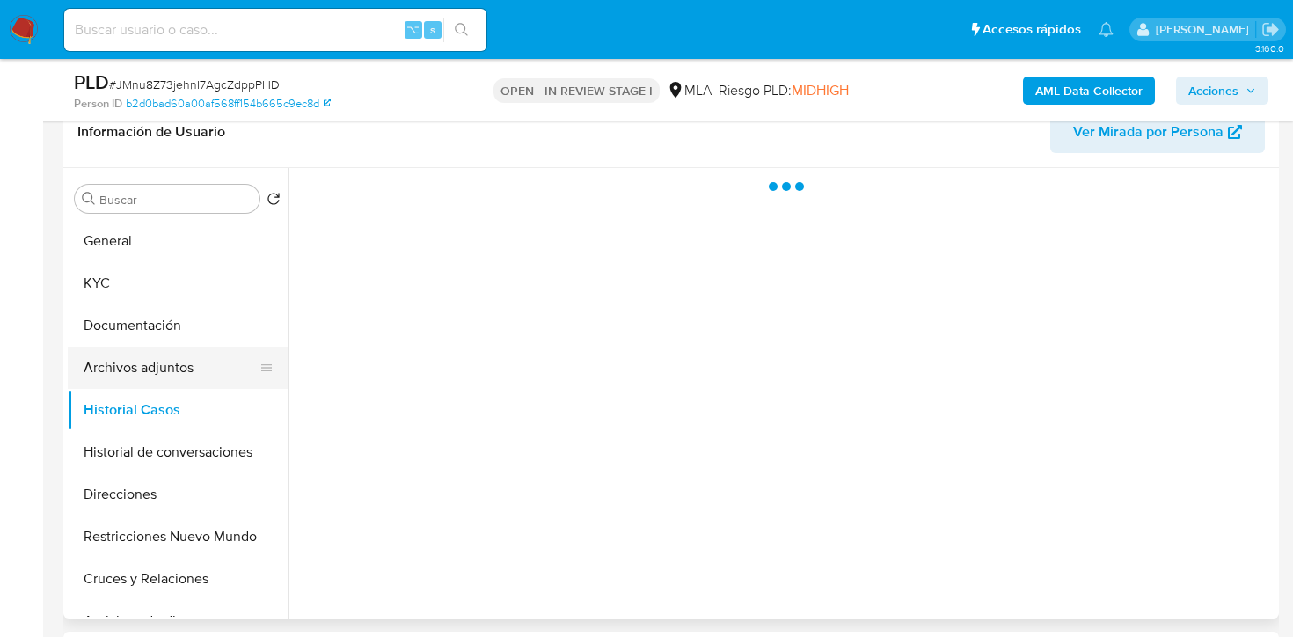
click at [158, 369] on button "Archivos adjuntos" at bounding box center [171, 368] width 206 height 42
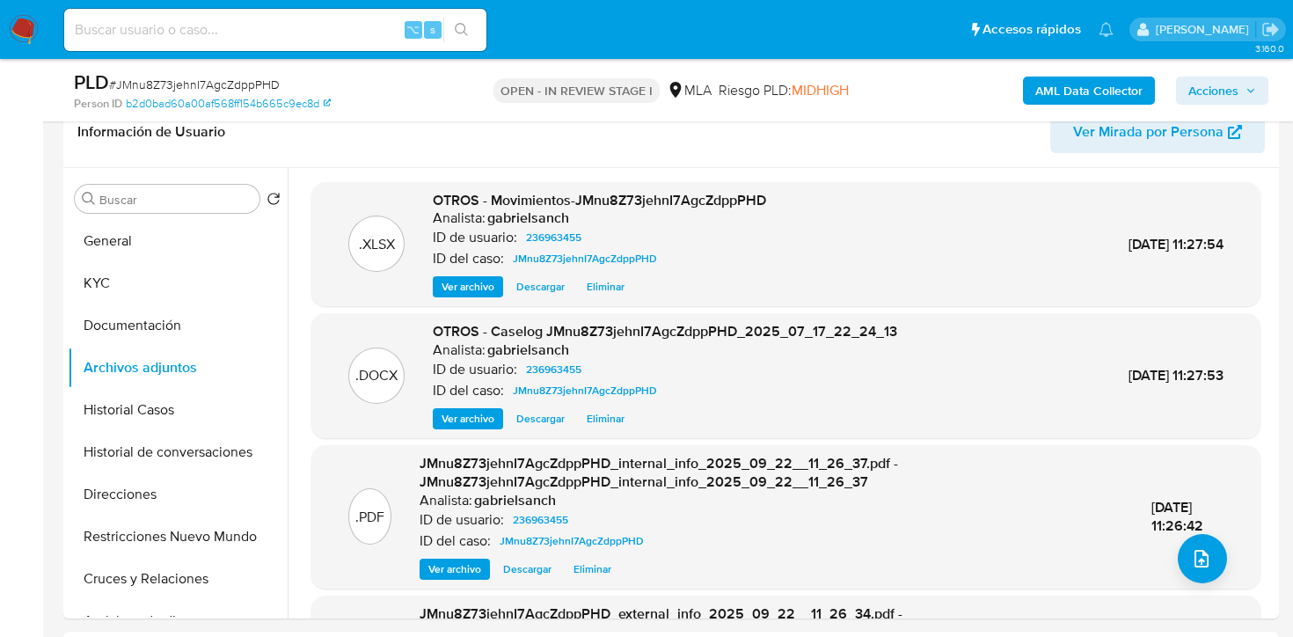
click at [1208, 90] on span "Acciones" at bounding box center [1213, 91] width 50 height 28
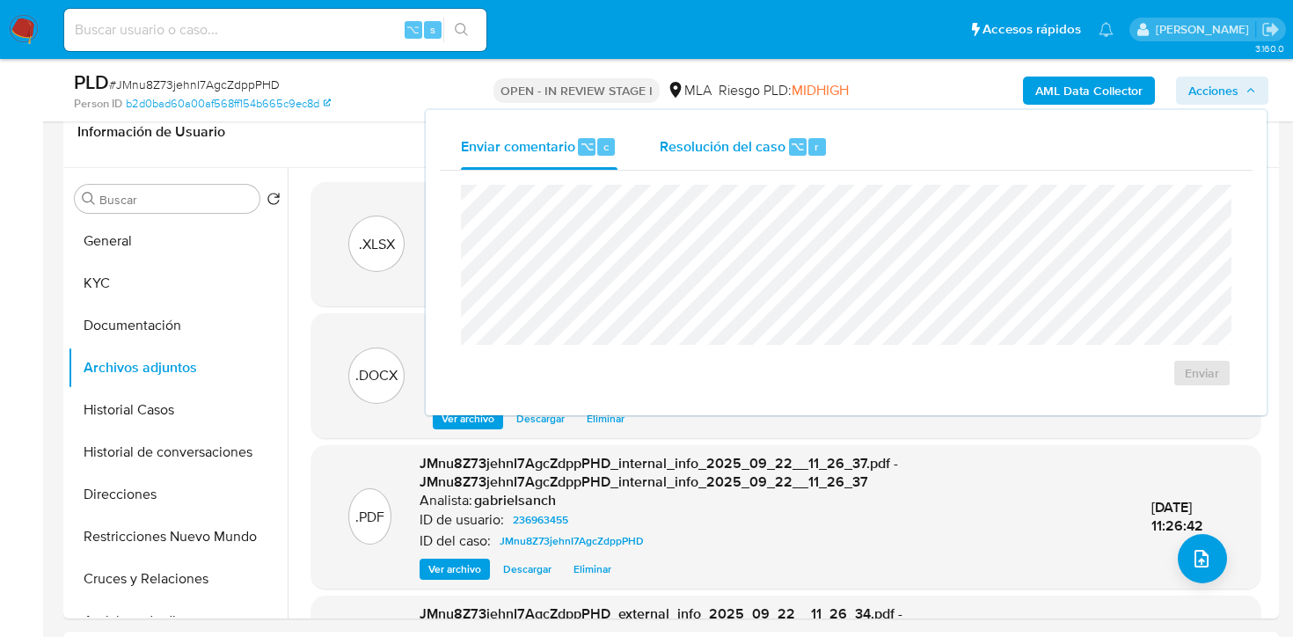
click at [769, 165] on div "Resolución del caso ⌥ r" at bounding box center [744, 147] width 168 height 46
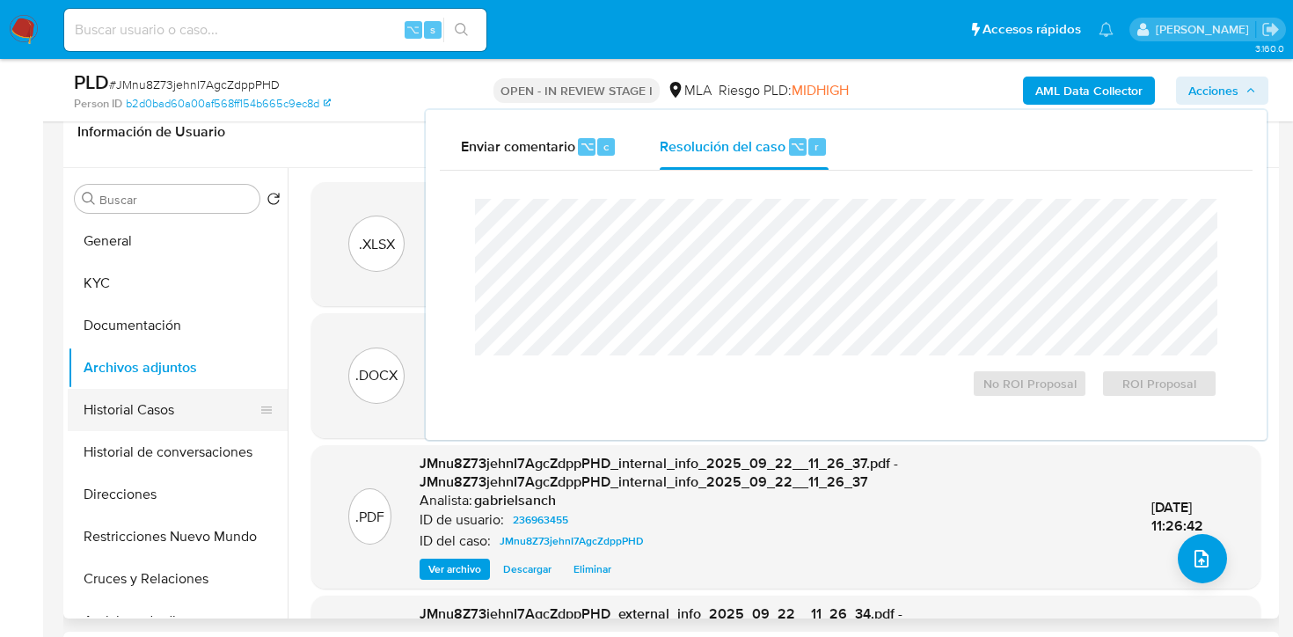
click at [150, 408] on button "Historial Casos" at bounding box center [171, 410] width 206 height 42
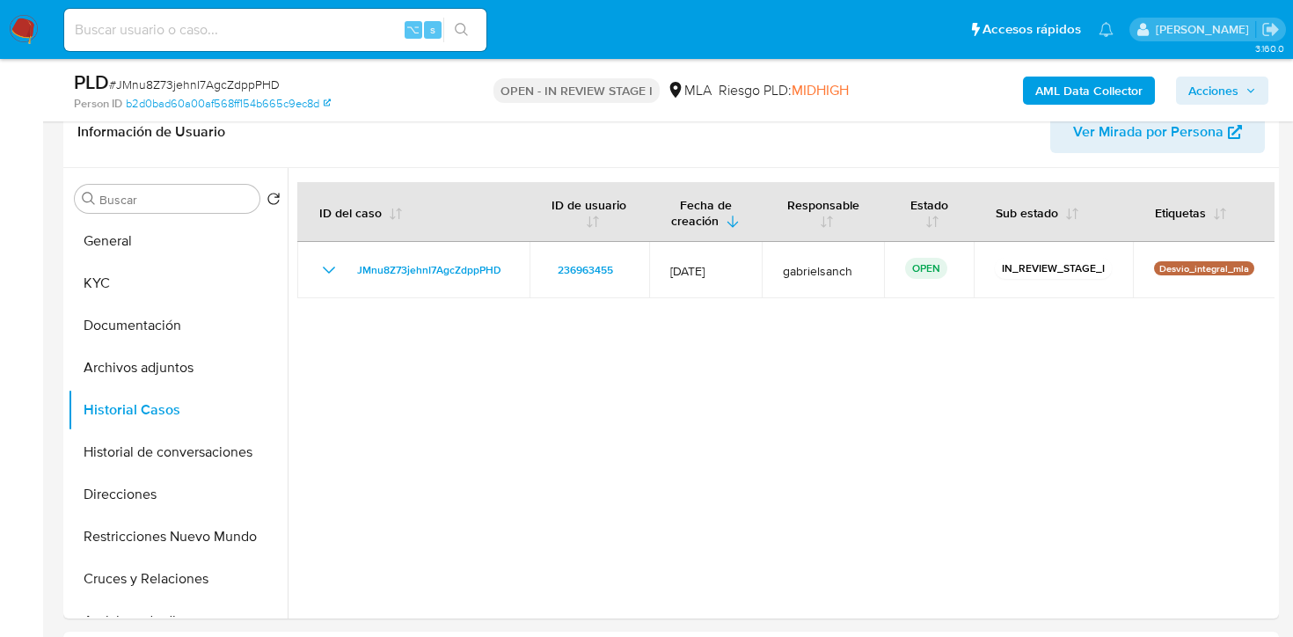
click at [1222, 94] on span "Acciones" at bounding box center [1213, 91] width 50 height 28
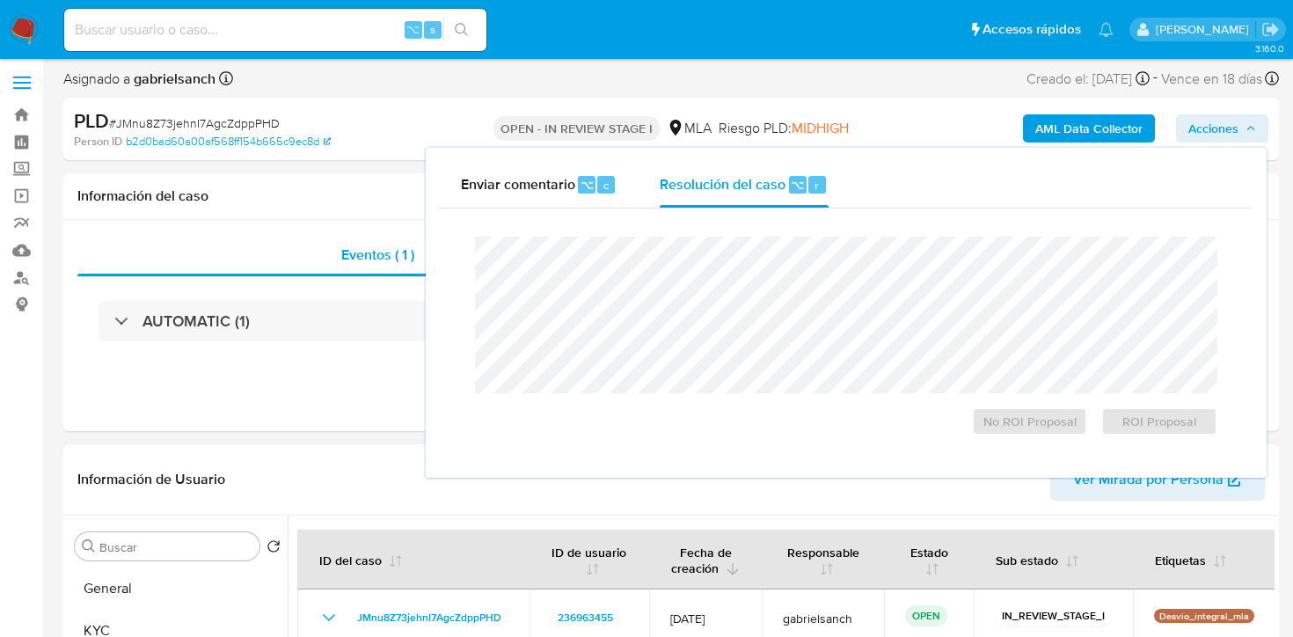
scroll to position [0, 0]
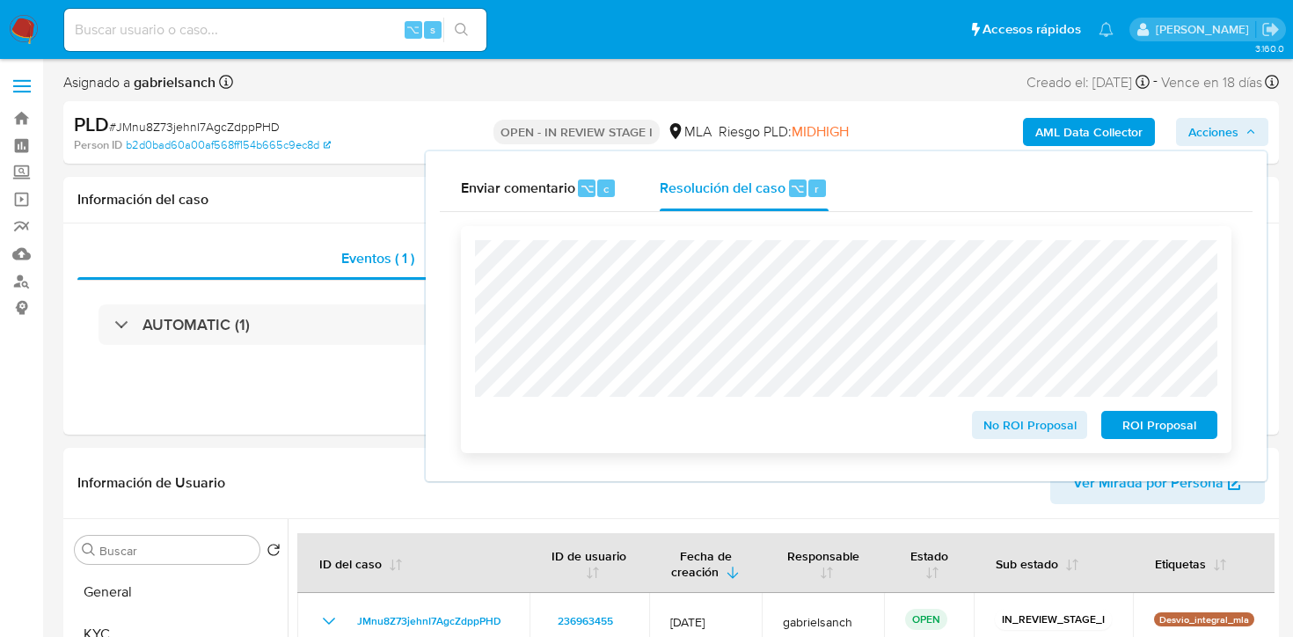
click at [1020, 429] on span "No ROI Proposal" at bounding box center [1029, 425] width 91 height 25
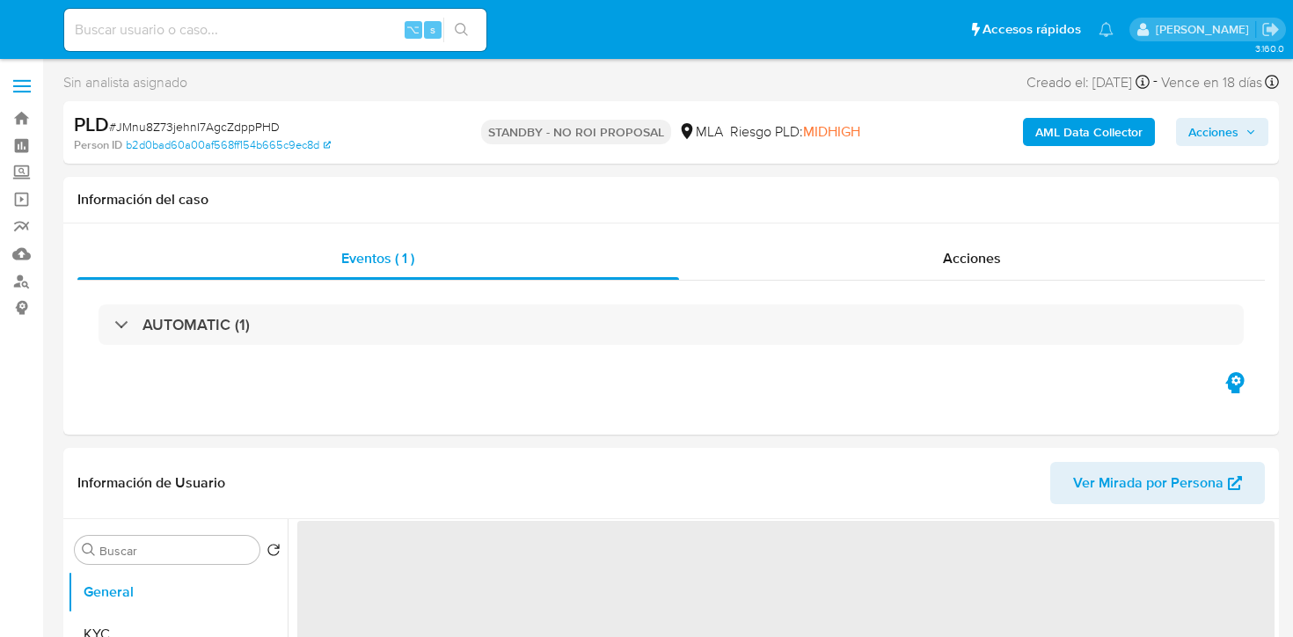
select select "10"
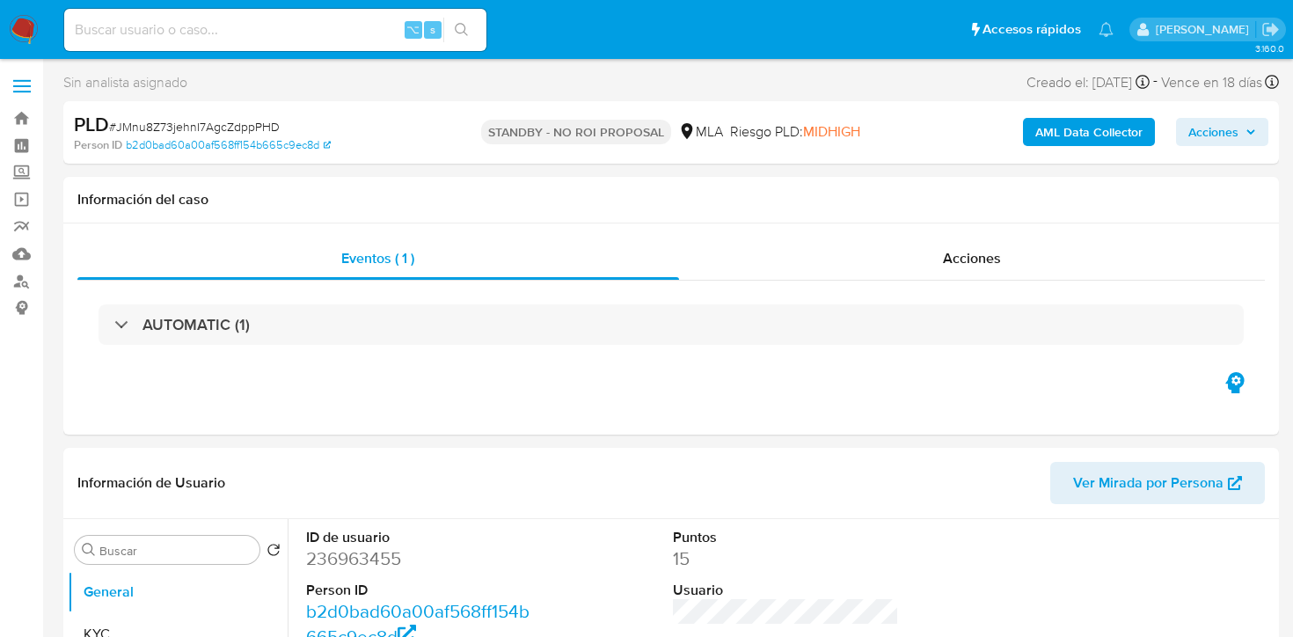
click at [227, 40] on div "⌥ s" at bounding box center [275, 30] width 422 height 42
click at [223, 29] on input at bounding box center [275, 29] width 422 height 23
paste input "ZZbVxGQV3HpivGNfwrKc6HJk"
type input "ZZbVxGQV3HpivGNfwrKc6HJk"
click at [454, 26] on button "search-icon" at bounding box center [461, 30] width 36 height 25
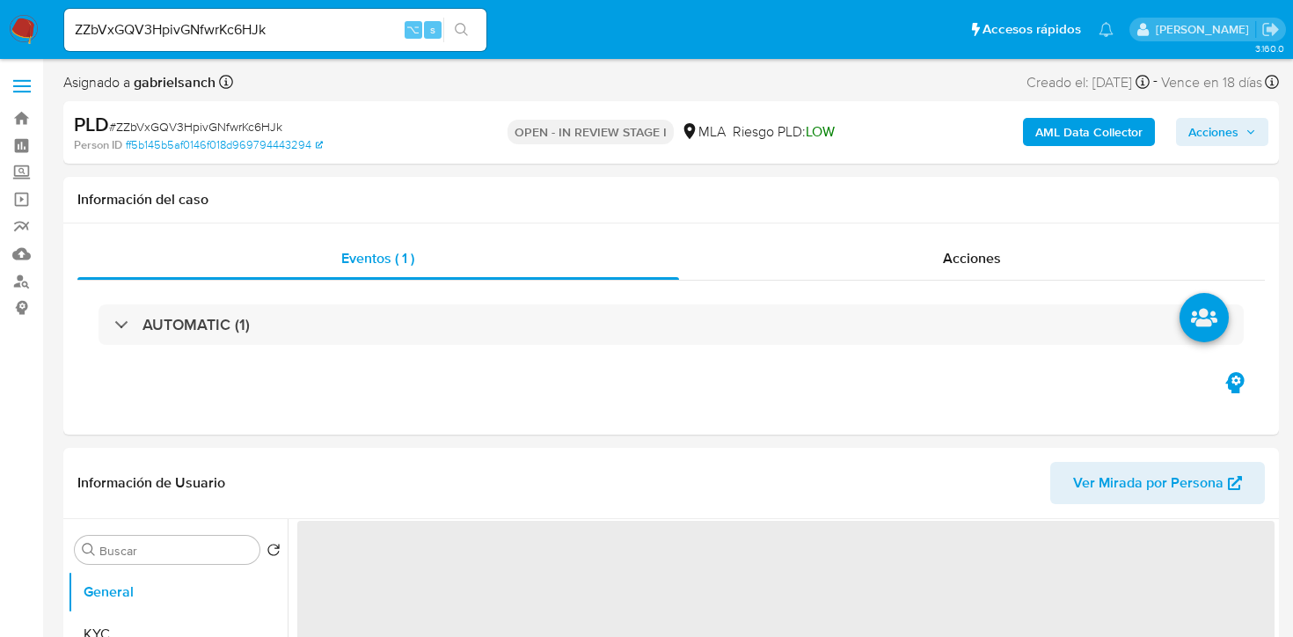
select select "10"
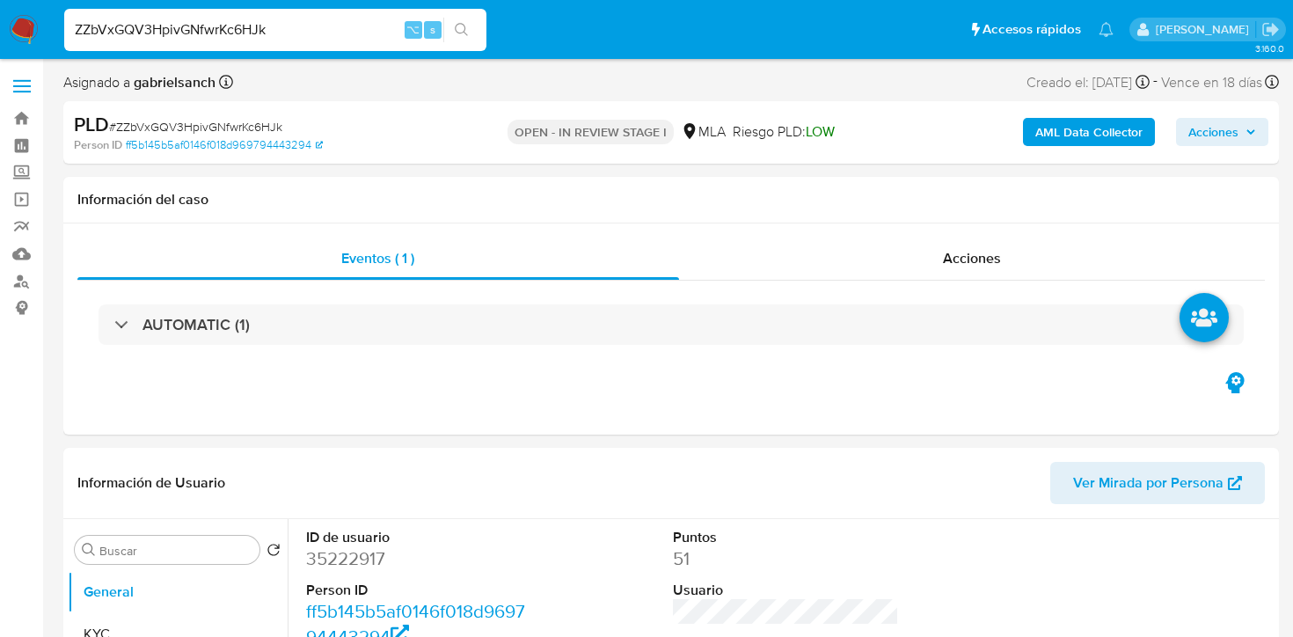
click at [242, 33] on input "ZZbVxGQV3HpivGNfwrKc6HJk" at bounding box center [275, 29] width 422 height 23
paste input "THudLKylKVdealMAVEsT3xup"
type input "THudLKylKVdealMAVEsT3xup"
select select "10"
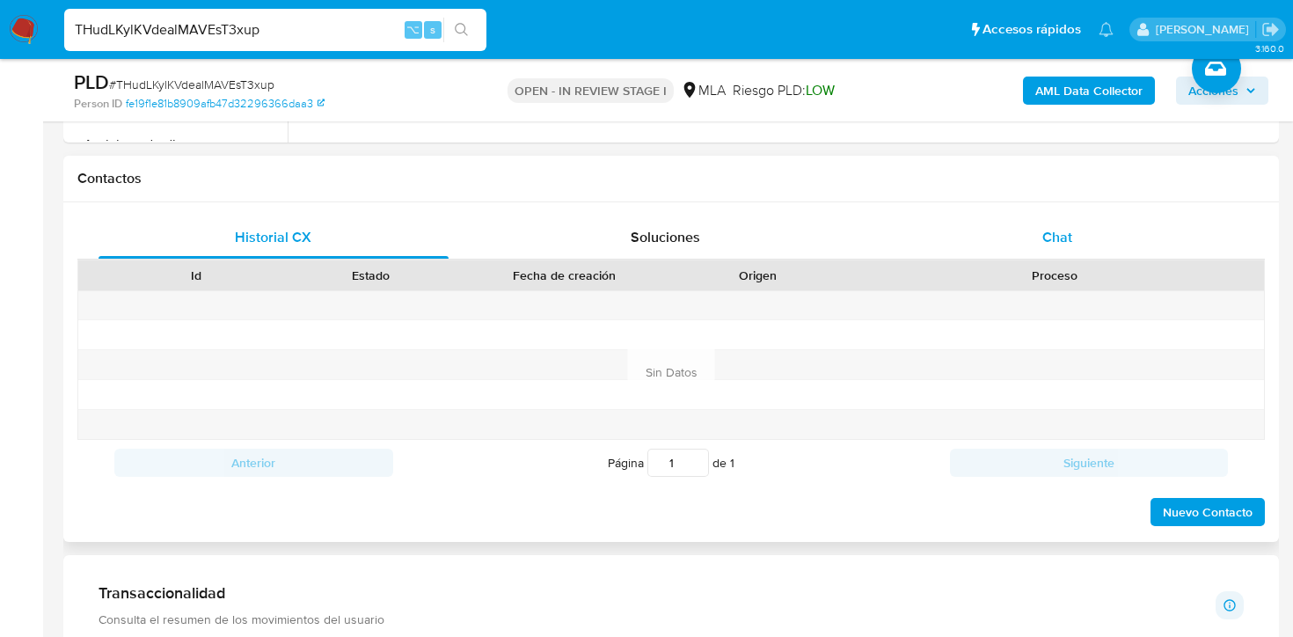
scroll to position [766, 0]
click at [1012, 240] on div "Chat" at bounding box center [1057, 236] width 350 height 42
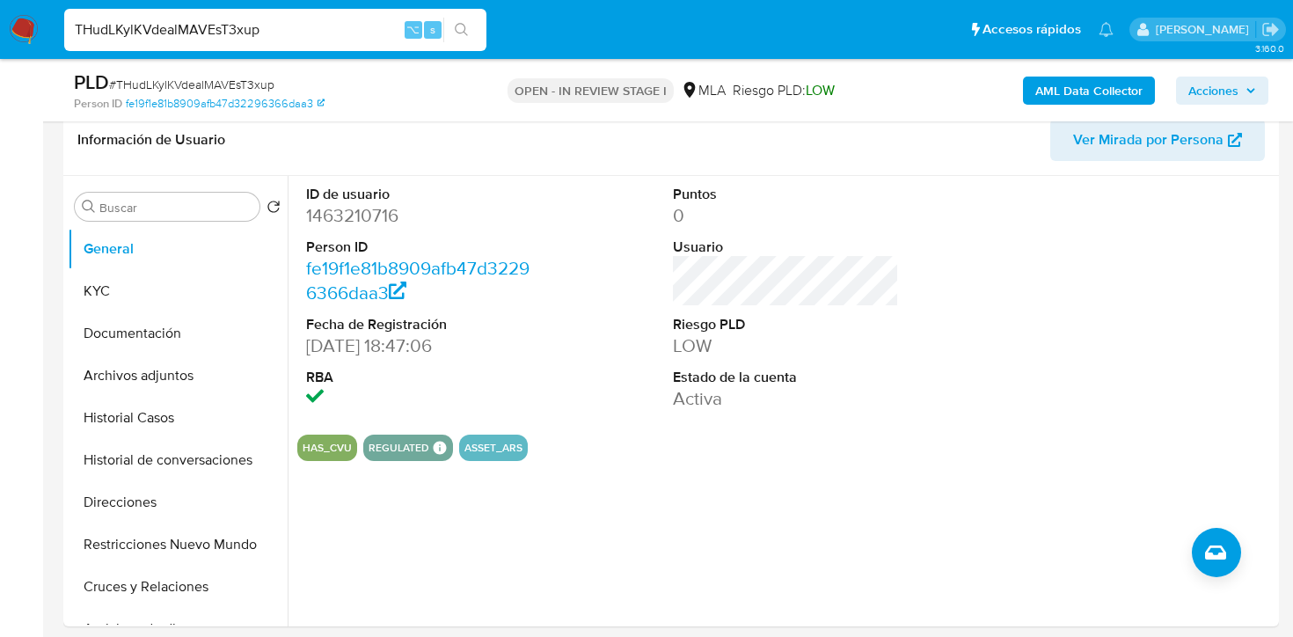
scroll to position [288, 0]
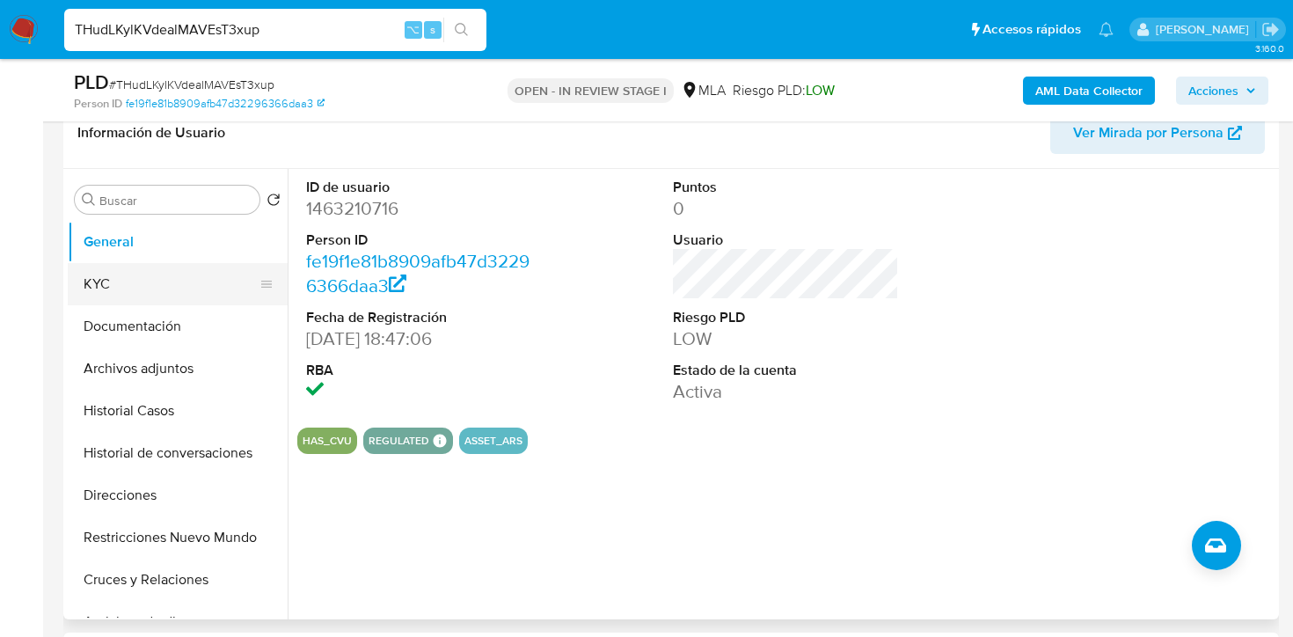
click at [106, 280] on button "KYC" at bounding box center [171, 284] width 206 height 42
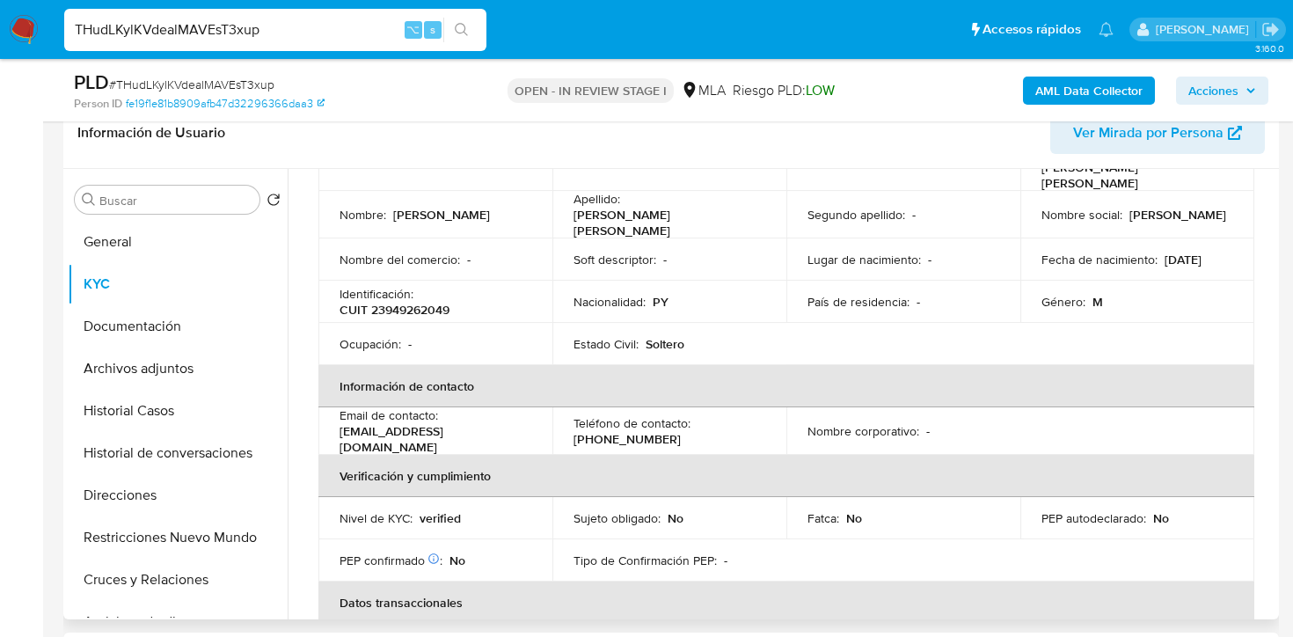
scroll to position [173, 0]
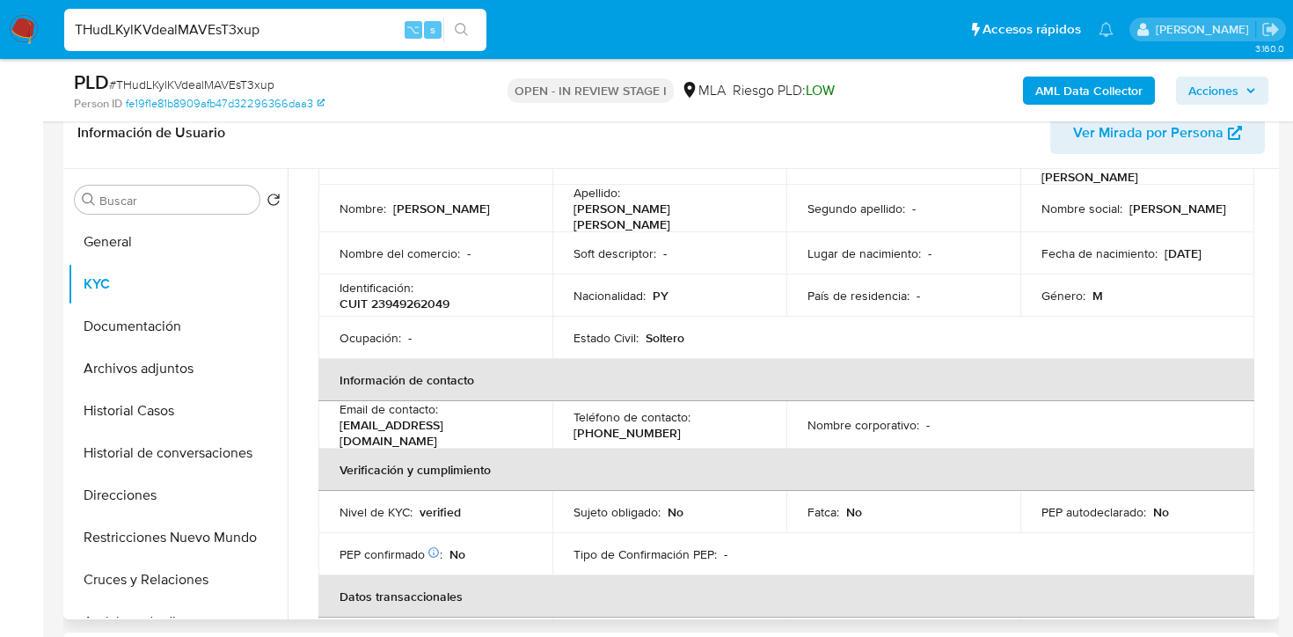
click at [415, 417] on p "mcconstruccion23@gmail.com" at bounding box center [432, 433] width 185 height 32
click at [344, 414] on td "Email de contacto : mcconstruccion23@gmail.com" at bounding box center [435, 424] width 234 height 47
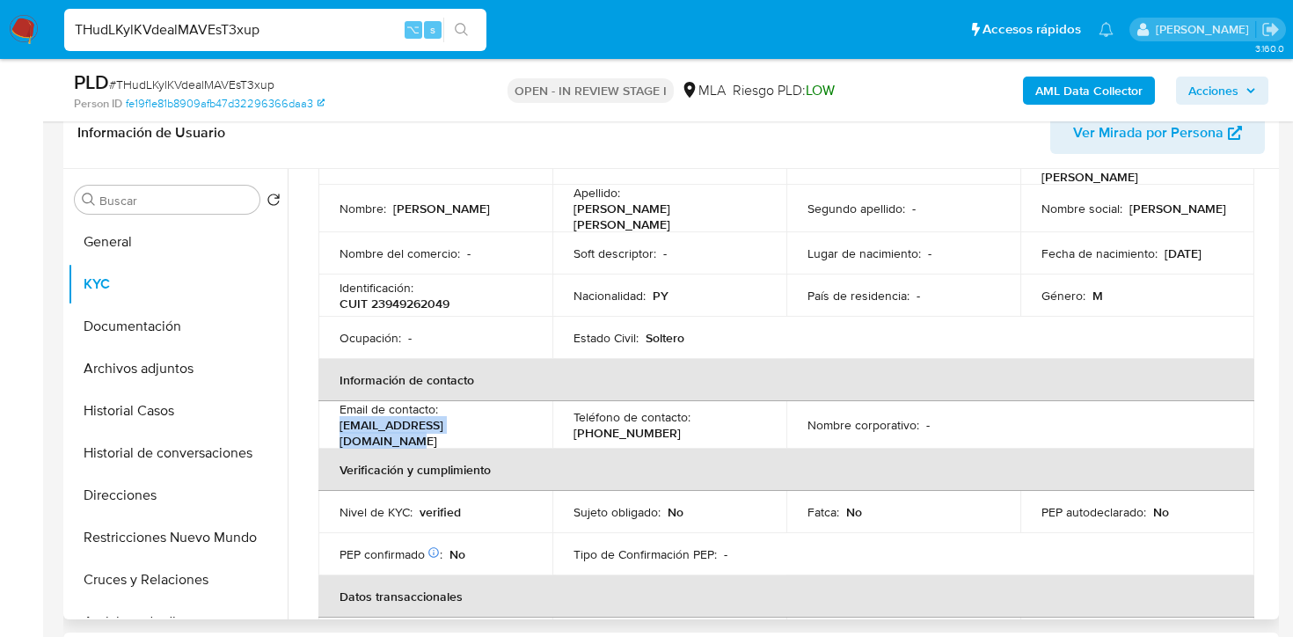
drag, startPoint x: 342, startPoint y: 404, endPoint x: 504, endPoint y: 402, distance: 161.9
click at [504, 417] on p "mcconstruccion23@gmail.com" at bounding box center [432, 433] width 185 height 32
copy p "mcconstruccion23@gmail.com"
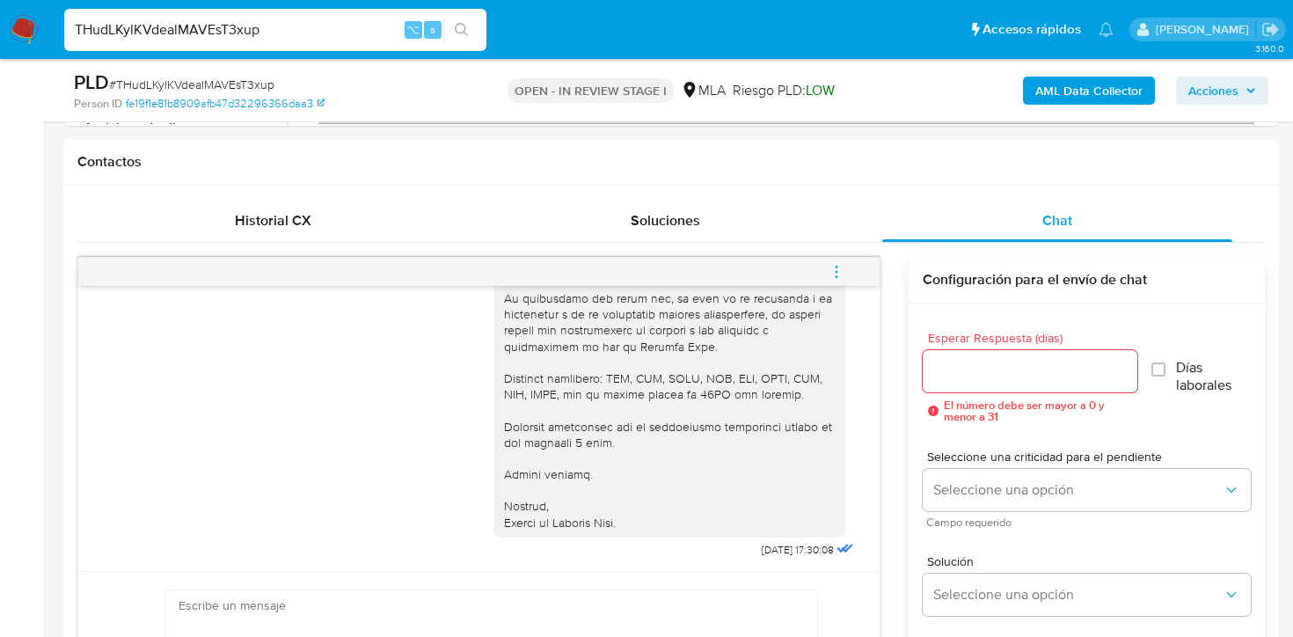
scroll to position [795, 0]
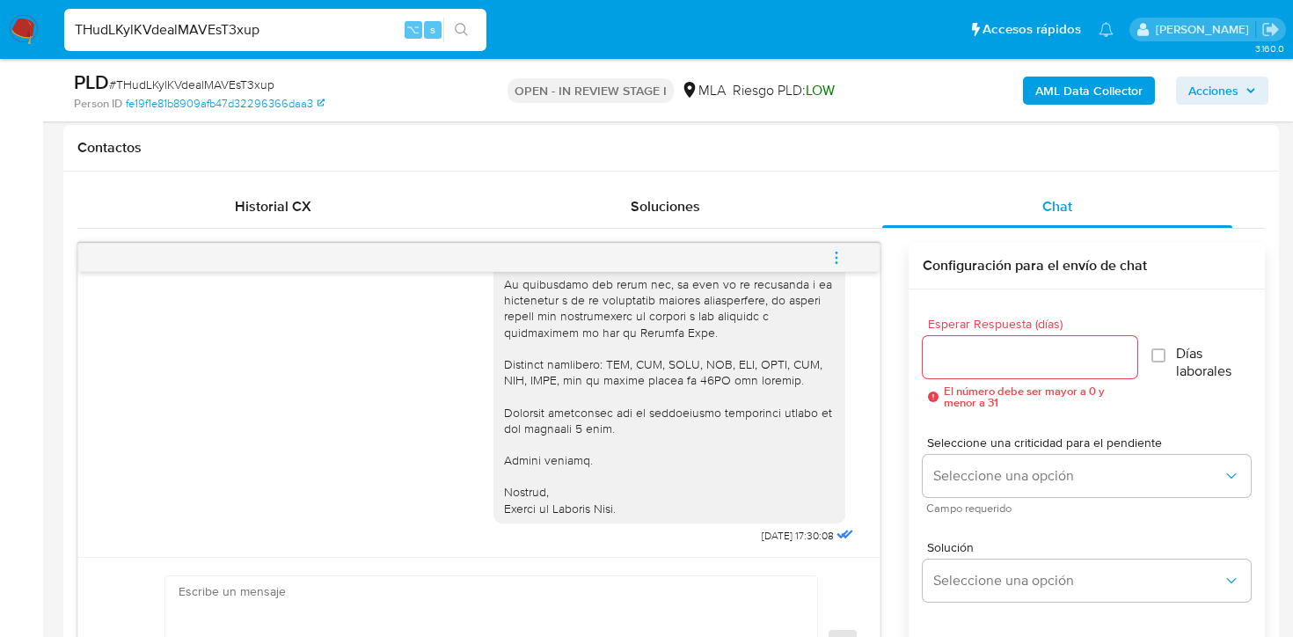
click at [825, 247] on button "menu-action" at bounding box center [836, 258] width 58 height 42
click at [696, 229] on li "Cerrar conversación" at bounding box center [717, 224] width 180 height 32
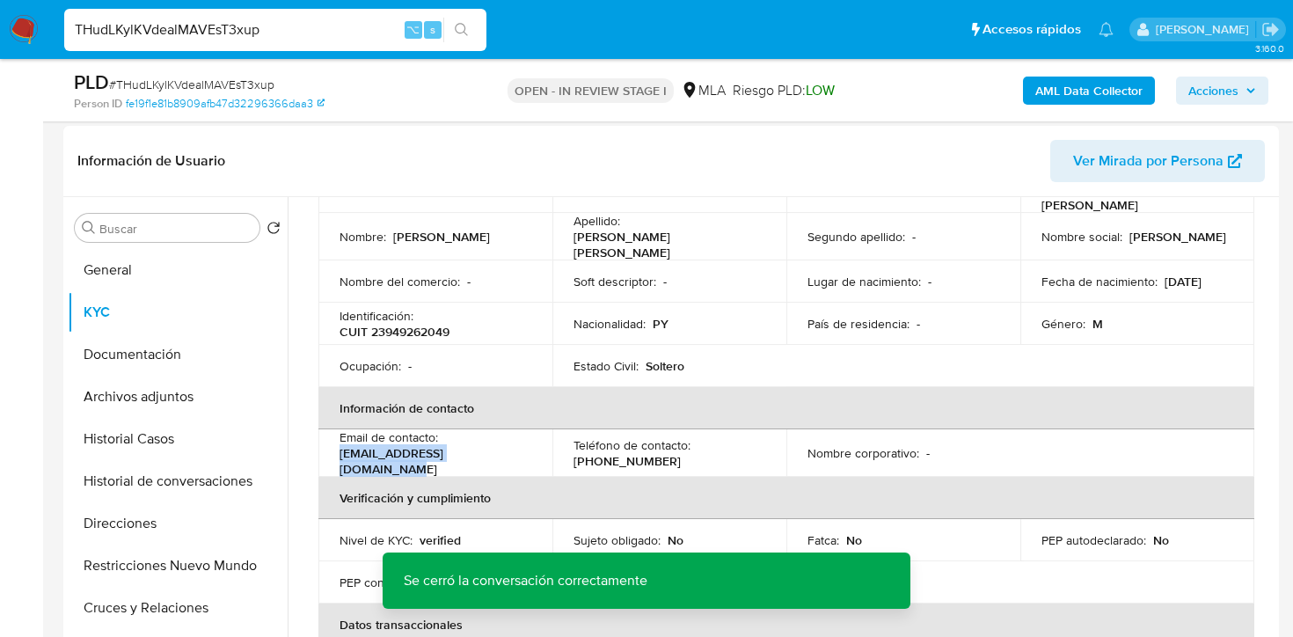
scroll to position [274, 0]
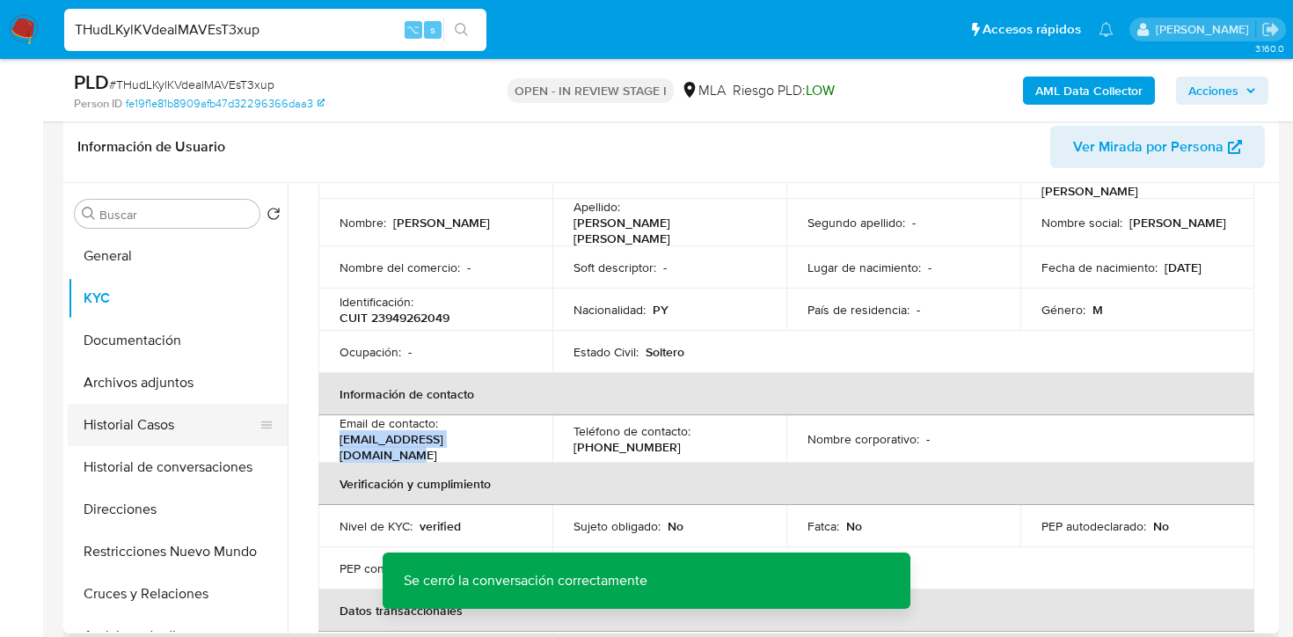
click at [101, 442] on button "Historial Casos" at bounding box center [171, 425] width 206 height 42
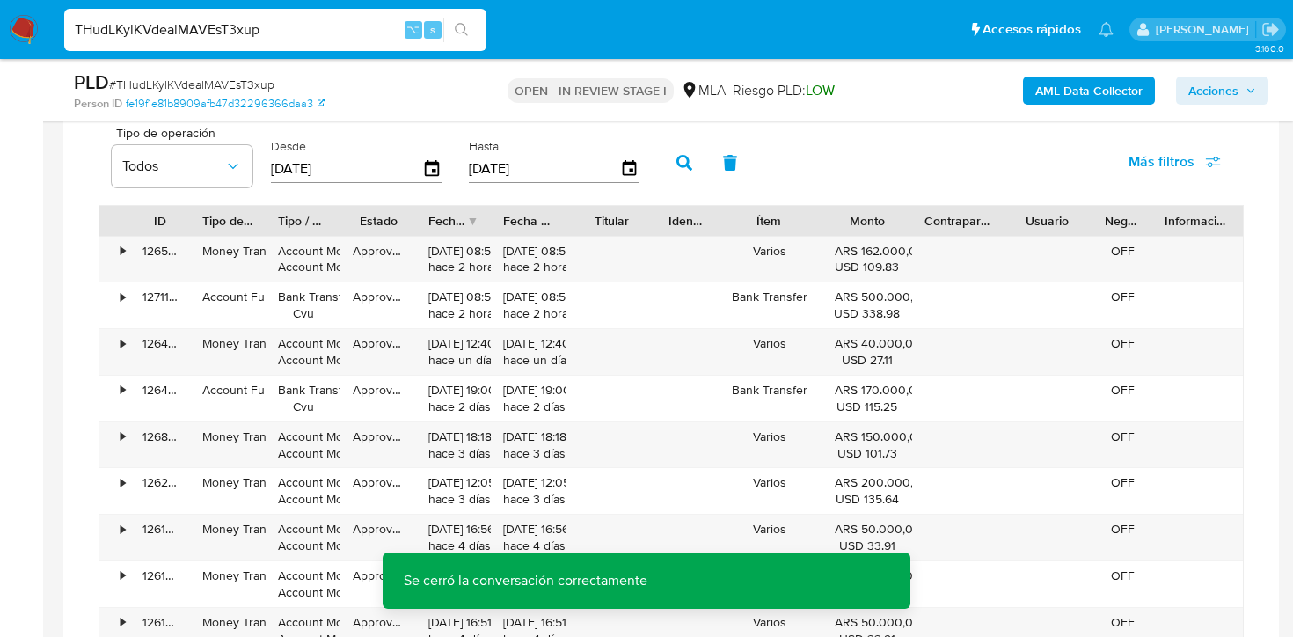
scroll to position [2804, 0]
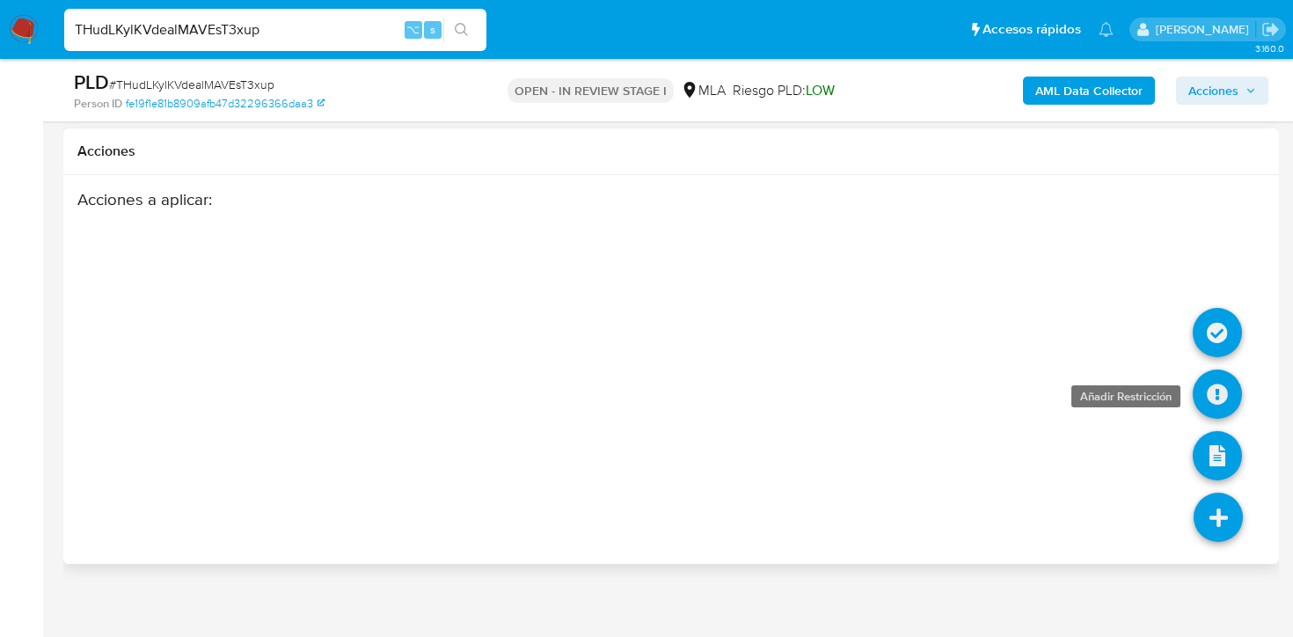
click at [1215, 377] on icon at bounding box center [1217, 393] width 49 height 49
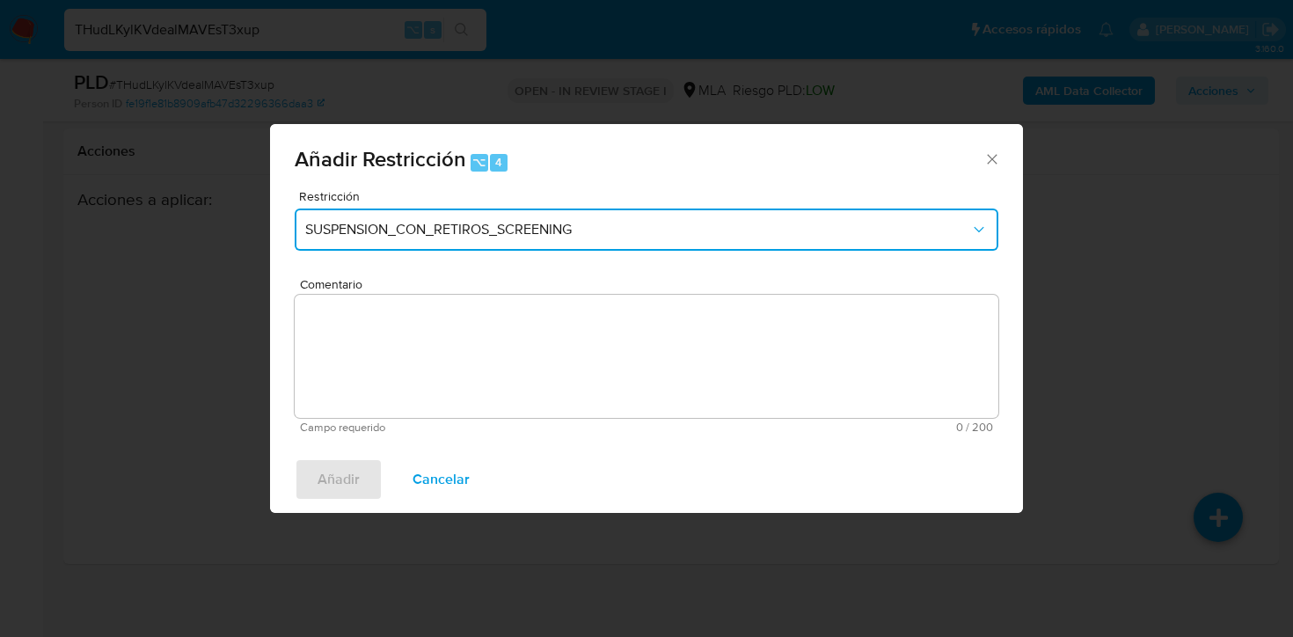
click at [774, 238] on button "SUSPENSION_CON_RETIROS_SCREENING" at bounding box center [647, 229] width 704 height 42
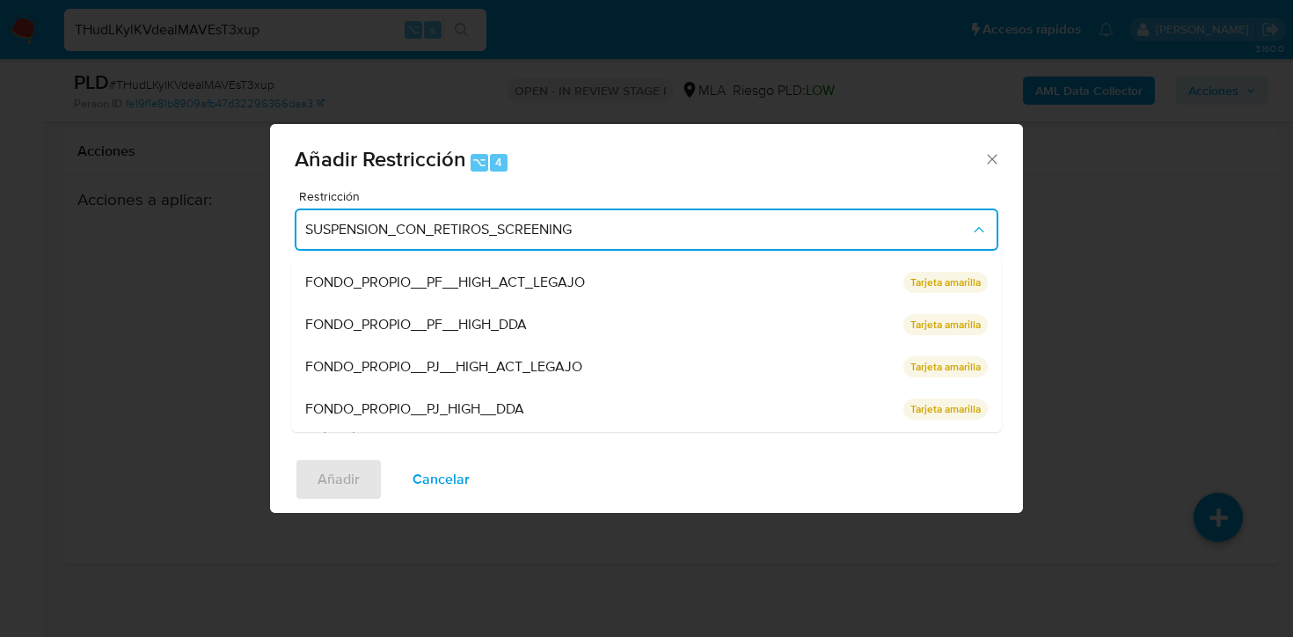
scroll to position [373, 0]
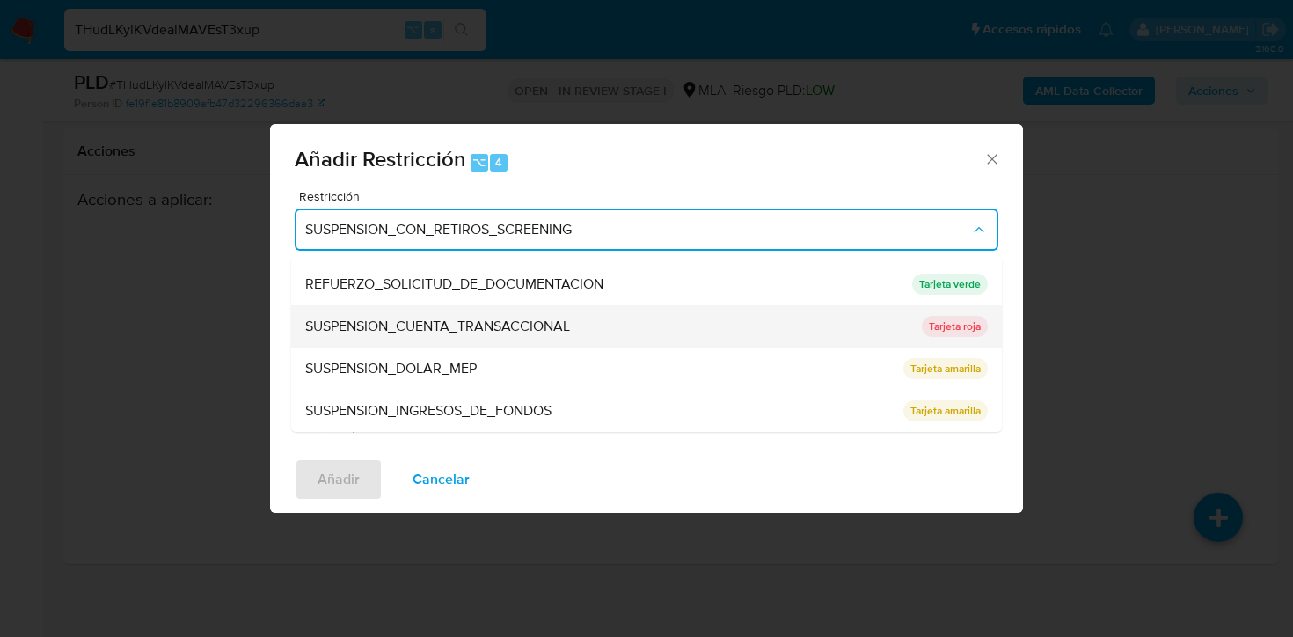
click at [657, 324] on div "SUSPENSION_CUENTA_TRANSACCIONAL" at bounding box center [608, 326] width 606 height 42
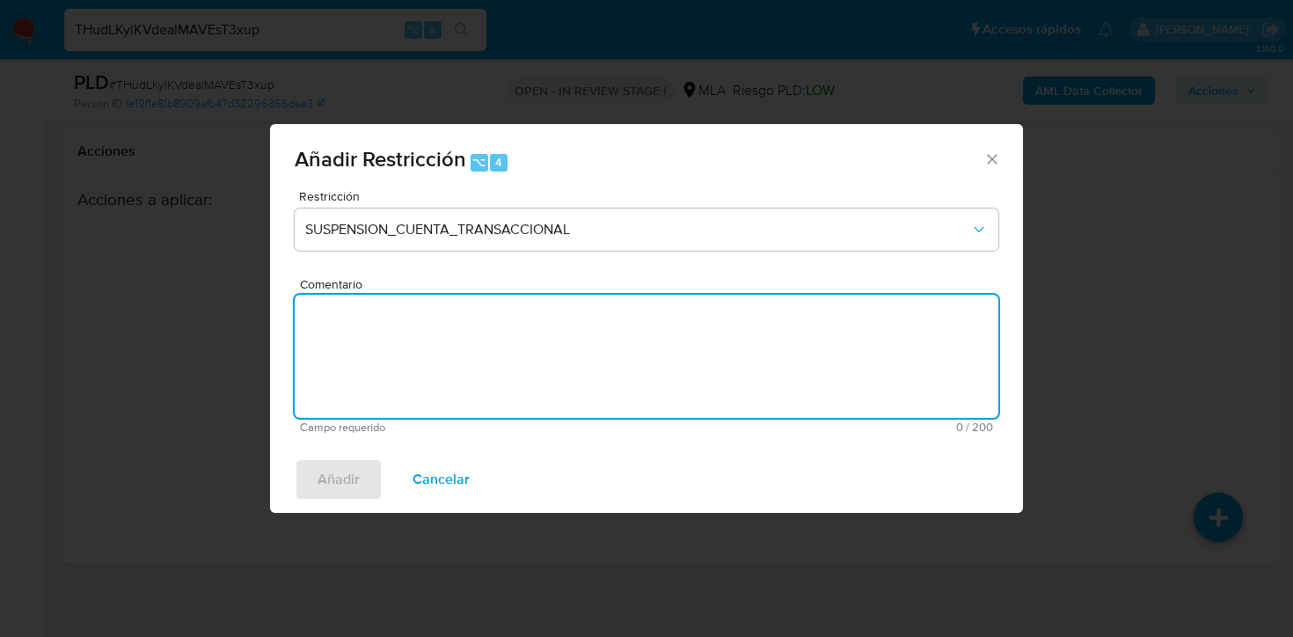
click at [657, 324] on textarea "Comentario" at bounding box center [647, 356] width 704 height 123
type textarea "AML"
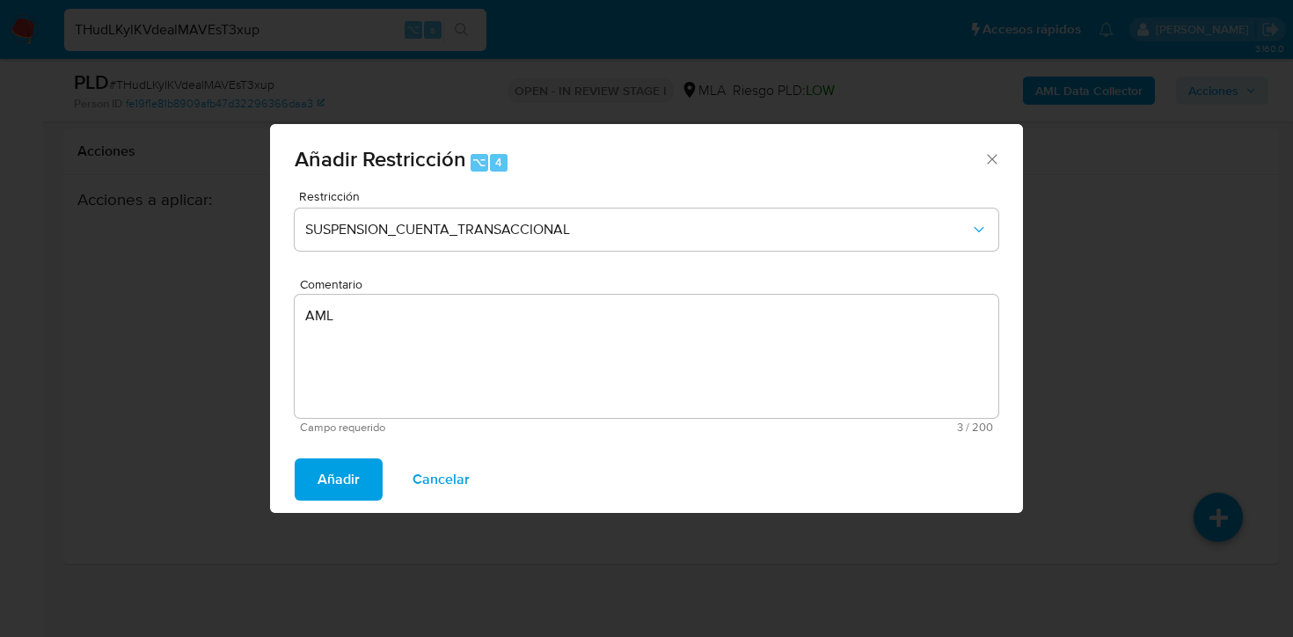
click at [333, 482] on span "Añadir" at bounding box center [339, 479] width 42 height 39
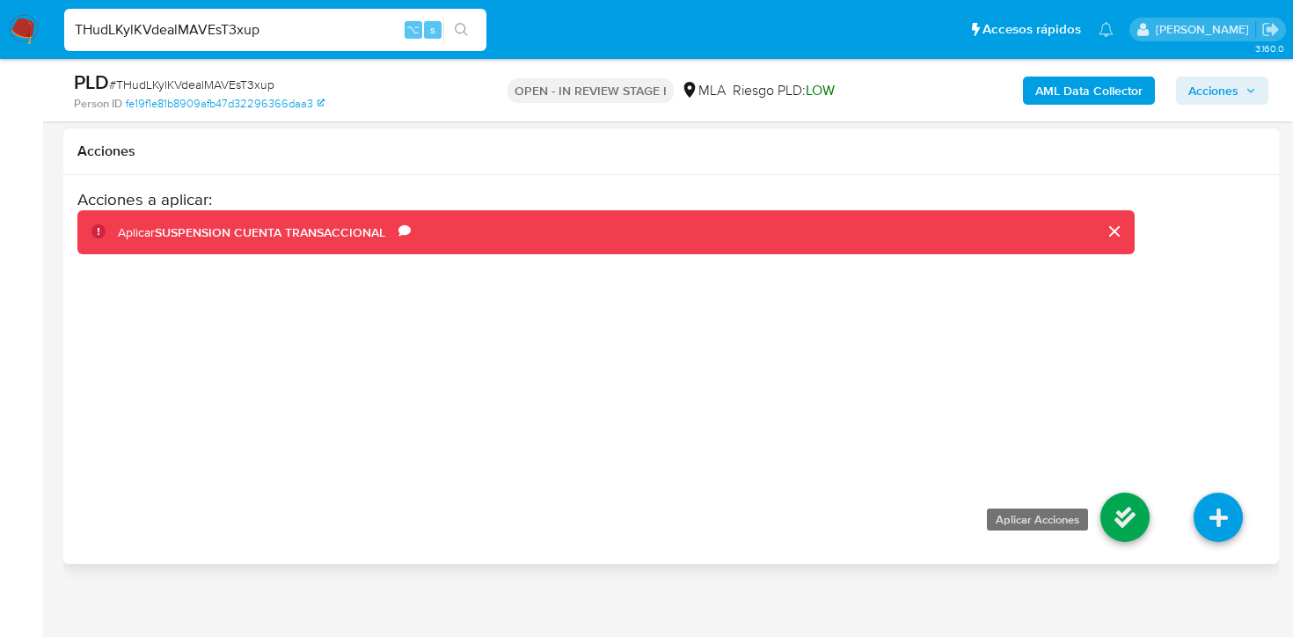
click at [1128, 497] on icon at bounding box center [1124, 517] width 49 height 49
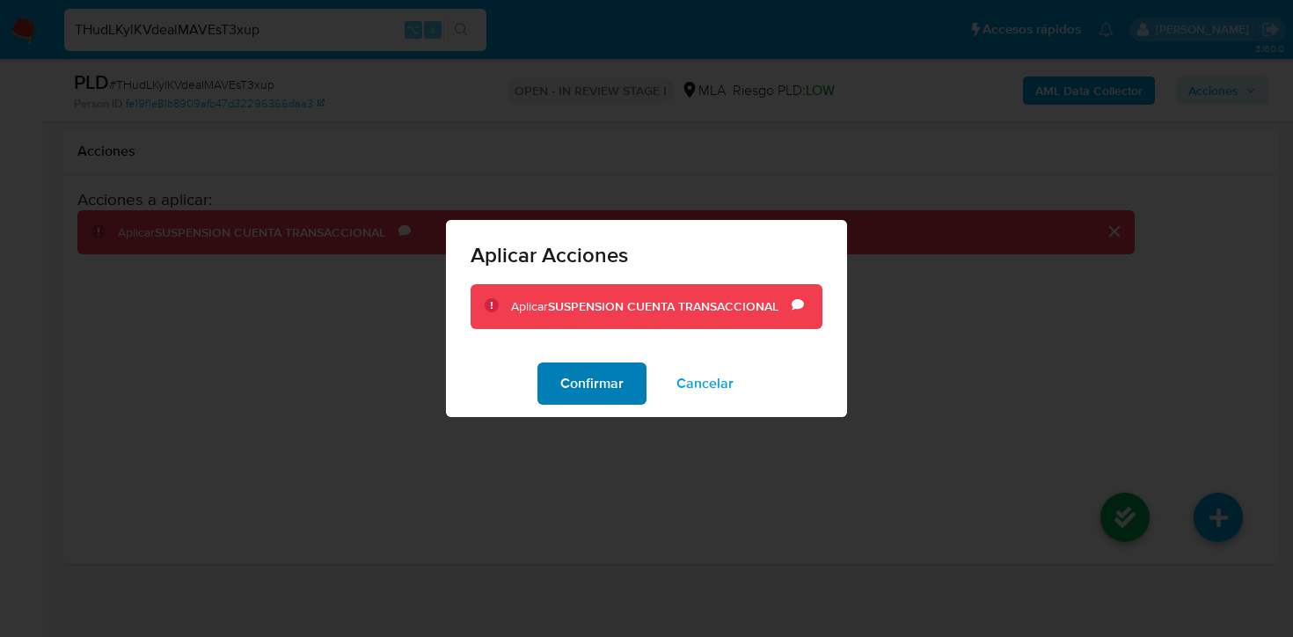
click at [565, 396] on span "Confirmar" at bounding box center [591, 383] width 63 height 39
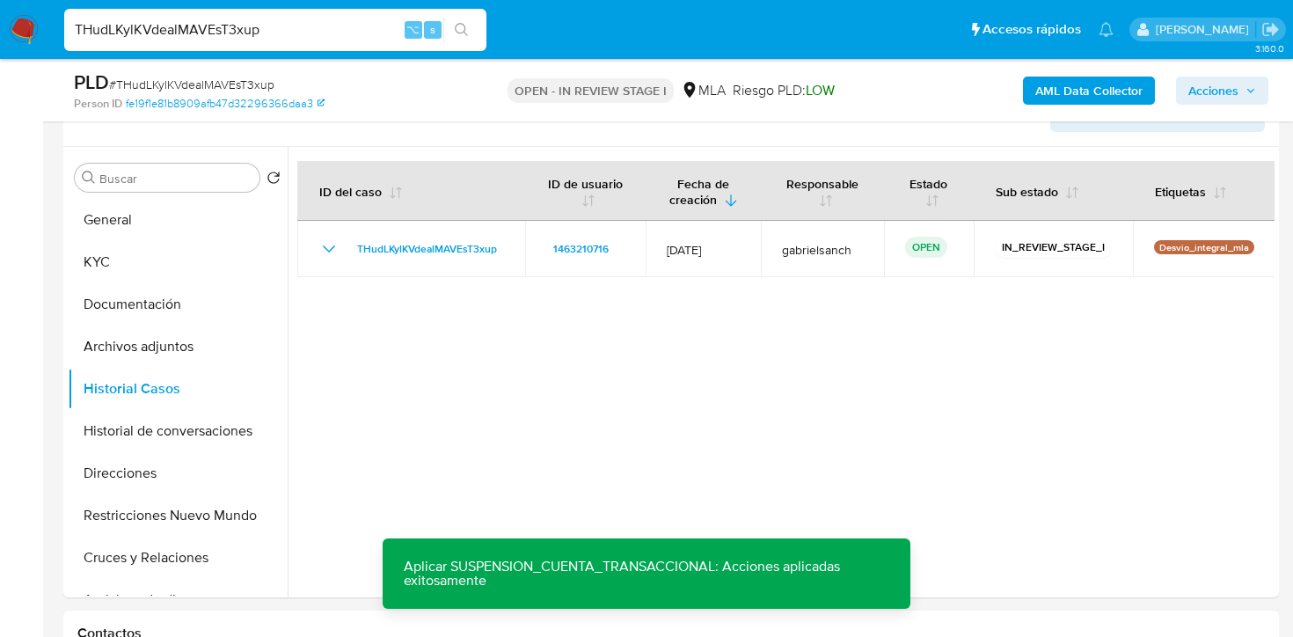
scroll to position [305, 0]
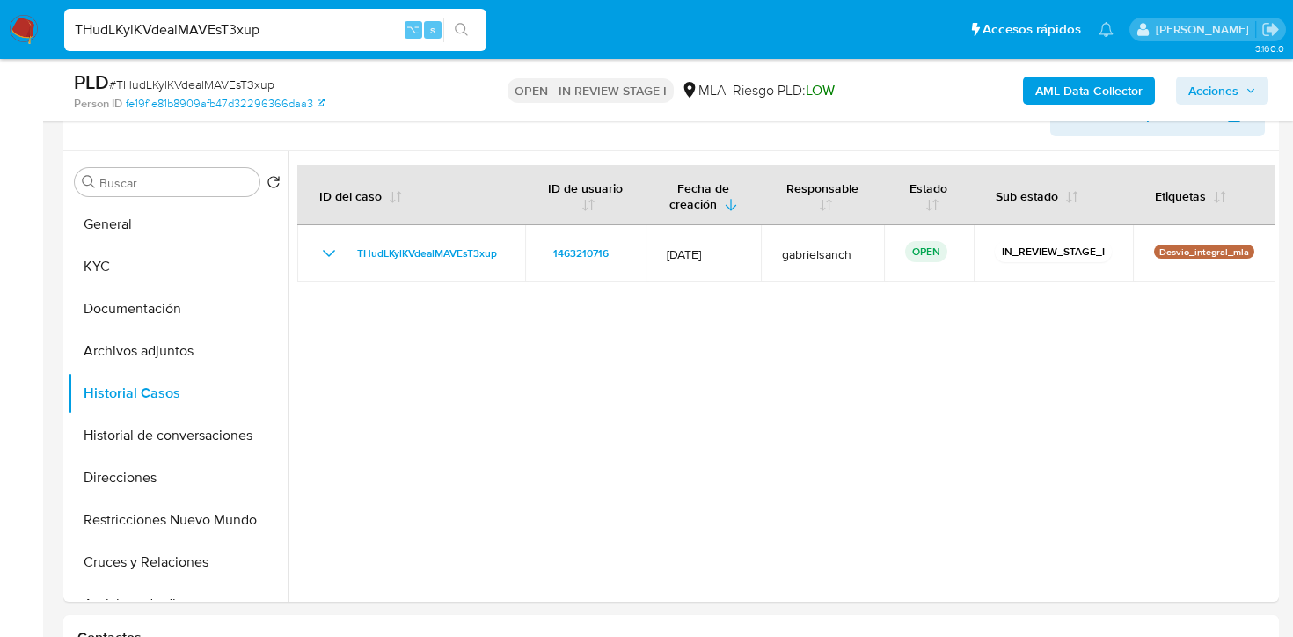
click at [1225, 92] on span "Acciones" at bounding box center [1213, 91] width 50 height 28
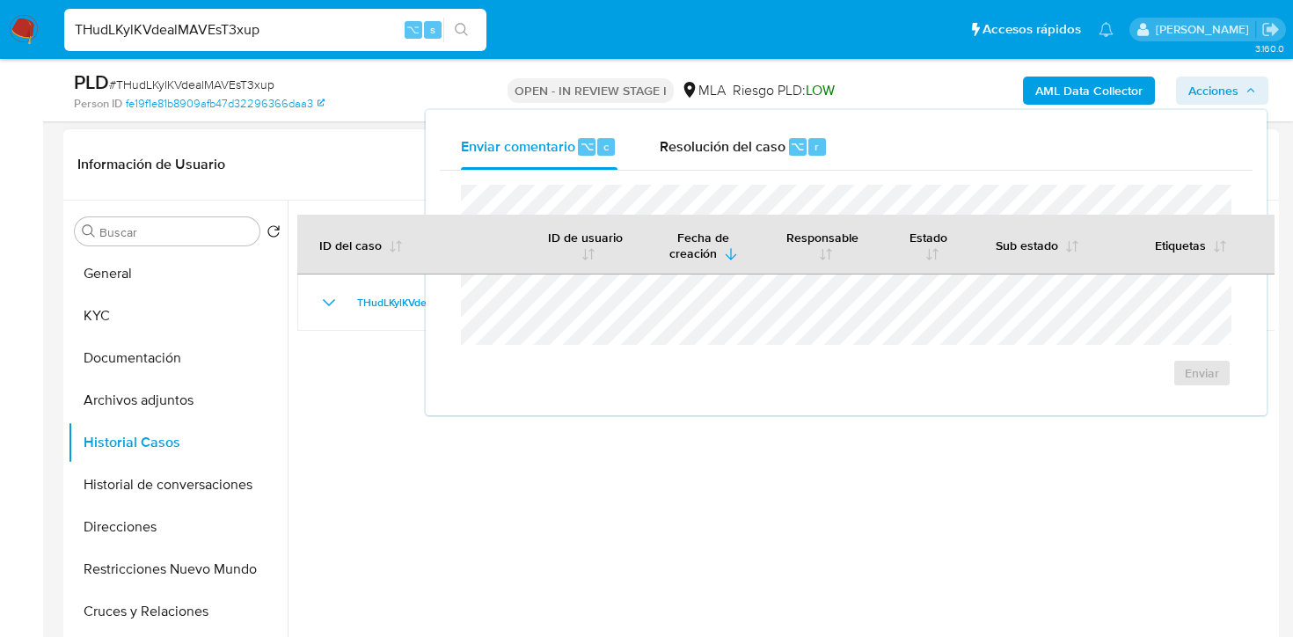
scroll to position [282, 0]
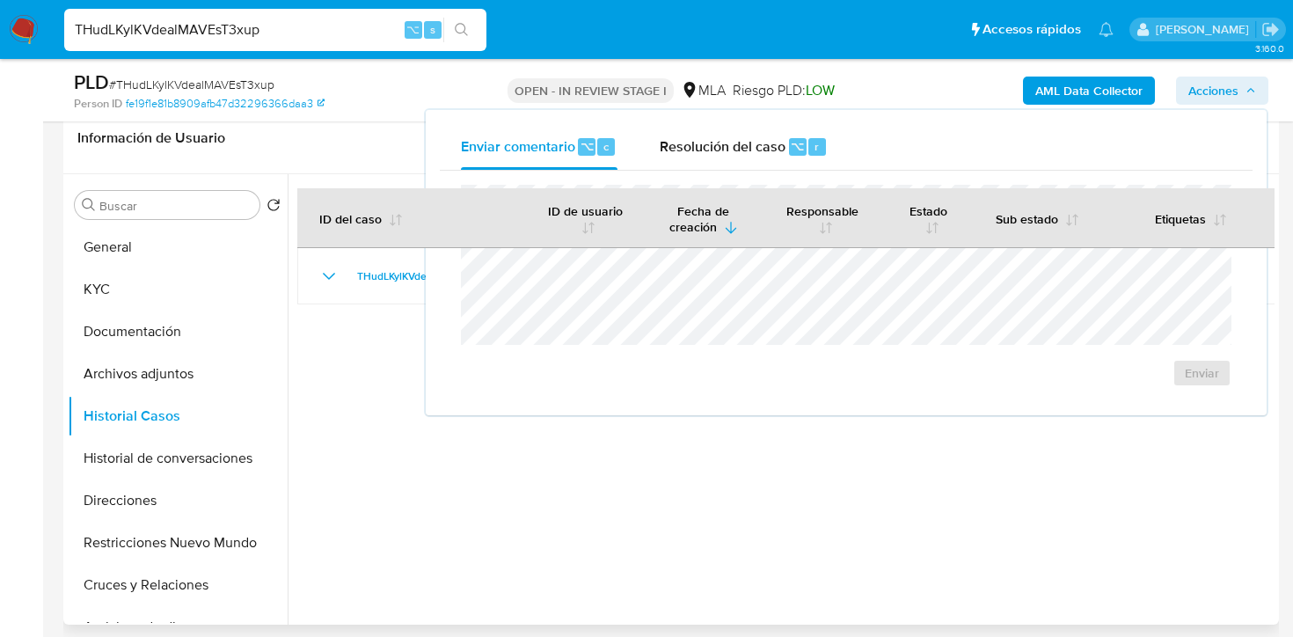
click at [470, 460] on div at bounding box center [781, 399] width 987 height 450
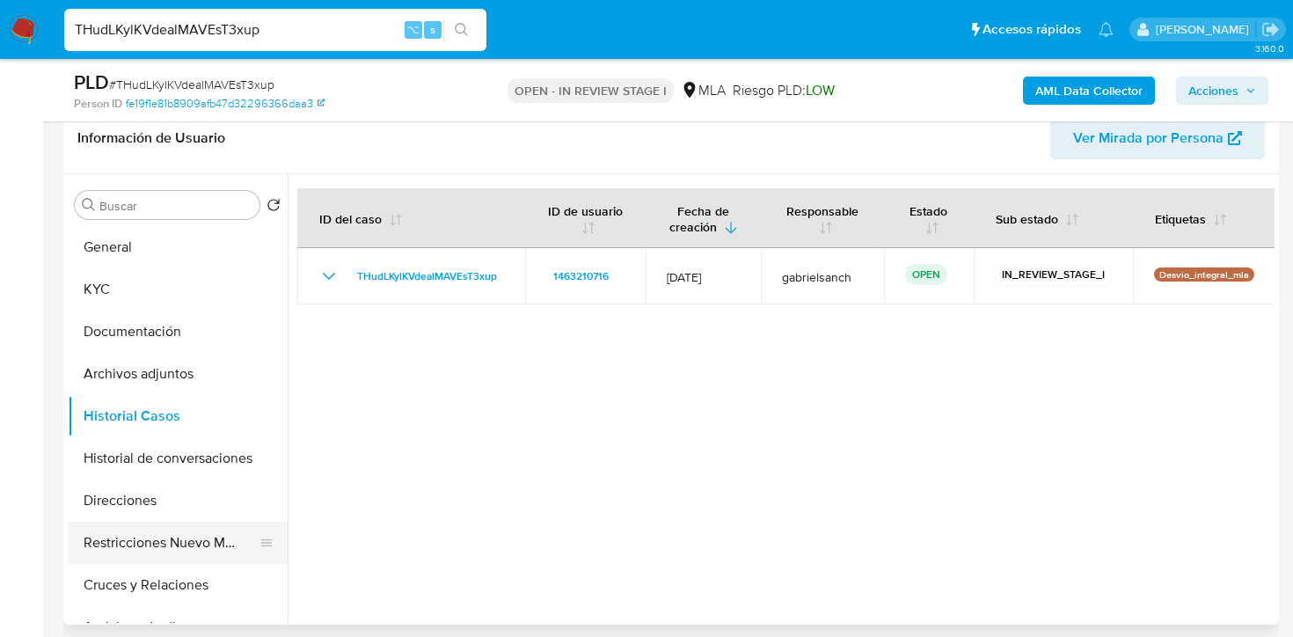
click at [201, 542] on button "Restricciones Nuevo Mundo" at bounding box center [171, 543] width 206 height 42
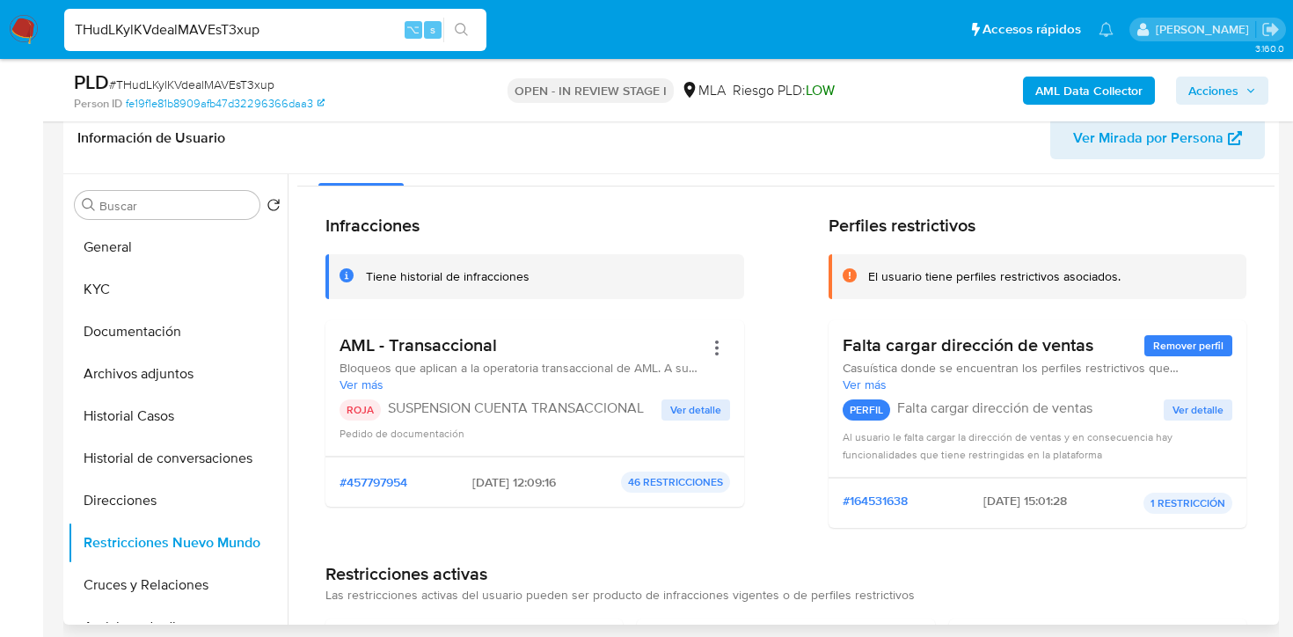
scroll to position [23, 0]
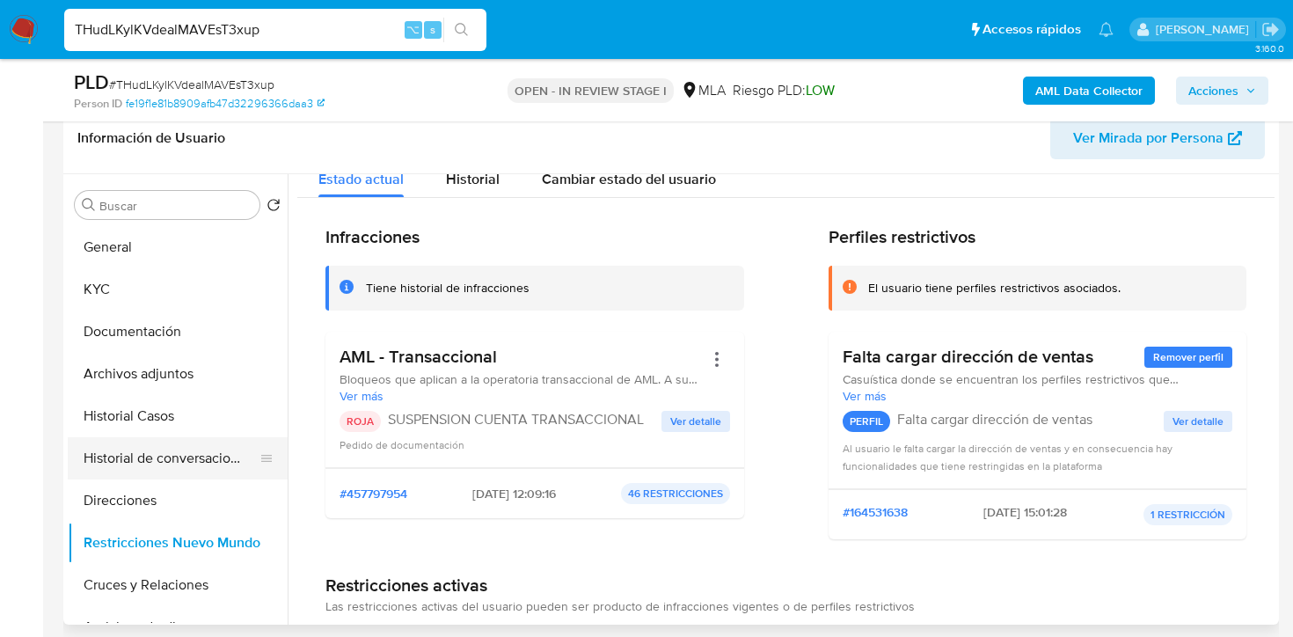
click at [140, 468] on button "Historial de conversaciones" at bounding box center [171, 458] width 206 height 42
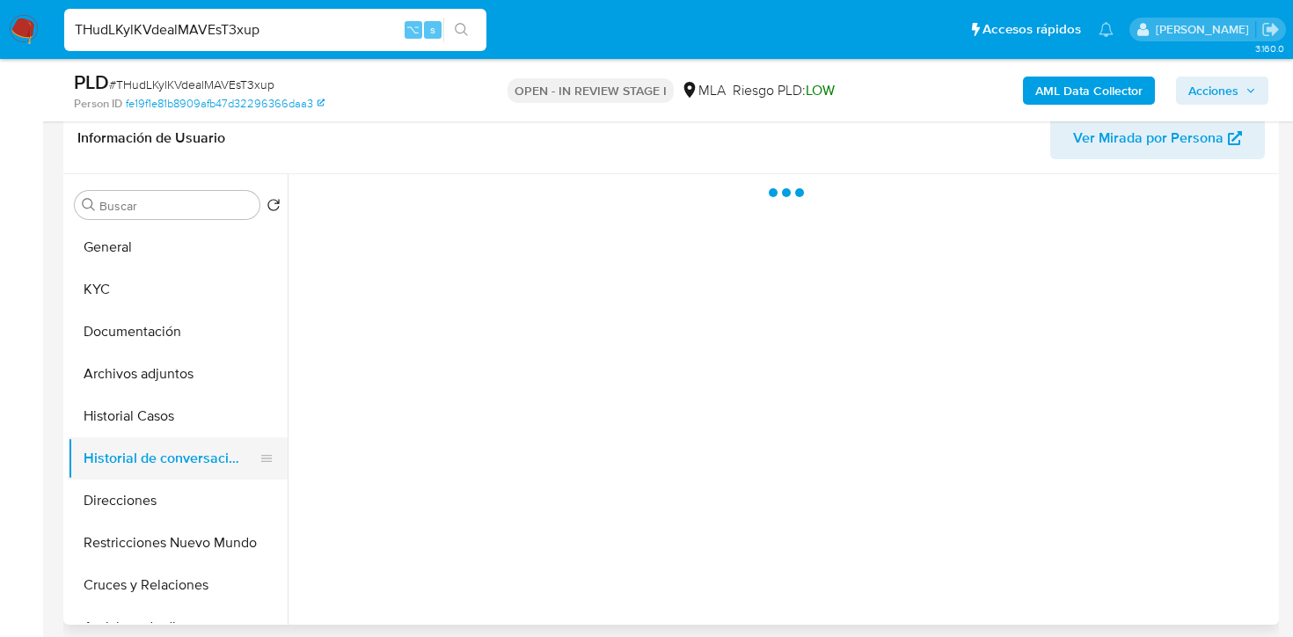
scroll to position [0, 0]
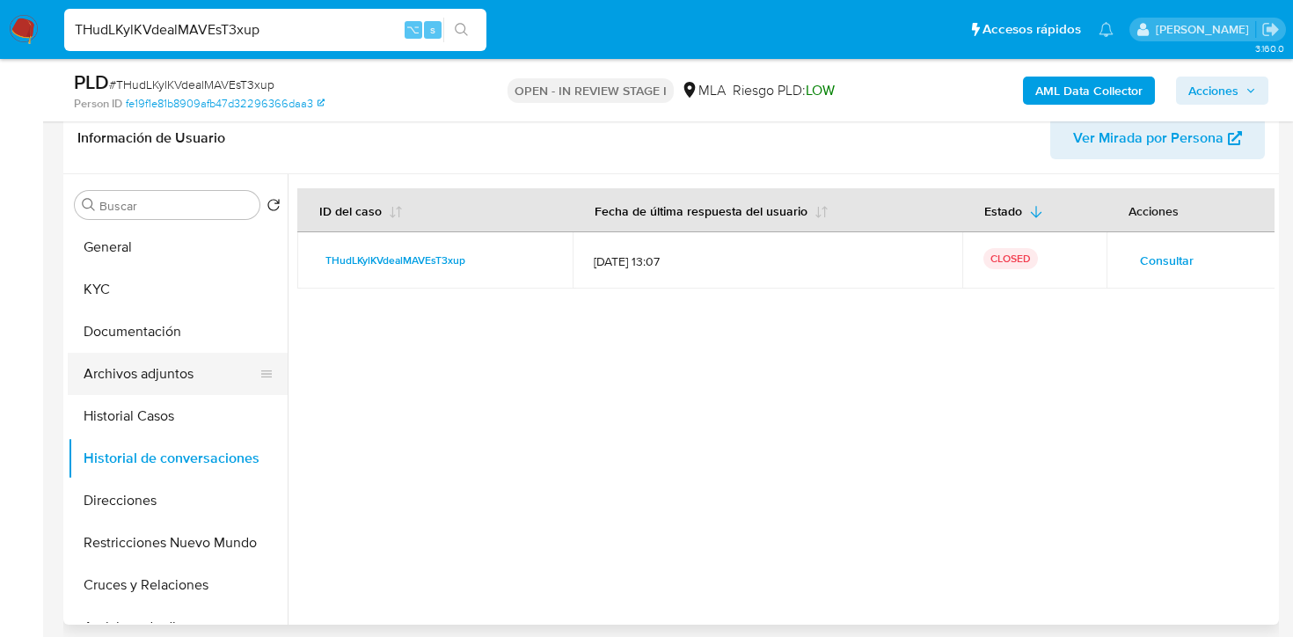
click at [168, 381] on button "Archivos adjuntos" at bounding box center [171, 374] width 206 height 42
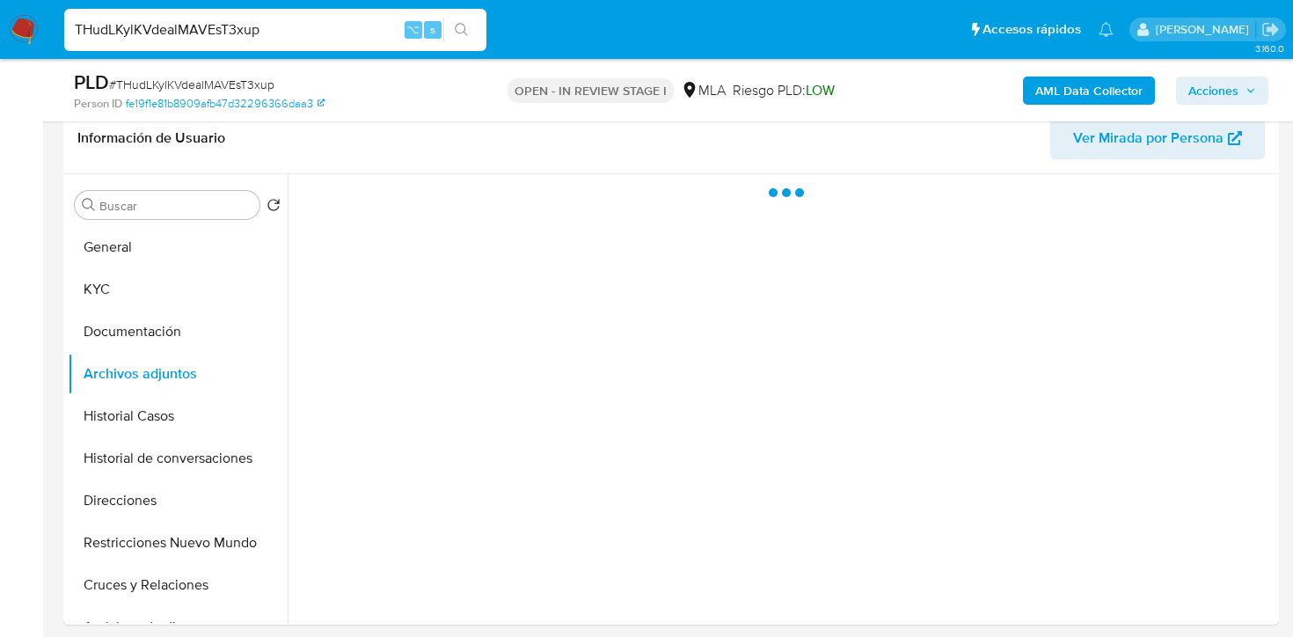
click at [1031, 90] on button "AML Data Collector" at bounding box center [1089, 91] width 132 height 28
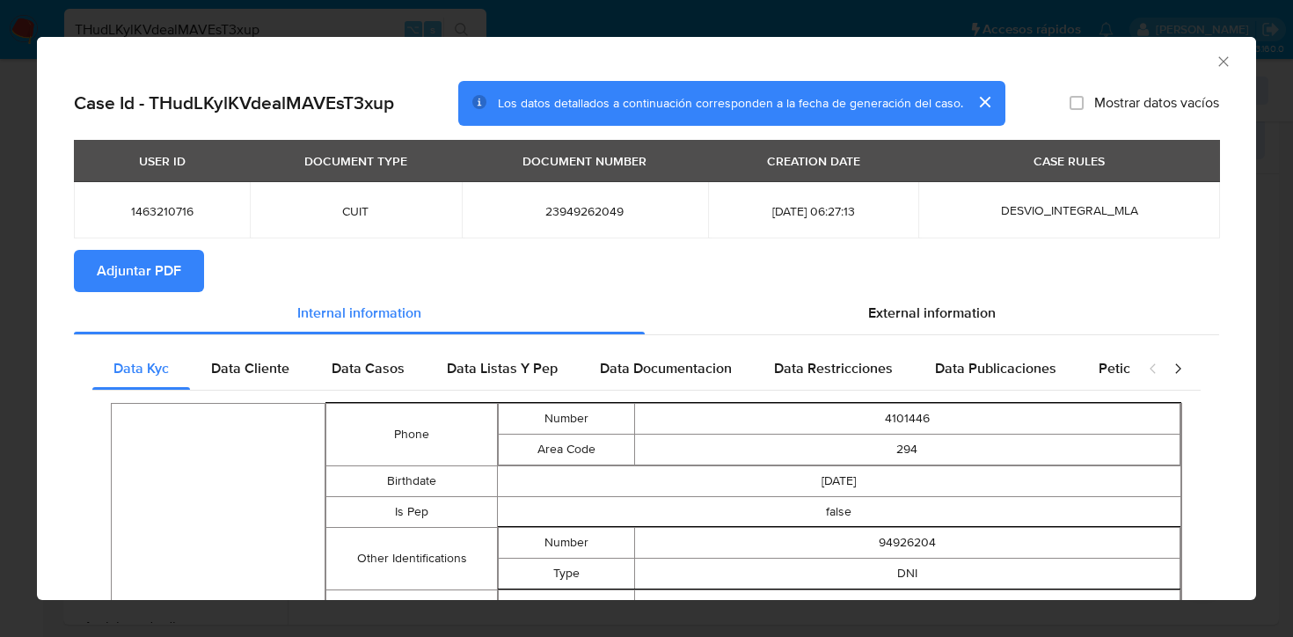
click at [163, 264] on span "Adjuntar PDF" at bounding box center [139, 271] width 84 height 39
click at [1221, 64] on icon "Cerrar ventana" at bounding box center [1224, 62] width 18 height 18
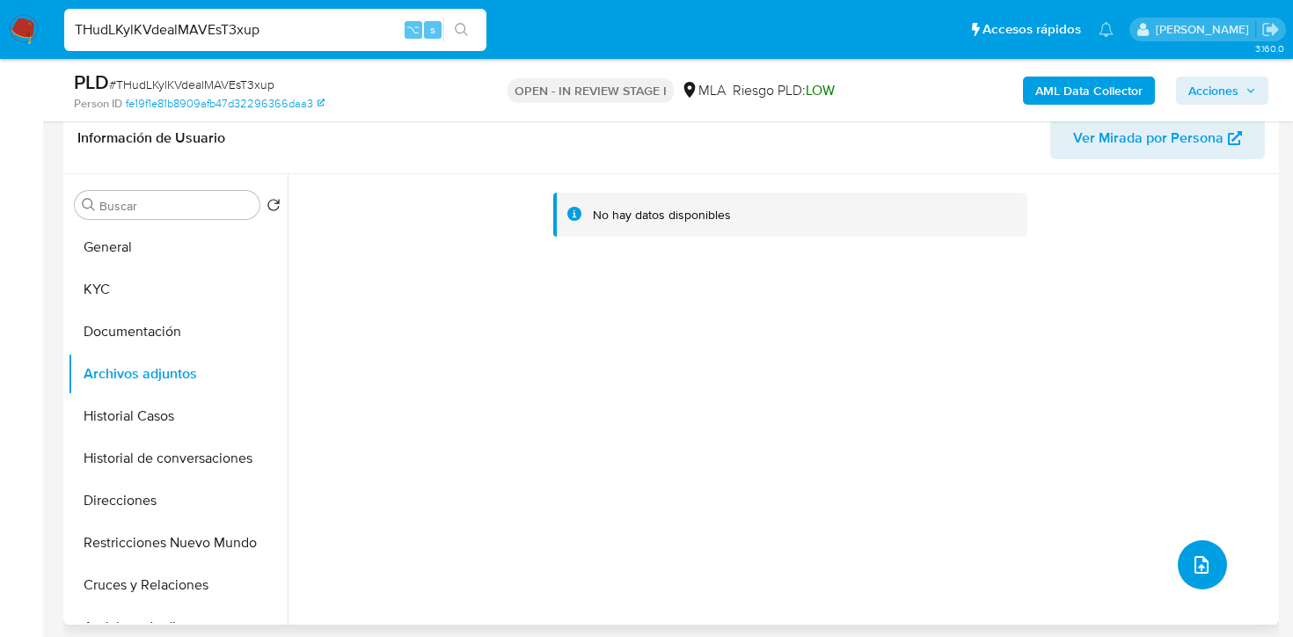
click at [1191, 571] on icon "upload-file" at bounding box center [1201, 564] width 21 height 21
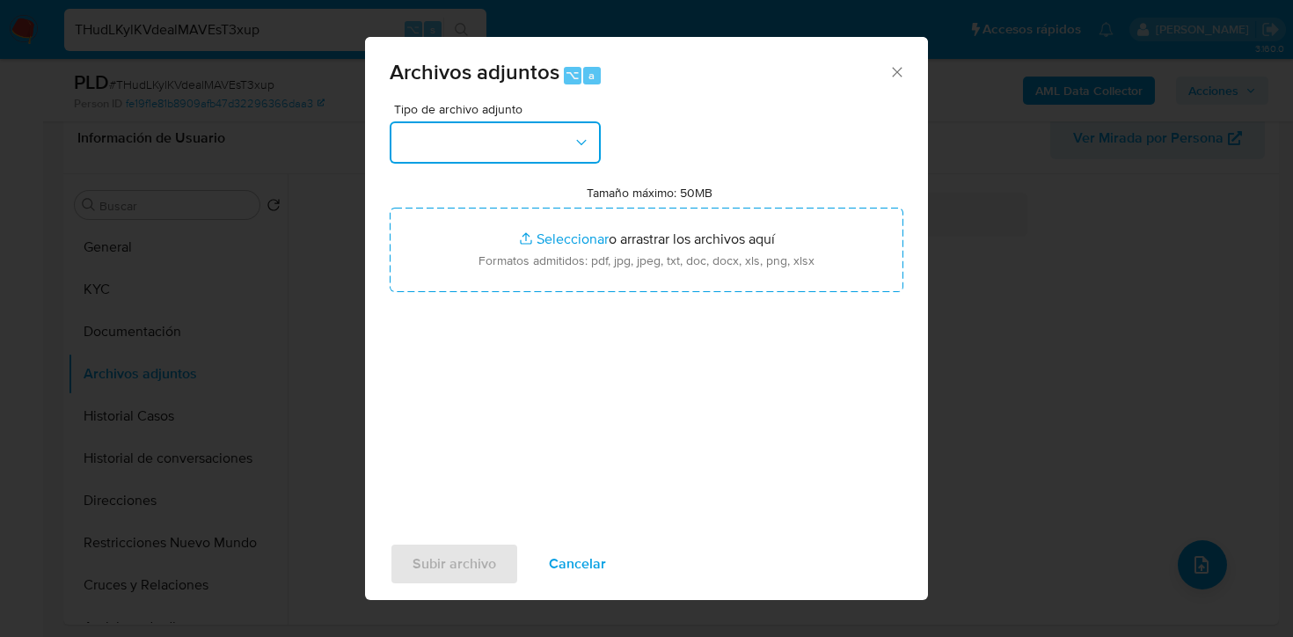
click at [488, 128] on button "button" at bounding box center [495, 142] width 211 height 42
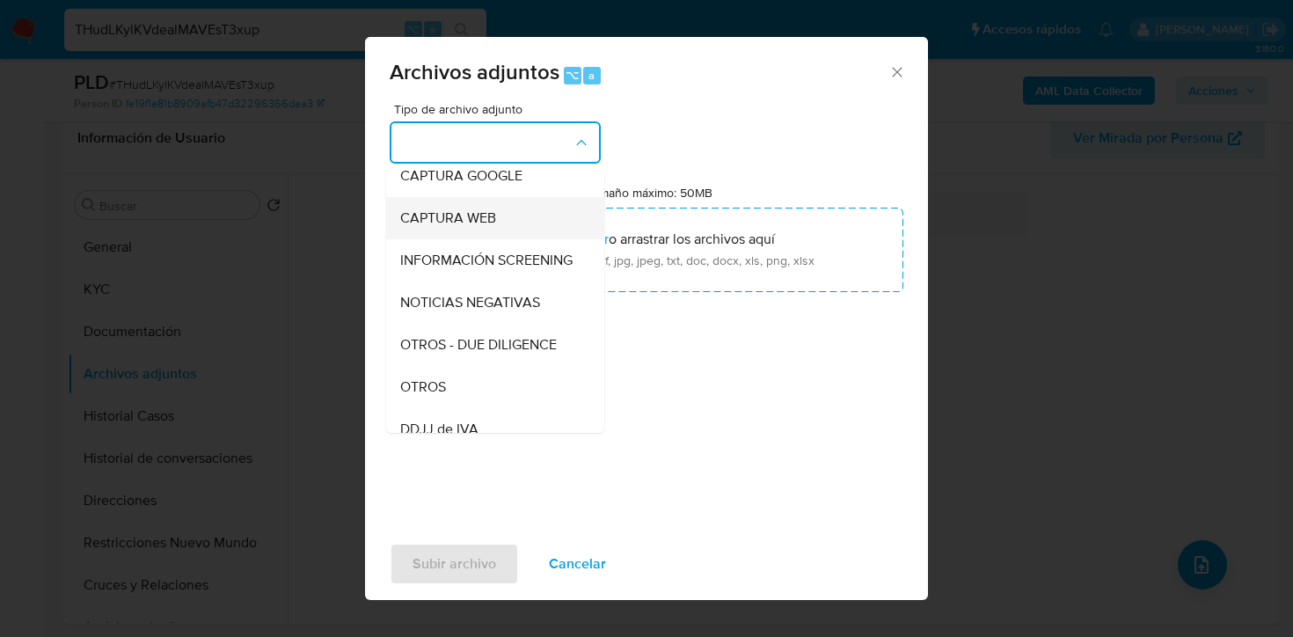
scroll to position [142, 0]
click at [462, 370] on div "OTROS" at bounding box center [489, 385] width 179 height 42
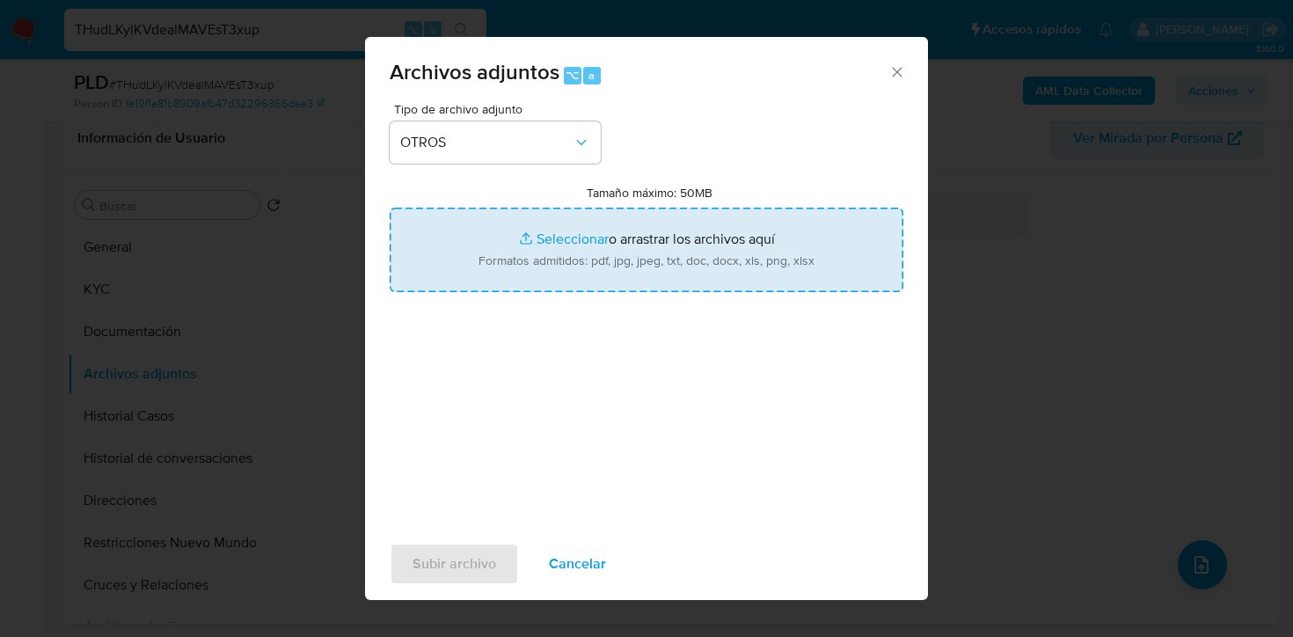
click at [602, 270] on input "Tamaño máximo: 50MB Seleccionar archivos" at bounding box center [647, 250] width 514 height 84
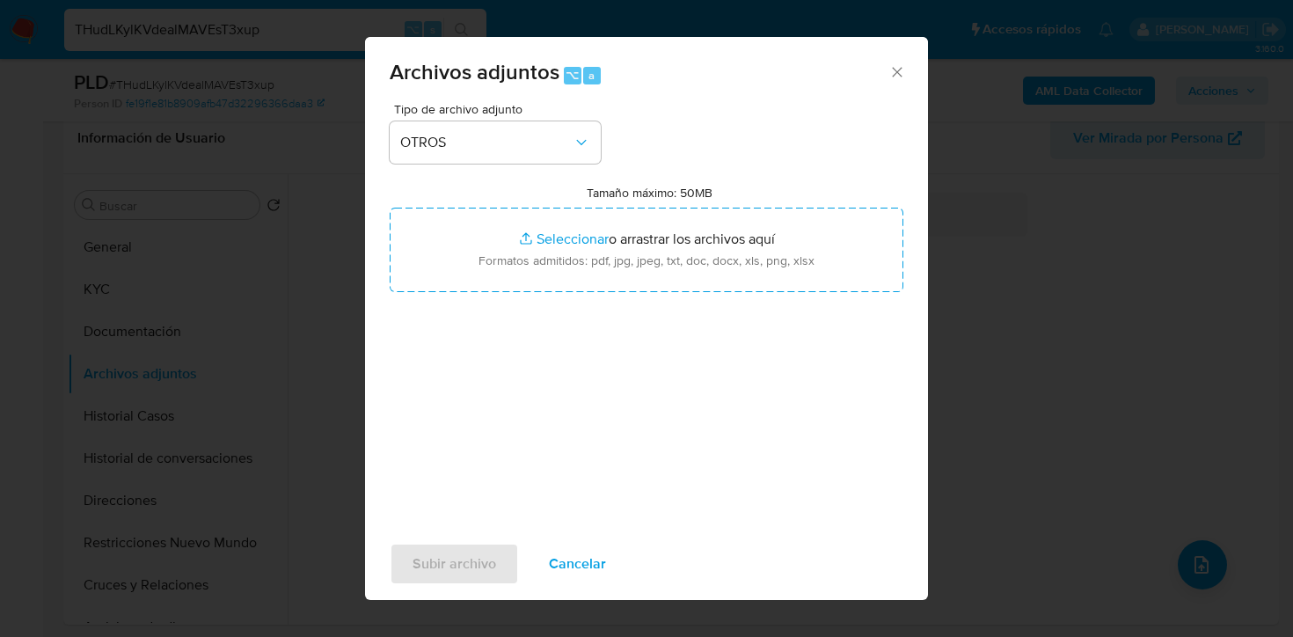
type input "C:\fakepath\Caselog THudLKylKVdealMAVEsT3xup_2025_07_17_21_59_17.docx"
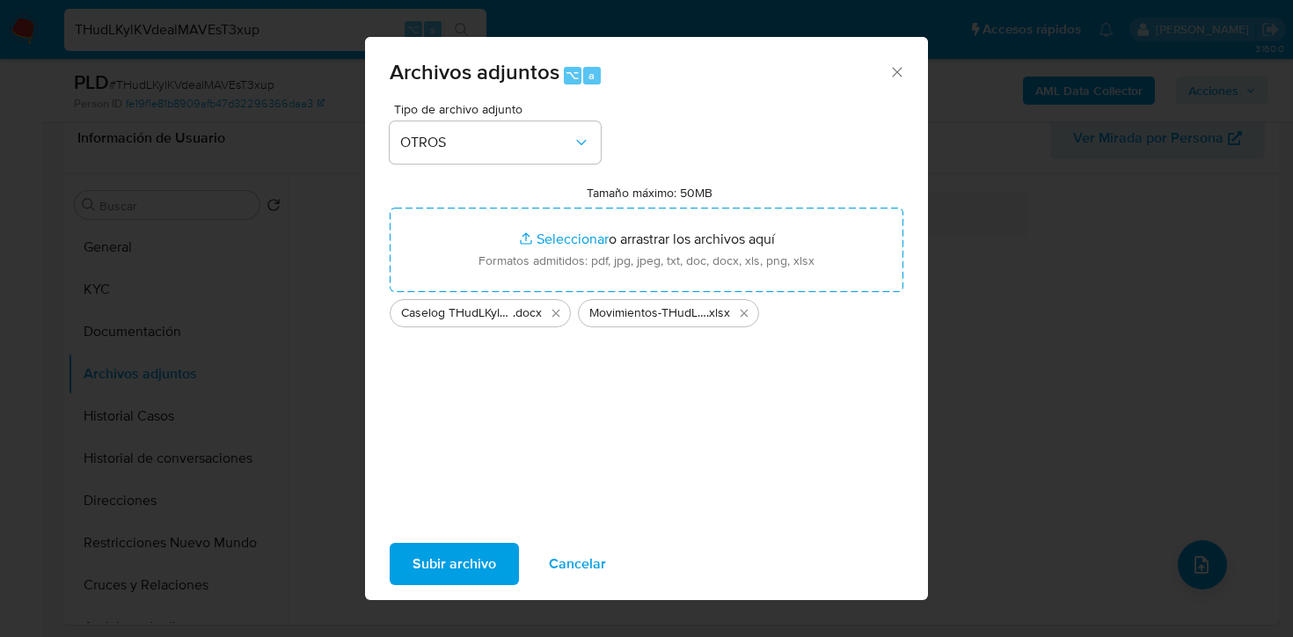
click at [456, 564] on span "Subir archivo" at bounding box center [455, 563] width 84 height 39
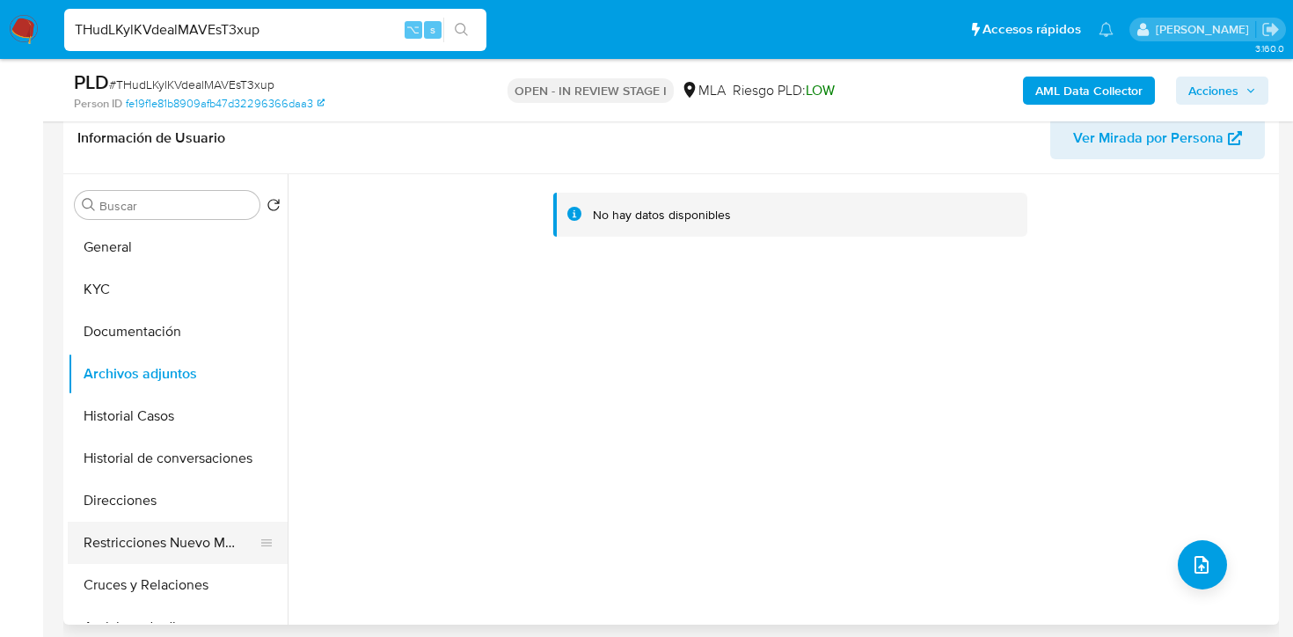
click at [149, 558] on button "Restricciones Nuevo Mundo" at bounding box center [171, 543] width 206 height 42
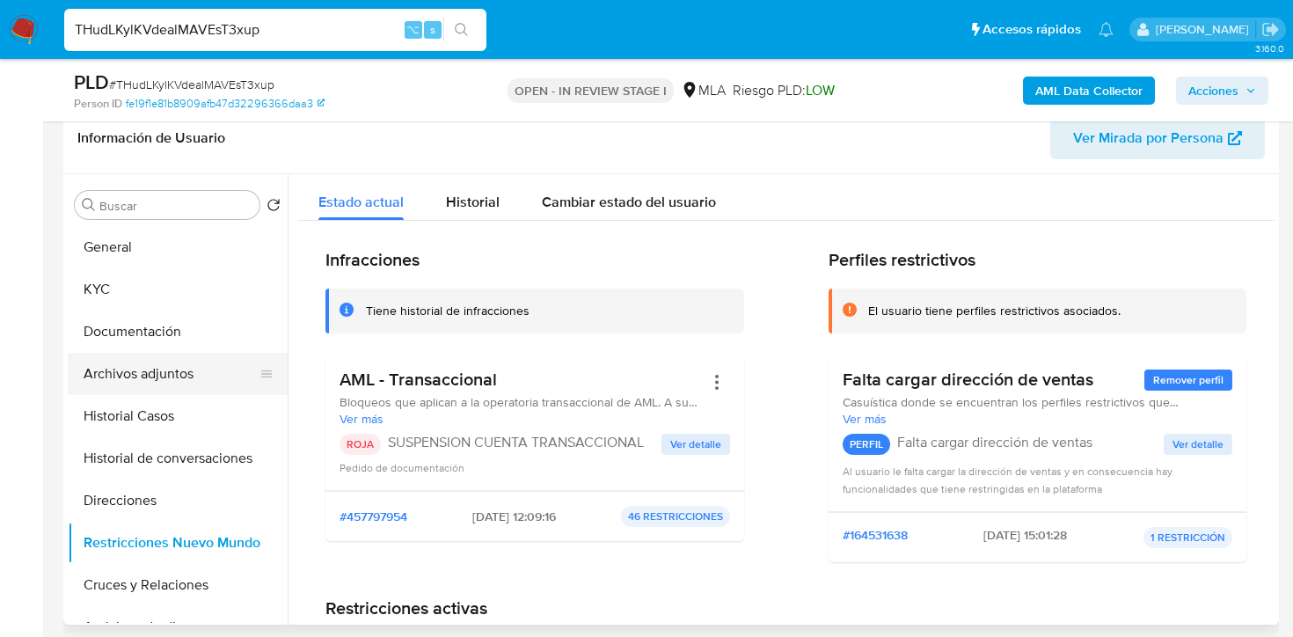
click at [147, 374] on button "Archivos adjuntos" at bounding box center [171, 374] width 206 height 42
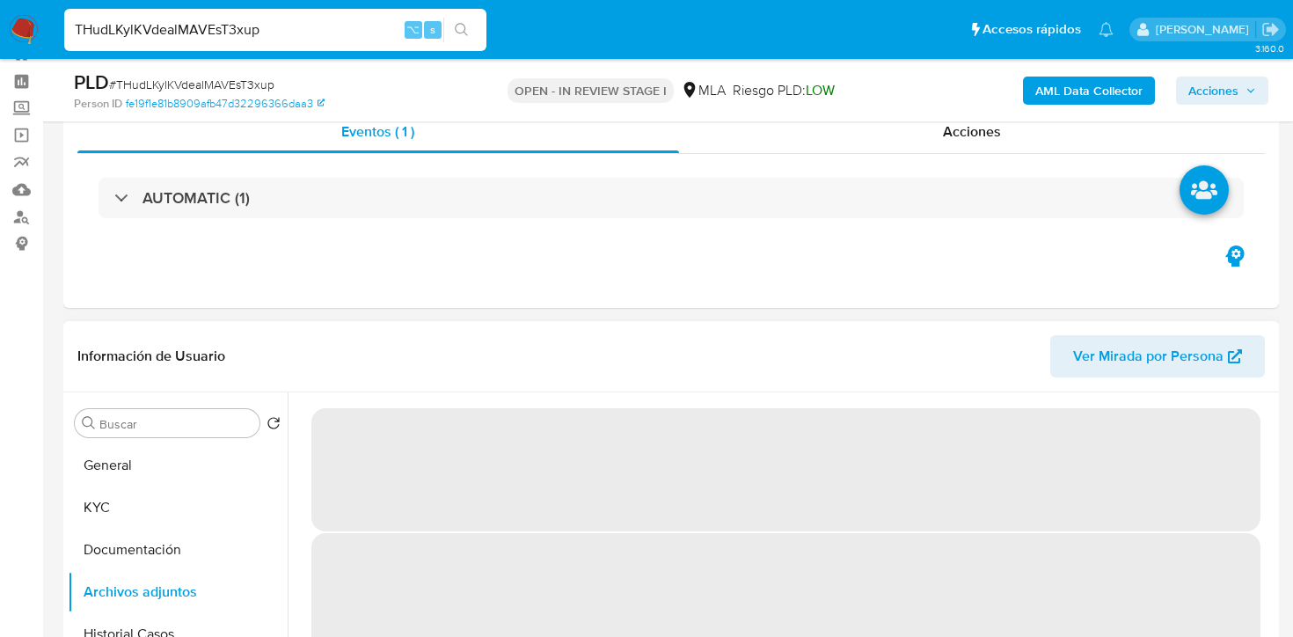
scroll to position [60, 0]
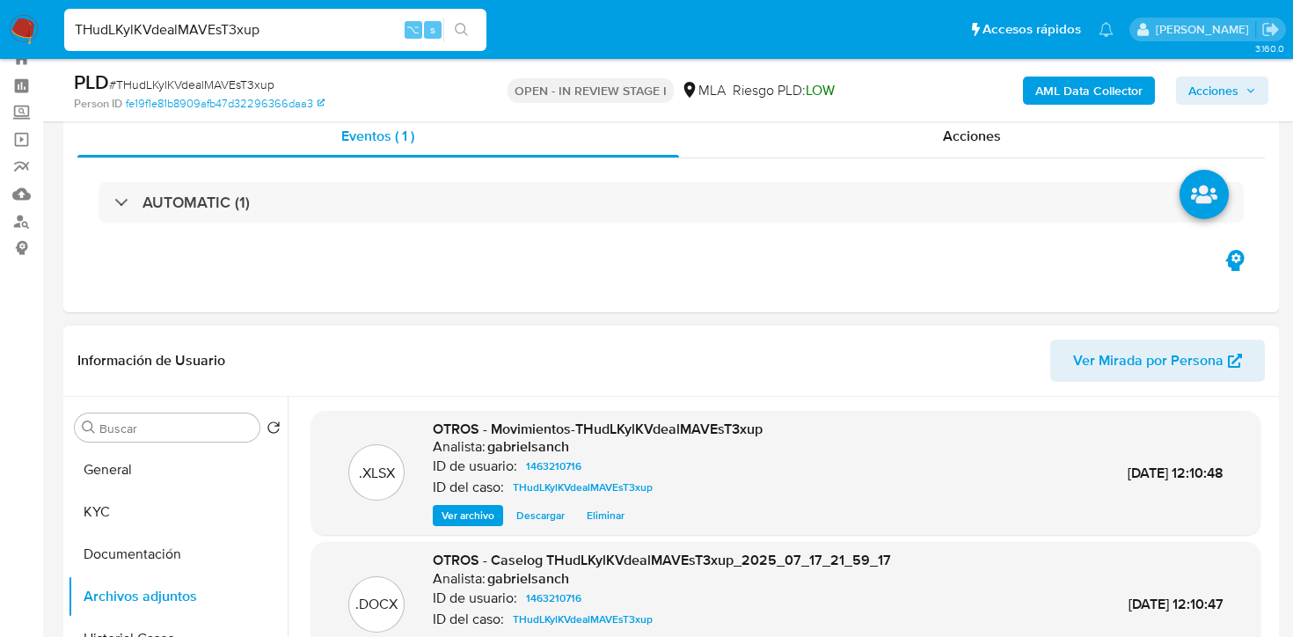
click at [1207, 94] on span "Acciones" at bounding box center [1213, 91] width 50 height 28
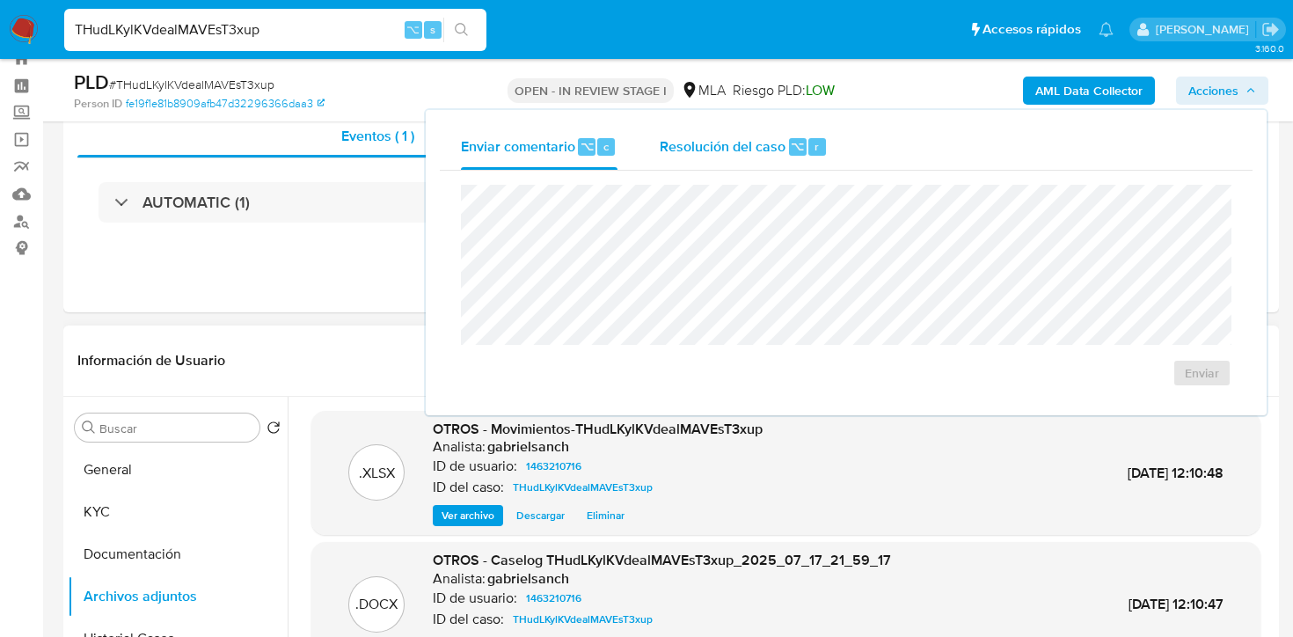
click at [744, 148] on span "Resolución del caso" at bounding box center [723, 145] width 126 height 20
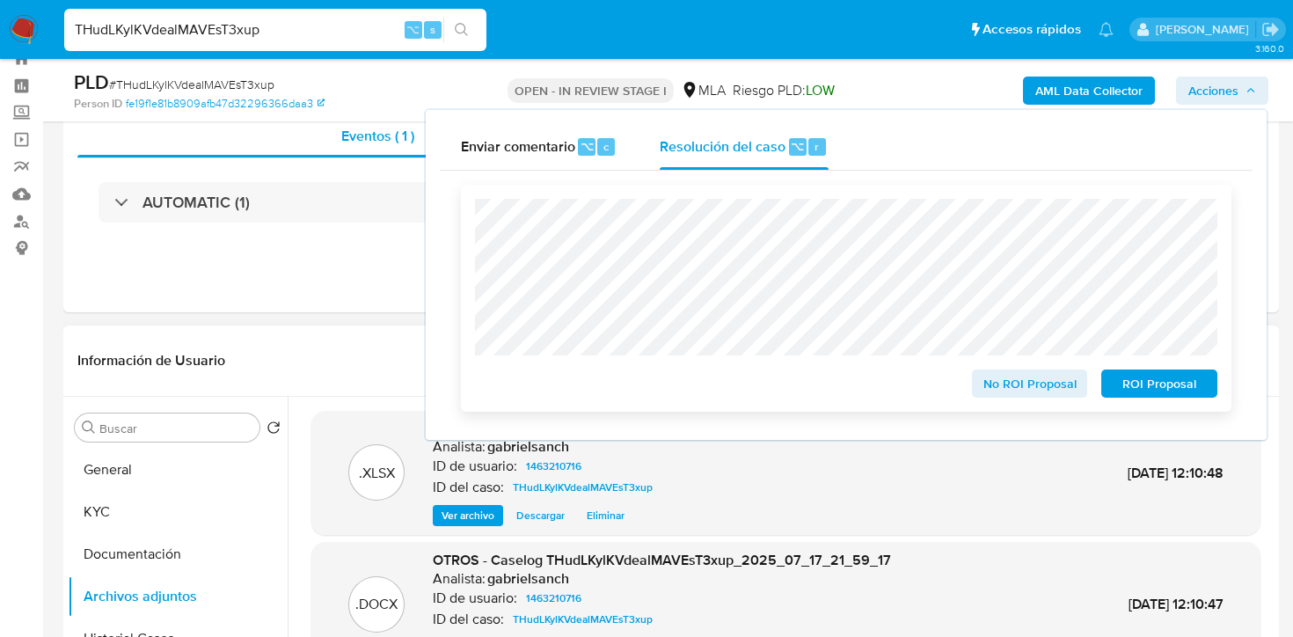
click at [1155, 389] on span "ROI Proposal" at bounding box center [1159, 383] width 91 height 25
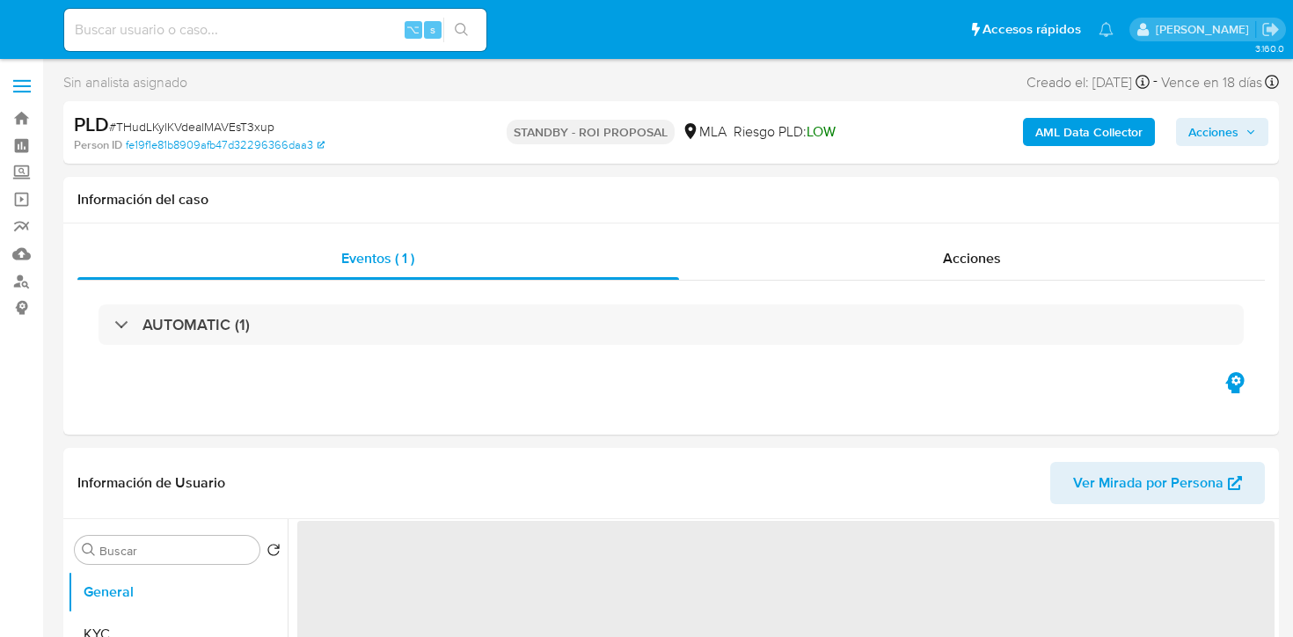
select select "10"
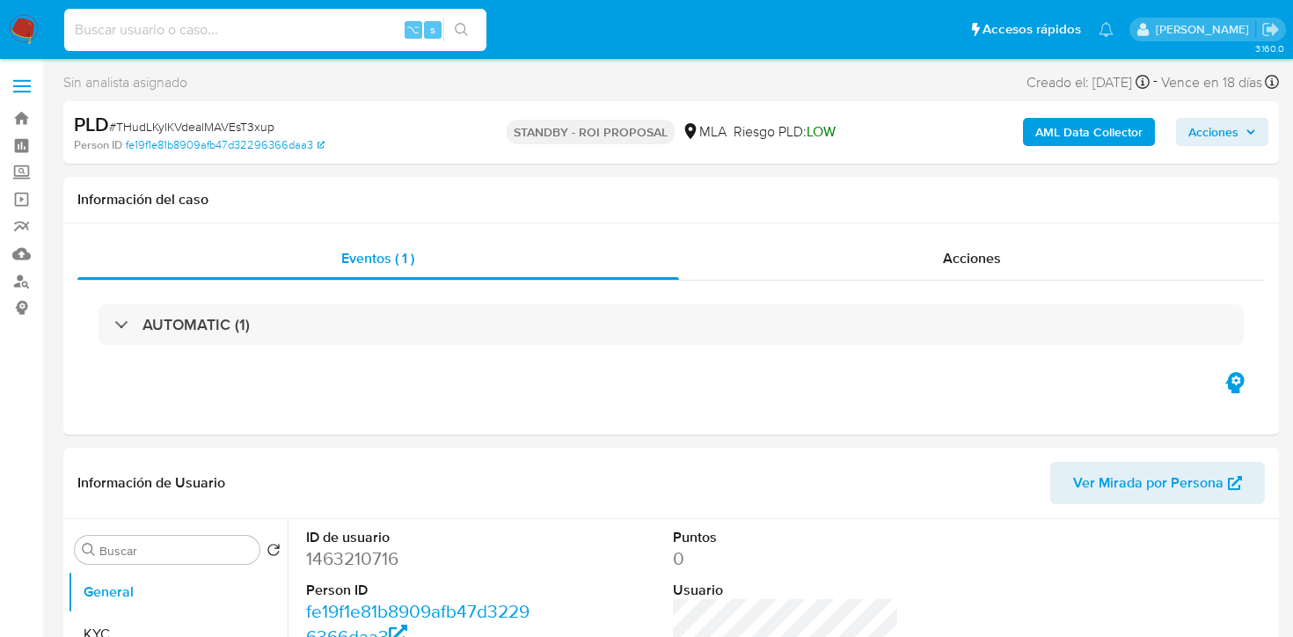
click at [291, 37] on input at bounding box center [275, 29] width 422 height 23
paste input "ZZbVxGQV3HpivGNfwrKc6HJk"
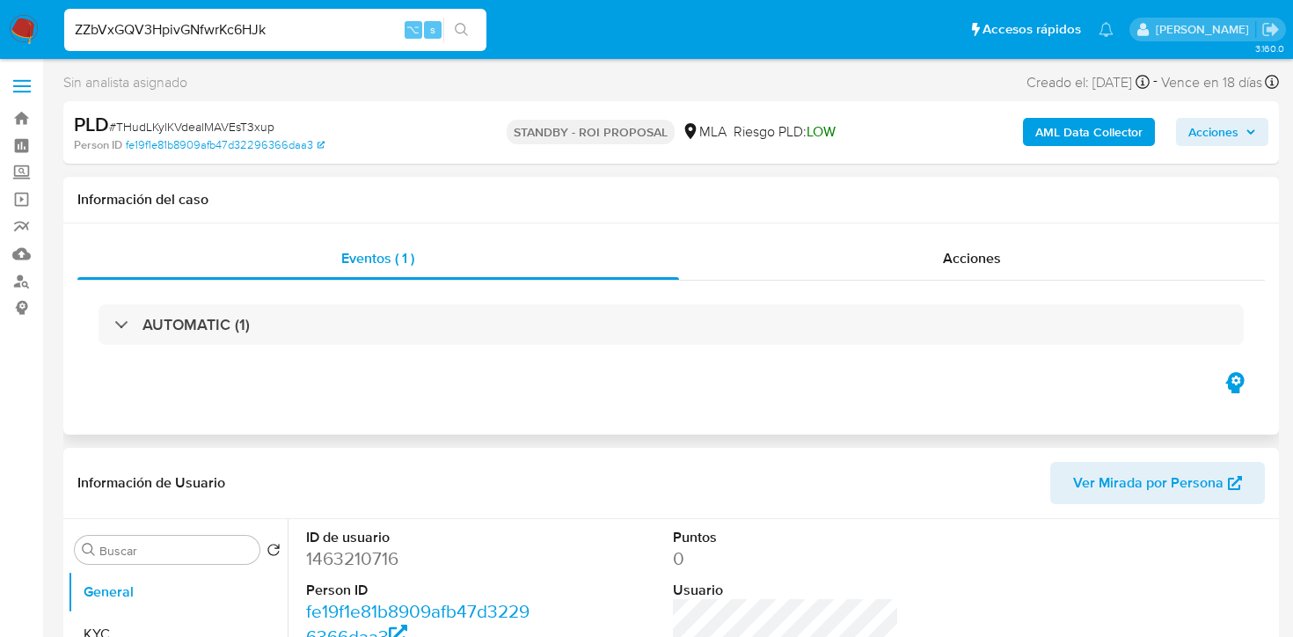
type input "ZZbVxGQV3HpivGNfwrKc6HJk"
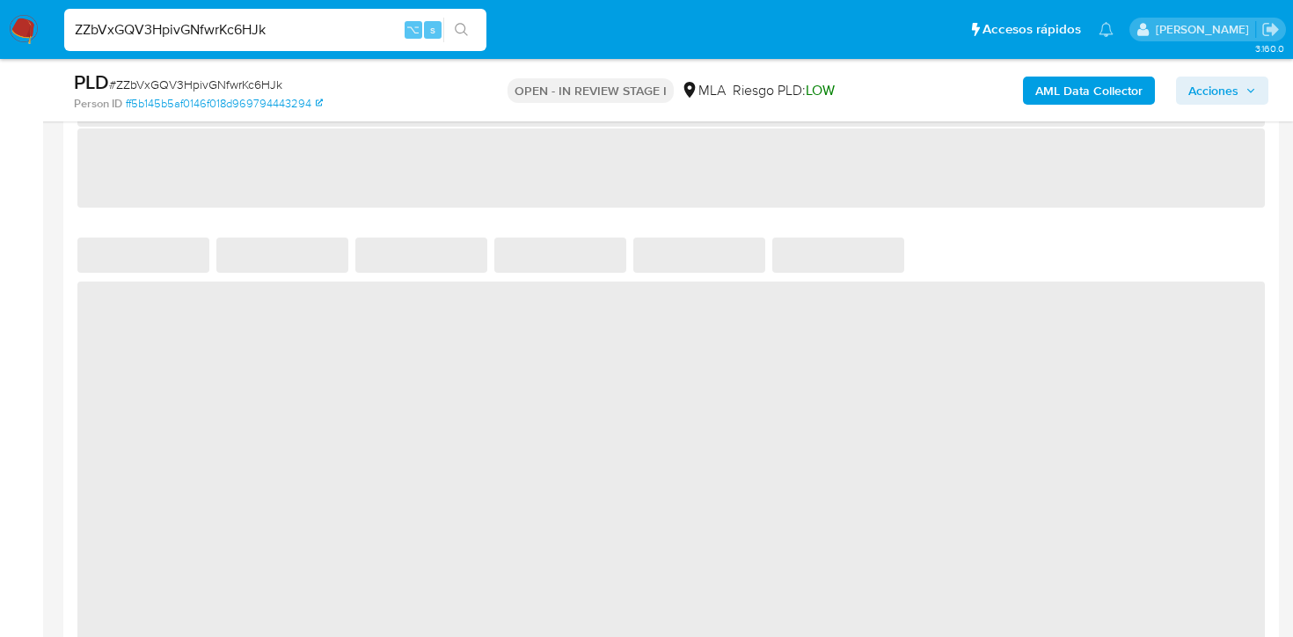
select select "10"
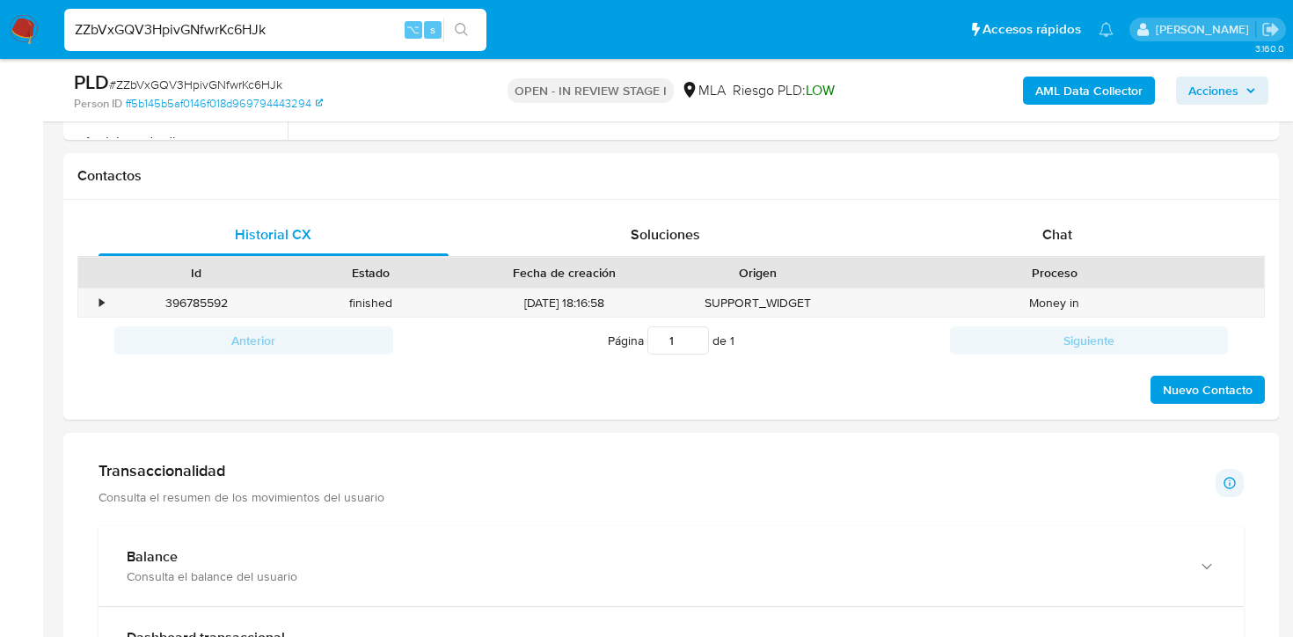
scroll to position [764, 0]
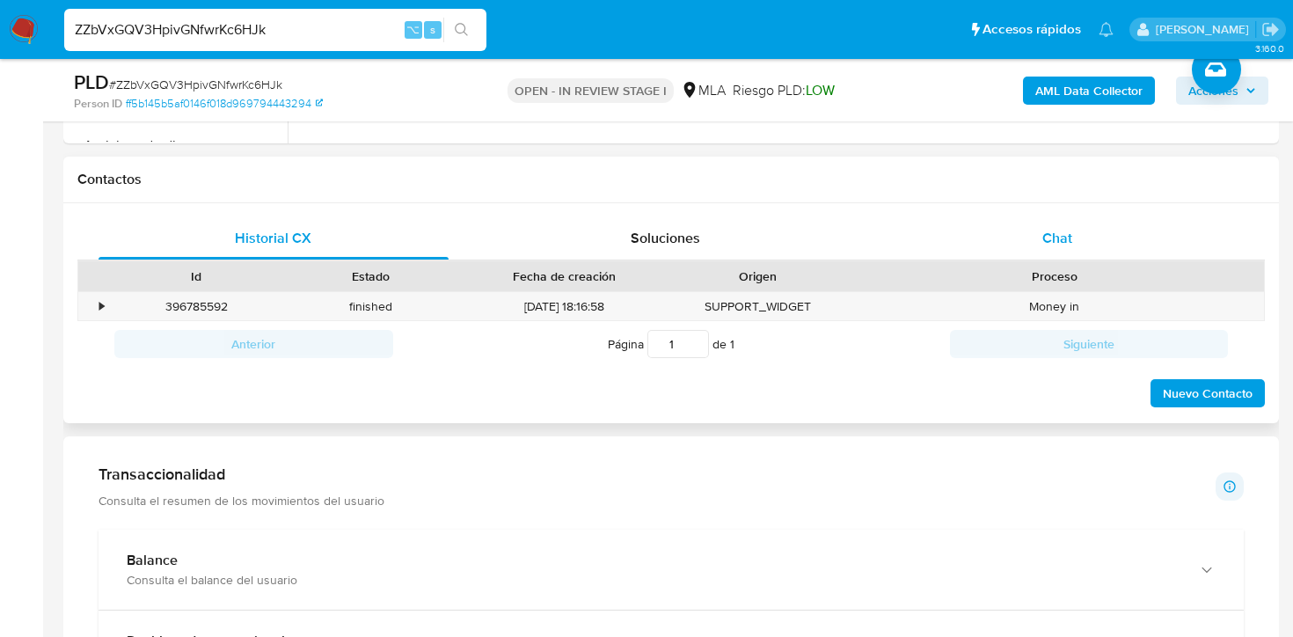
click at [1064, 241] on span "Chat" at bounding box center [1057, 238] width 30 height 20
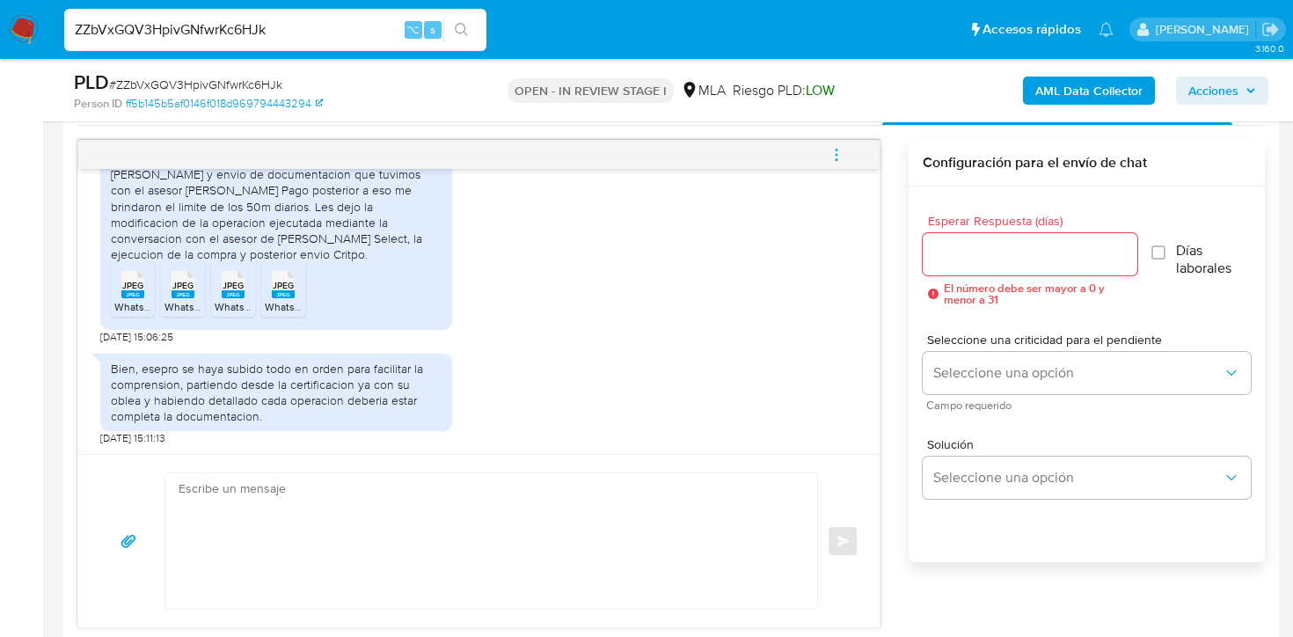
scroll to position [902, 0]
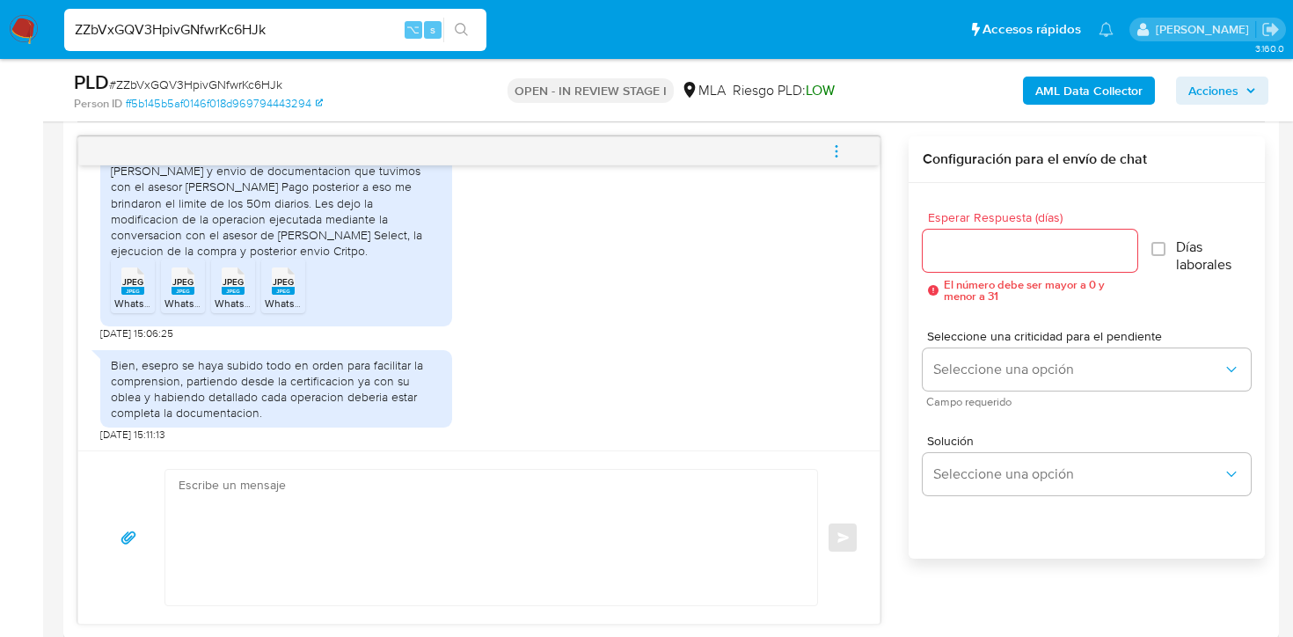
click at [242, 37] on input "ZZbVxGQV3HpivGNfwrKc6HJk" at bounding box center [275, 29] width 422 height 23
paste input "yokPnvfV3J6aQ7ExkuRqSeeM"
type input "yokPnvfV3J6aQ7ExkuRqSeeM"
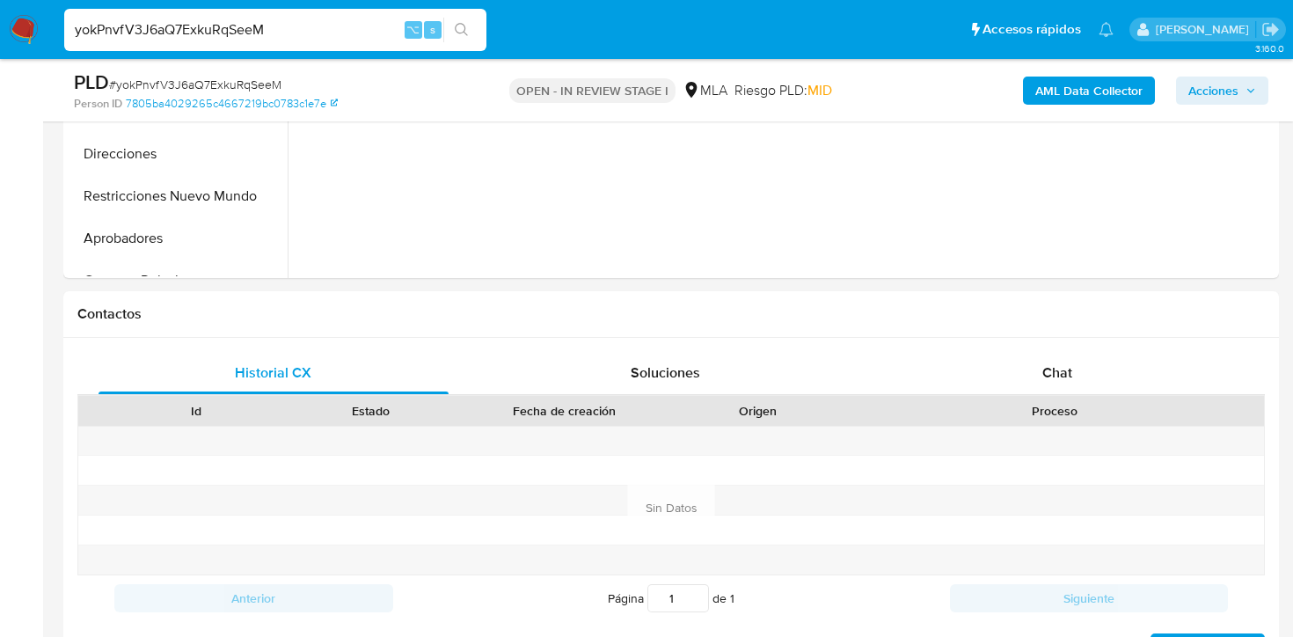
select select "10"
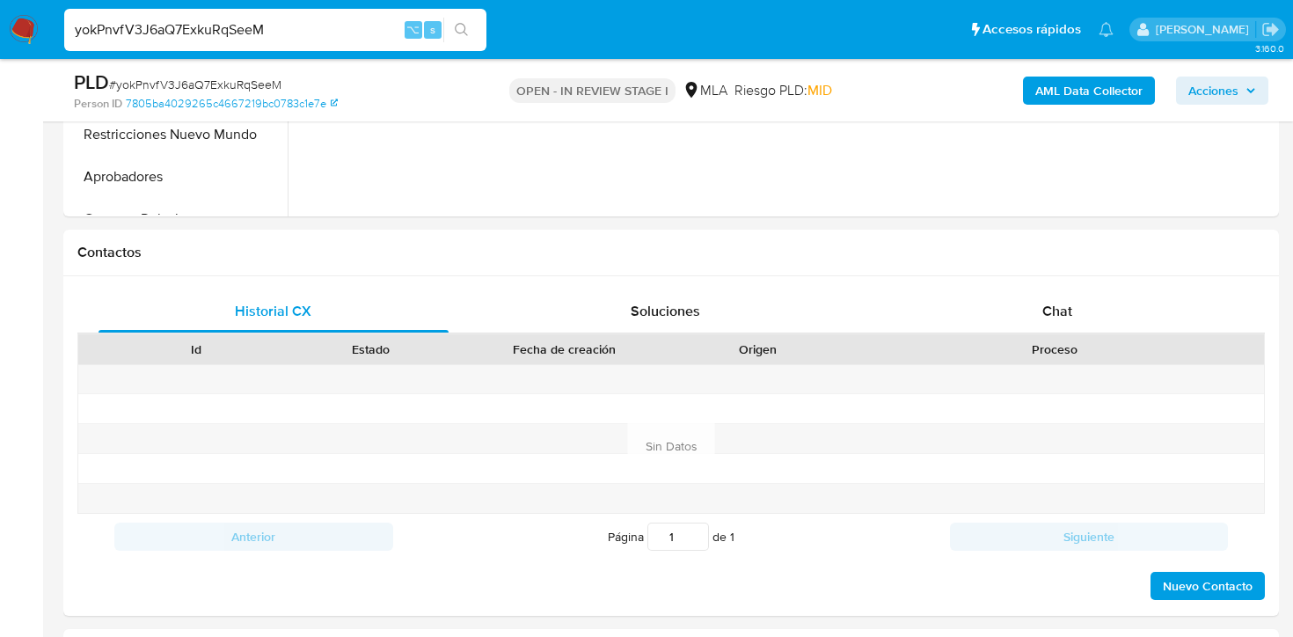
scroll to position [696, 0]
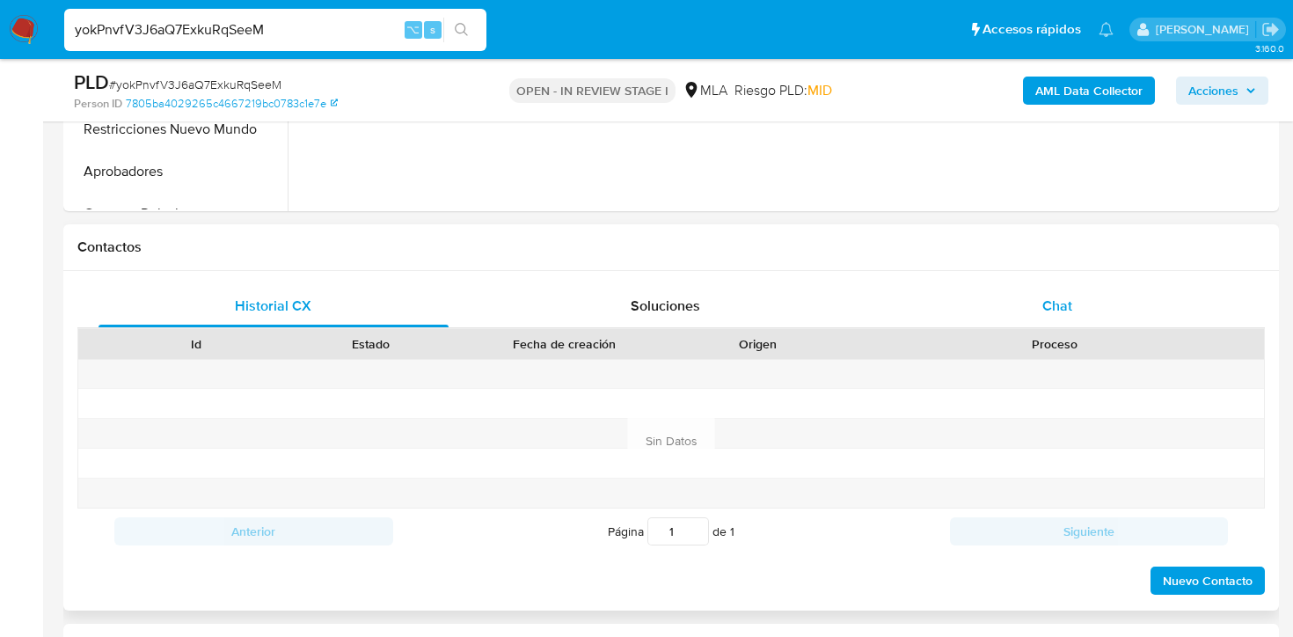
click at [978, 311] on div "Chat" at bounding box center [1057, 306] width 350 height 42
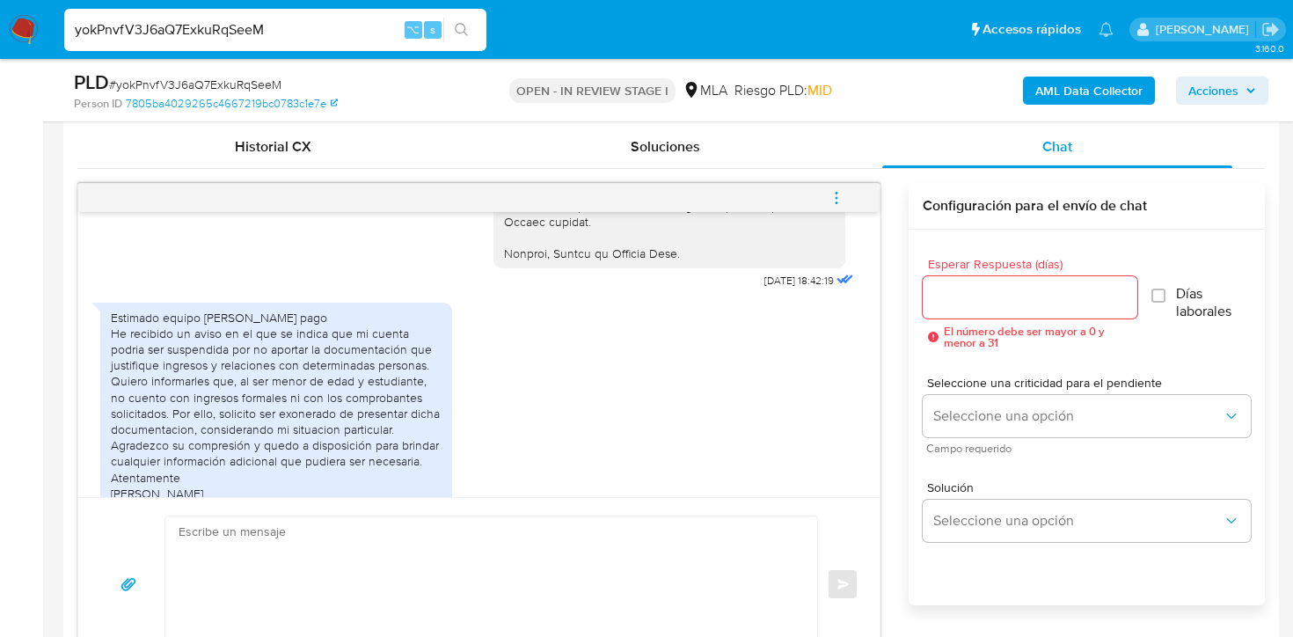
scroll to position [1868, 0]
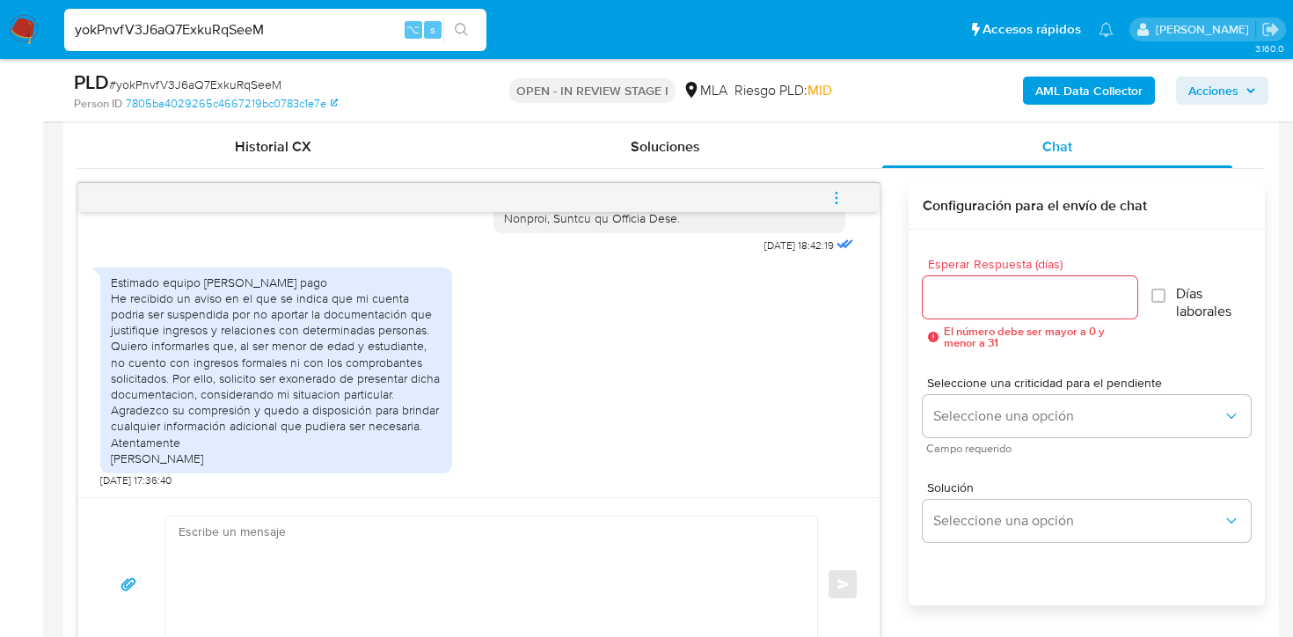
click at [243, 23] on input "yokPnvfV3J6aQ7ExkuRqSeeM" at bounding box center [275, 29] width 422 height 23
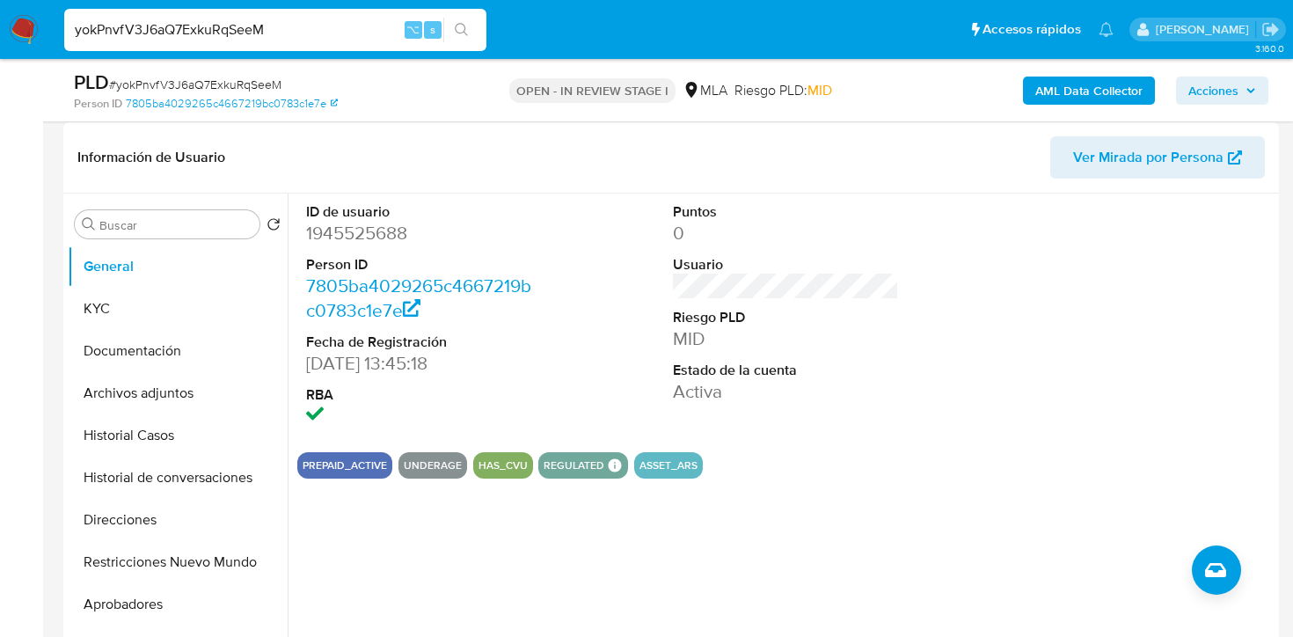
scroll to position [277, 0]
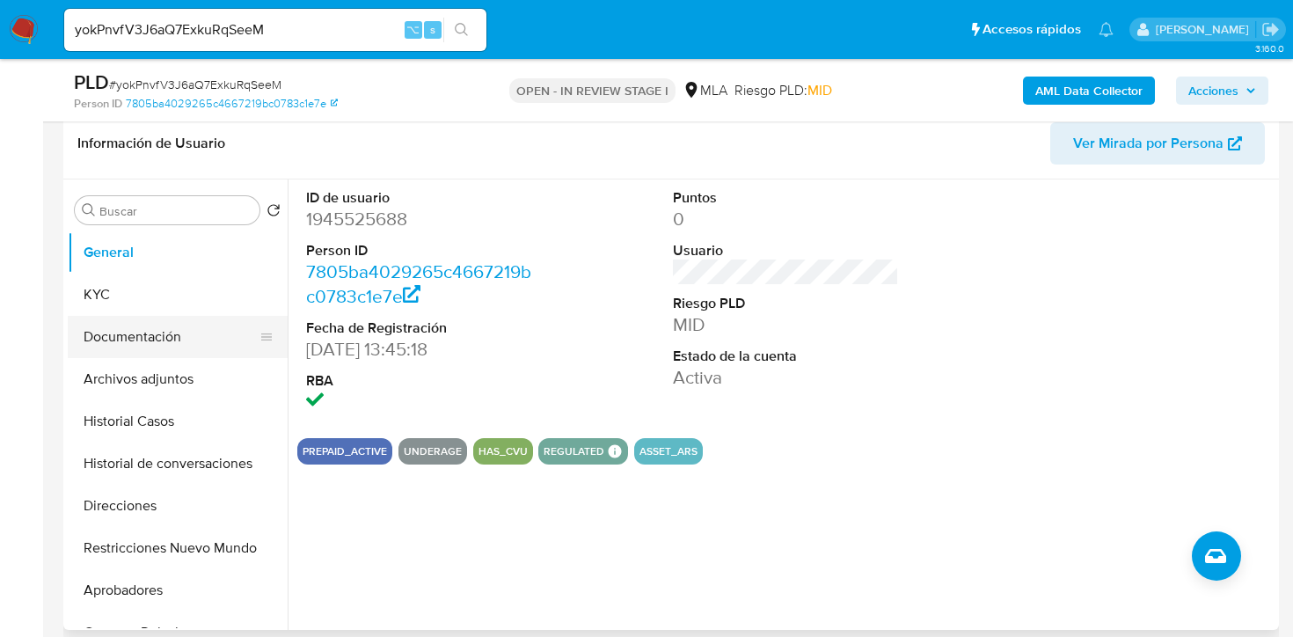
click at [125, 351] on button "Documentación" at bounding box center [171, 337] width 206 height 42
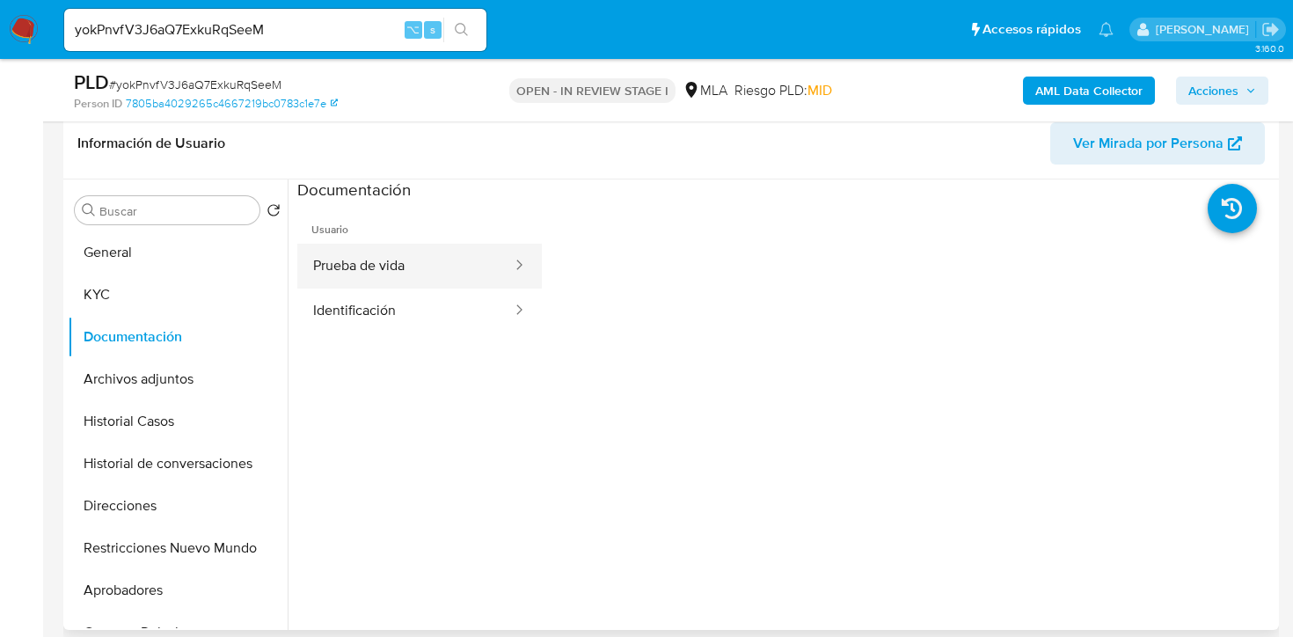
click at [443, 267] on button "Prueba de vida" at bounding box center [405, 266] width 216 height 45
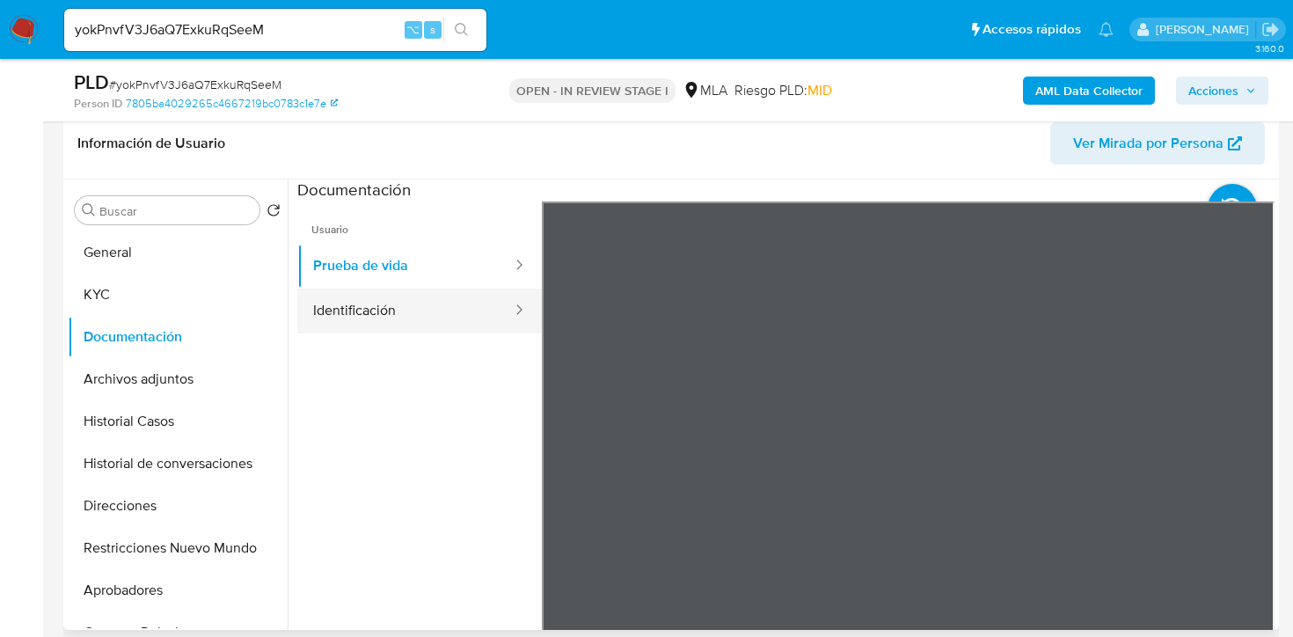
click at [435, 304] on button "Identificación" at bounding box center [405, 311] width 216 height 45
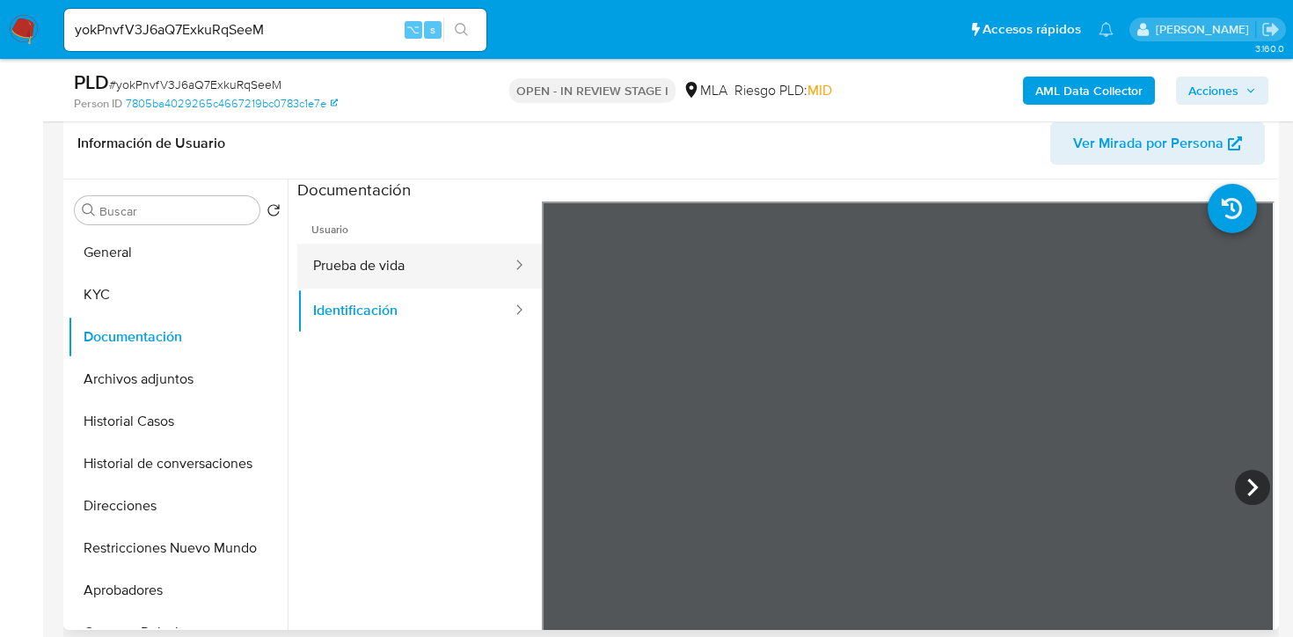
click at [384, 284] on button "Prueba de vida" at bounding box center [405, 266] width 216 height 45
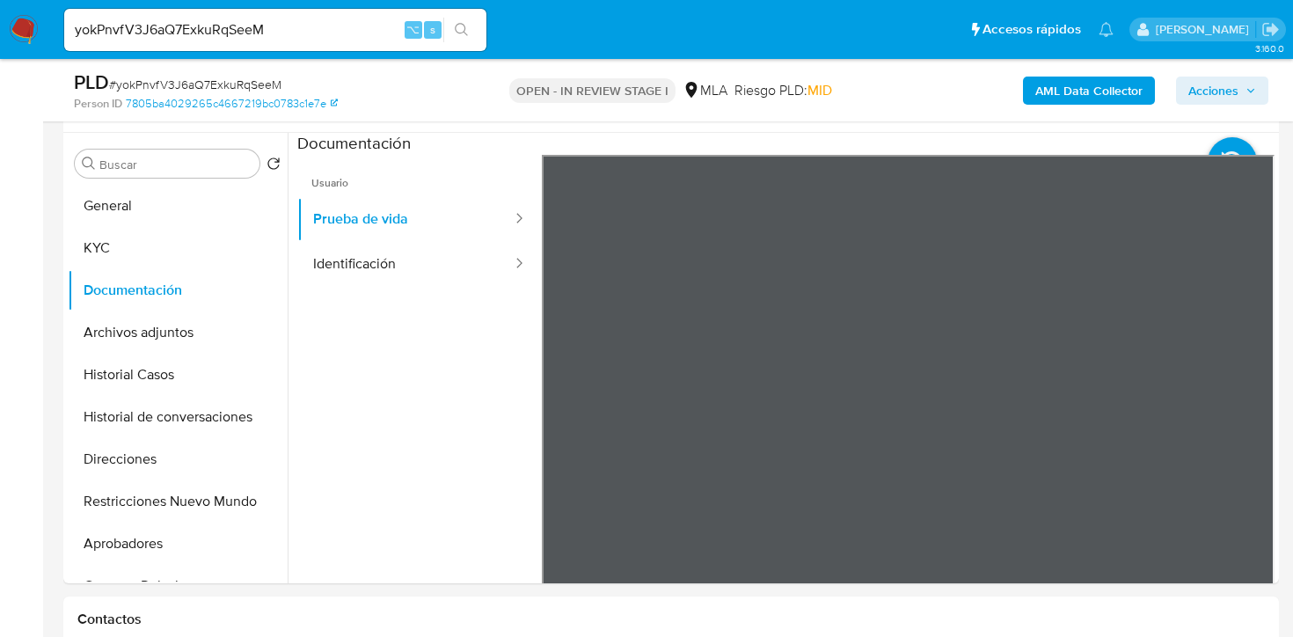
scroll to position [306, 0]
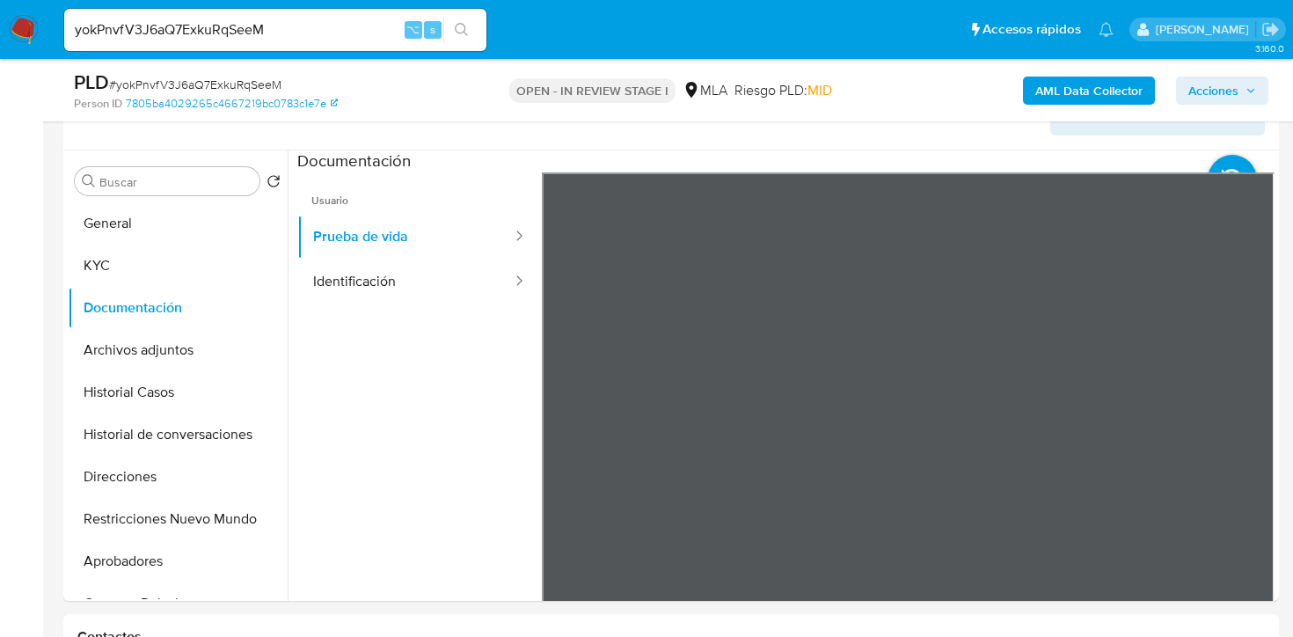
click at [247, 28] on input "yokPnvfV3J6aQ7ExkuRqSeeM" at bounding box center [275, 29] width 422 height 23
paste input "jhdhtAtATyjMfFykNkRk6fSF"
type input "jhdhtAtATyjMfFykNkRk6fSF"
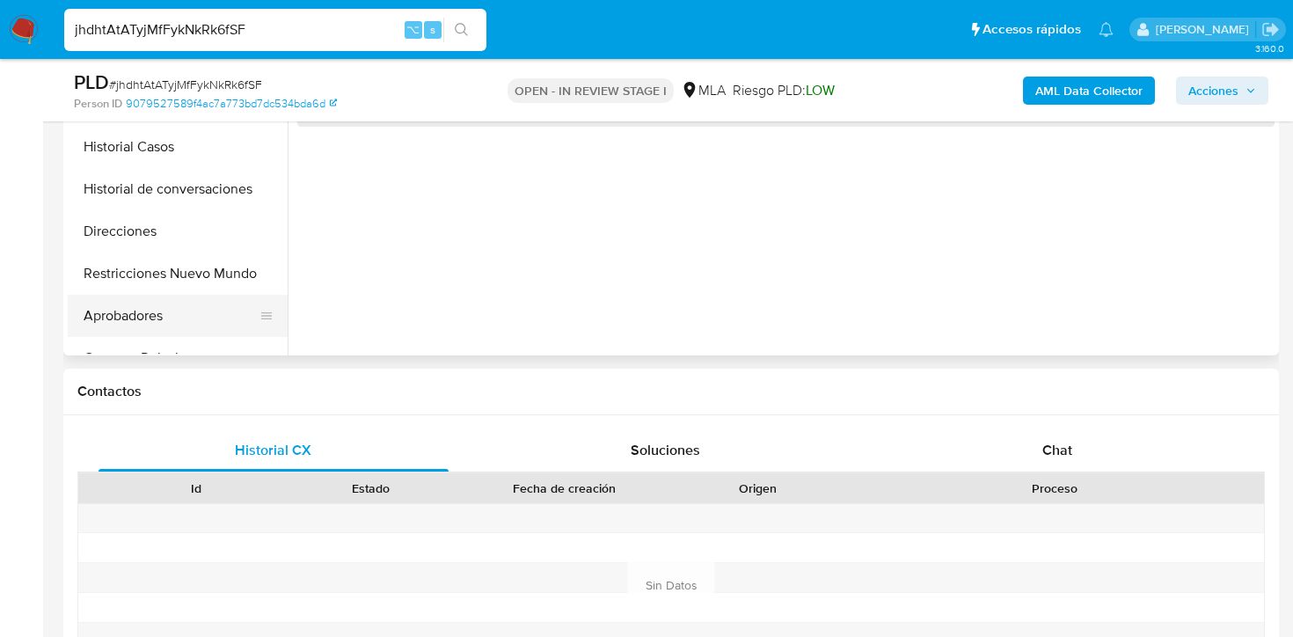
select select "10"
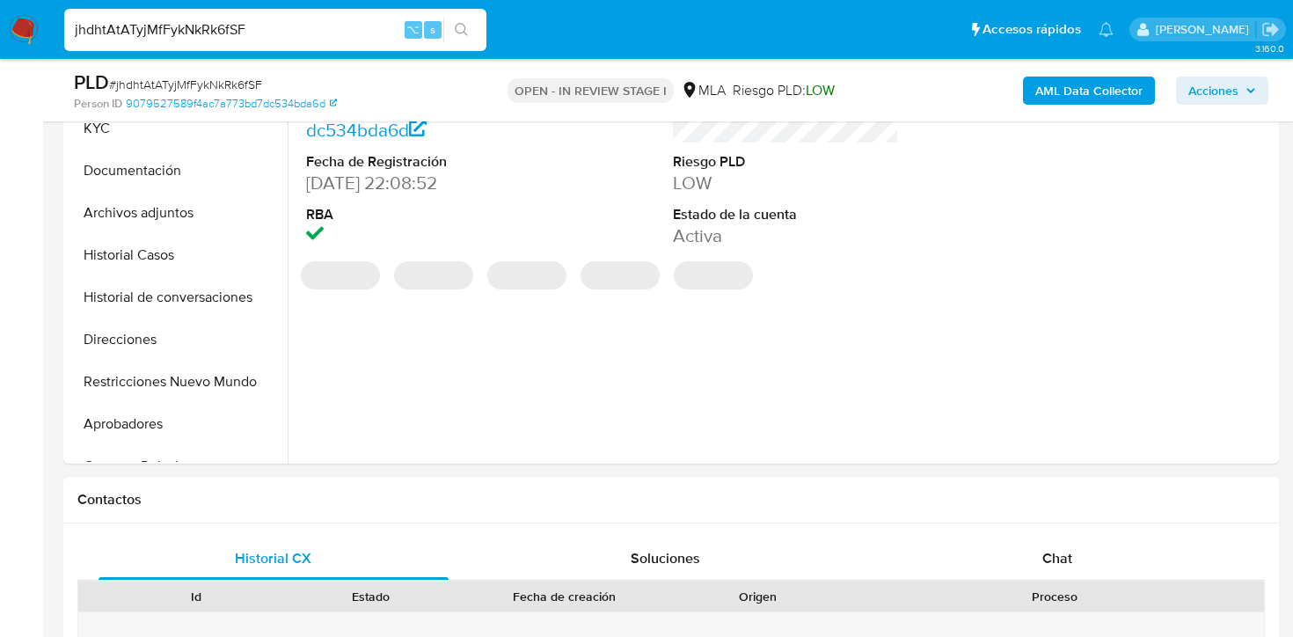
scroll to position [442, 0]
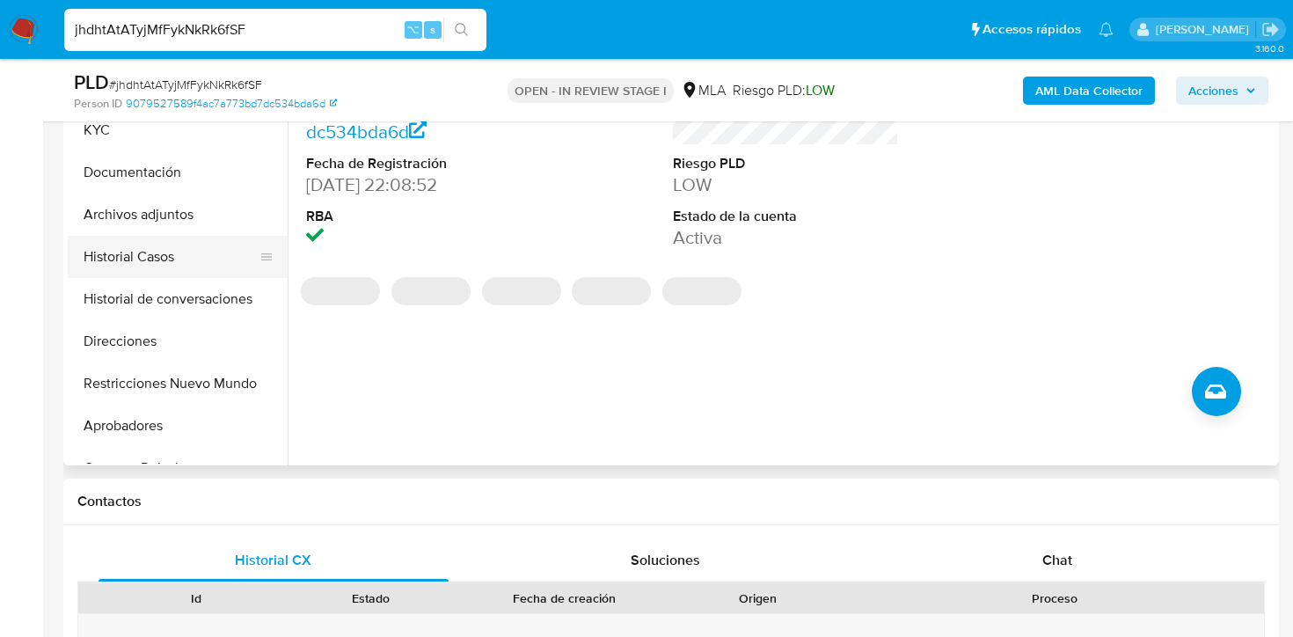
click at [155, 257] on button "Historial Casos" at bounding box center [171, 257] width 206 height 42
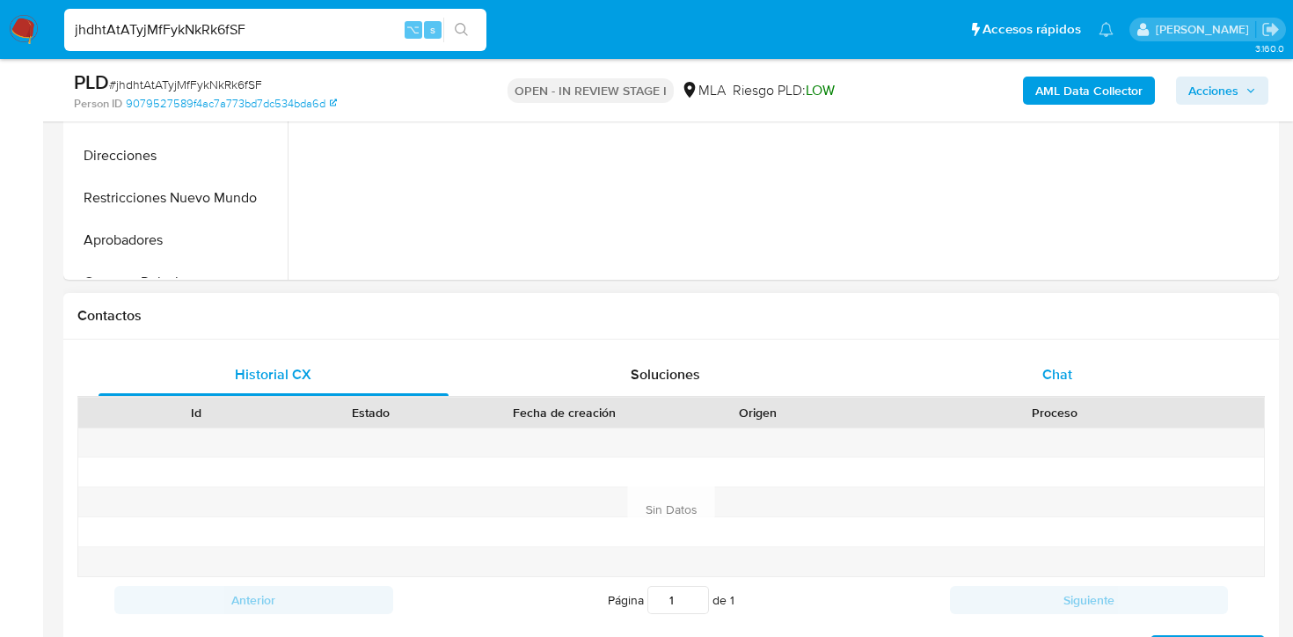
scroll to position [641, 0]
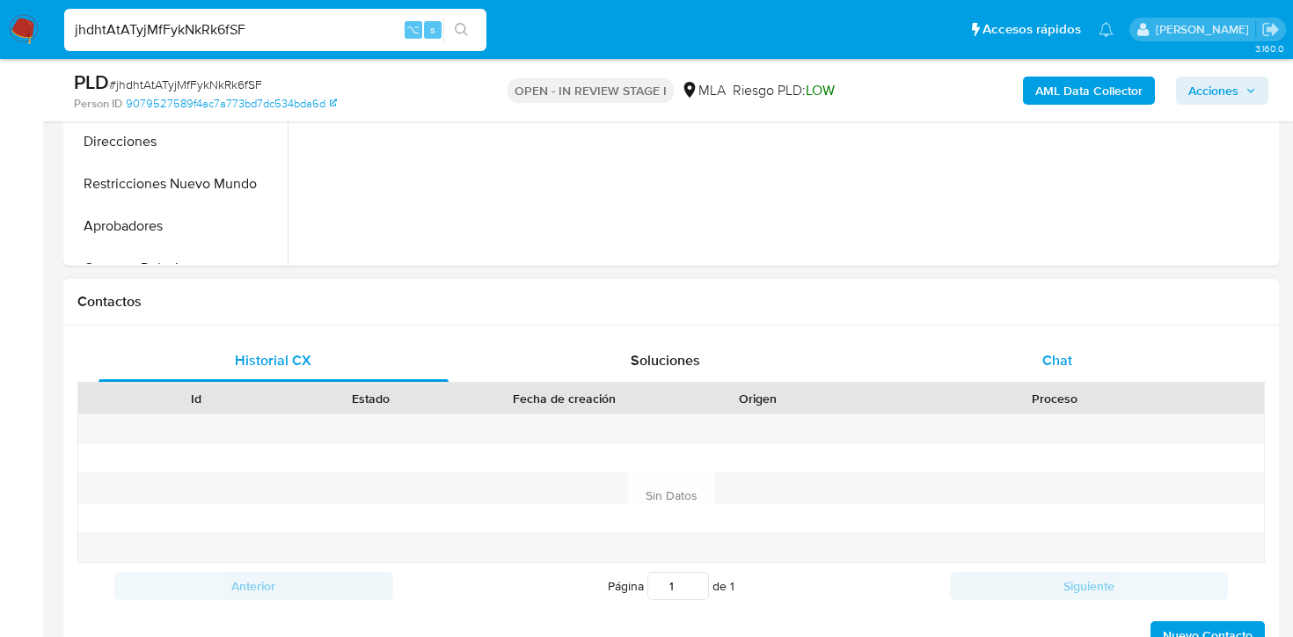
click at [1065, 343] on div "Chat" at bounding box center [1057, 361] width 350 height 42
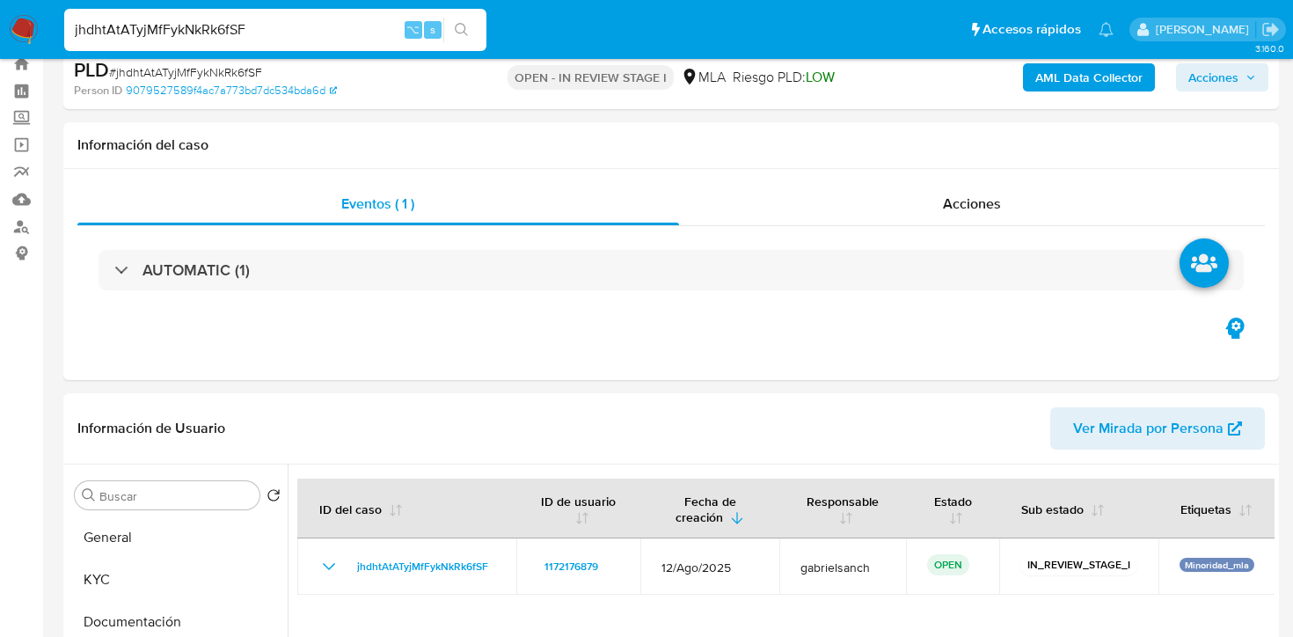
scroll to position [0, 0]
